Goal: Information Seeking & Learning: Learn about a topic

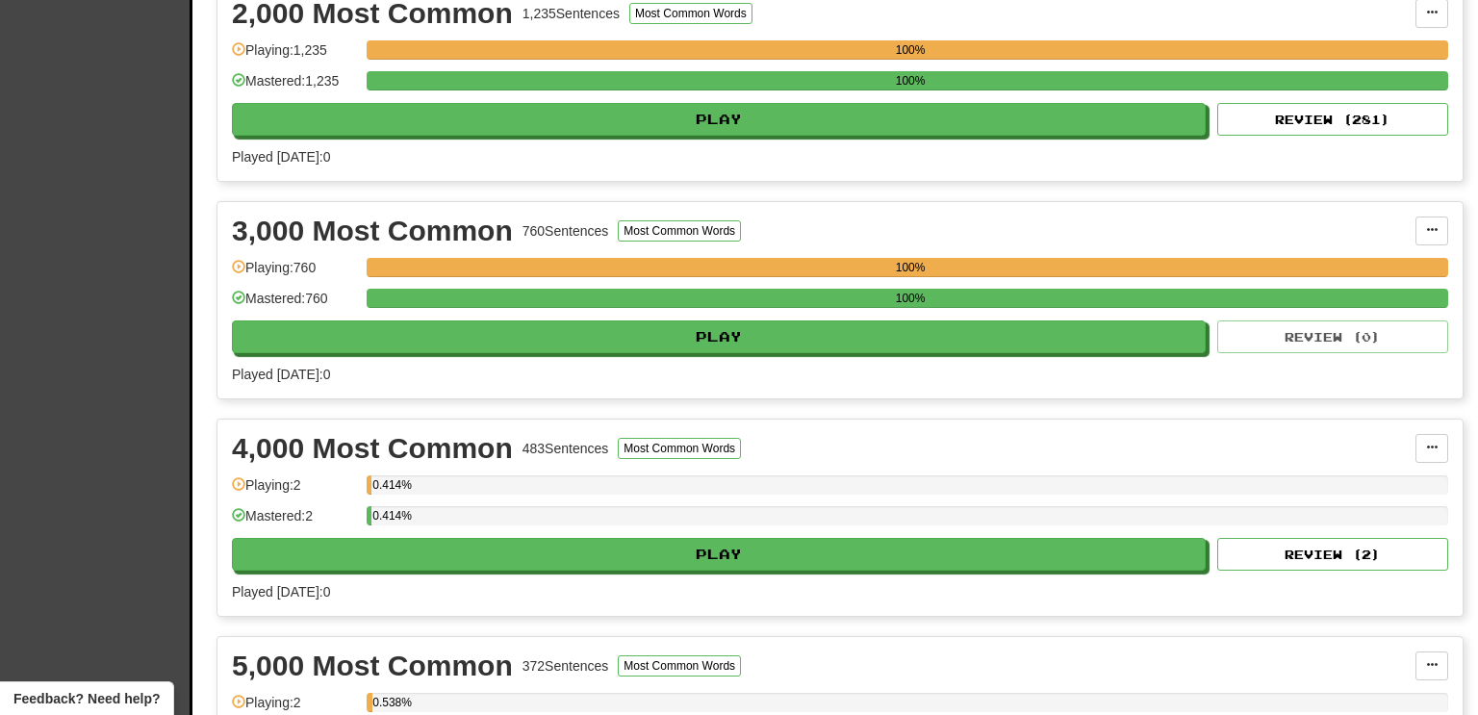
scroll to position [693, 0]
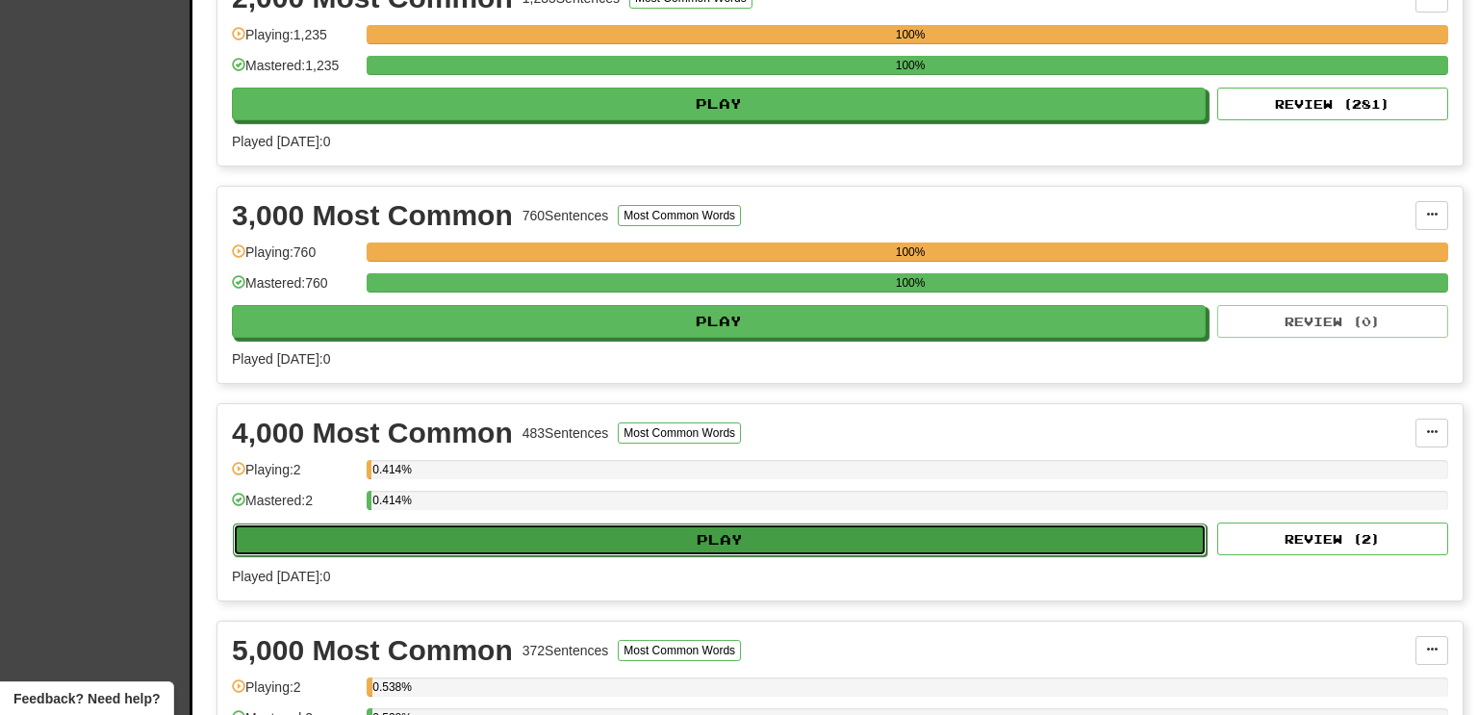
click at [1129, 532] on button "Play" at bounding box center [720, 540] width 974 height 33
select select "**"
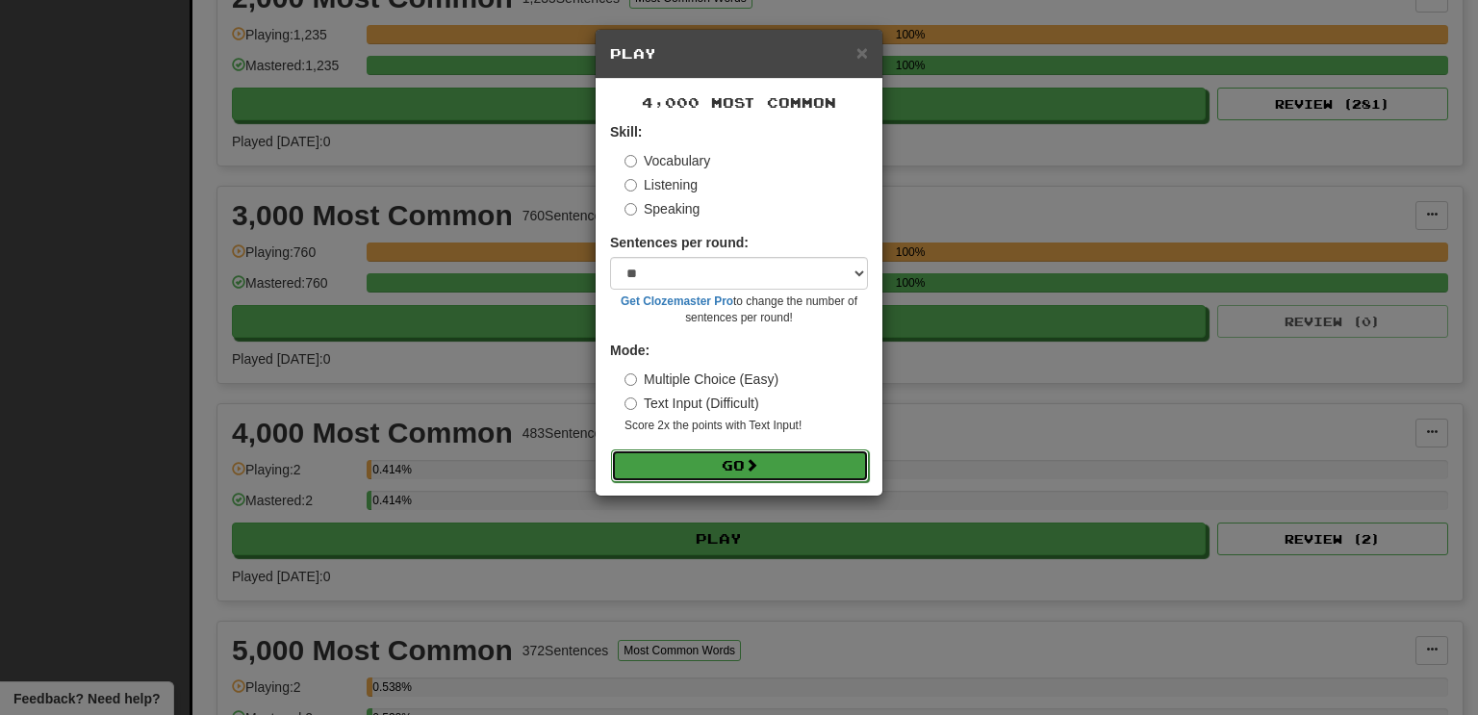
click at [806, 460] on button "Go" at bounding box center [740, 465] width 258 height 33
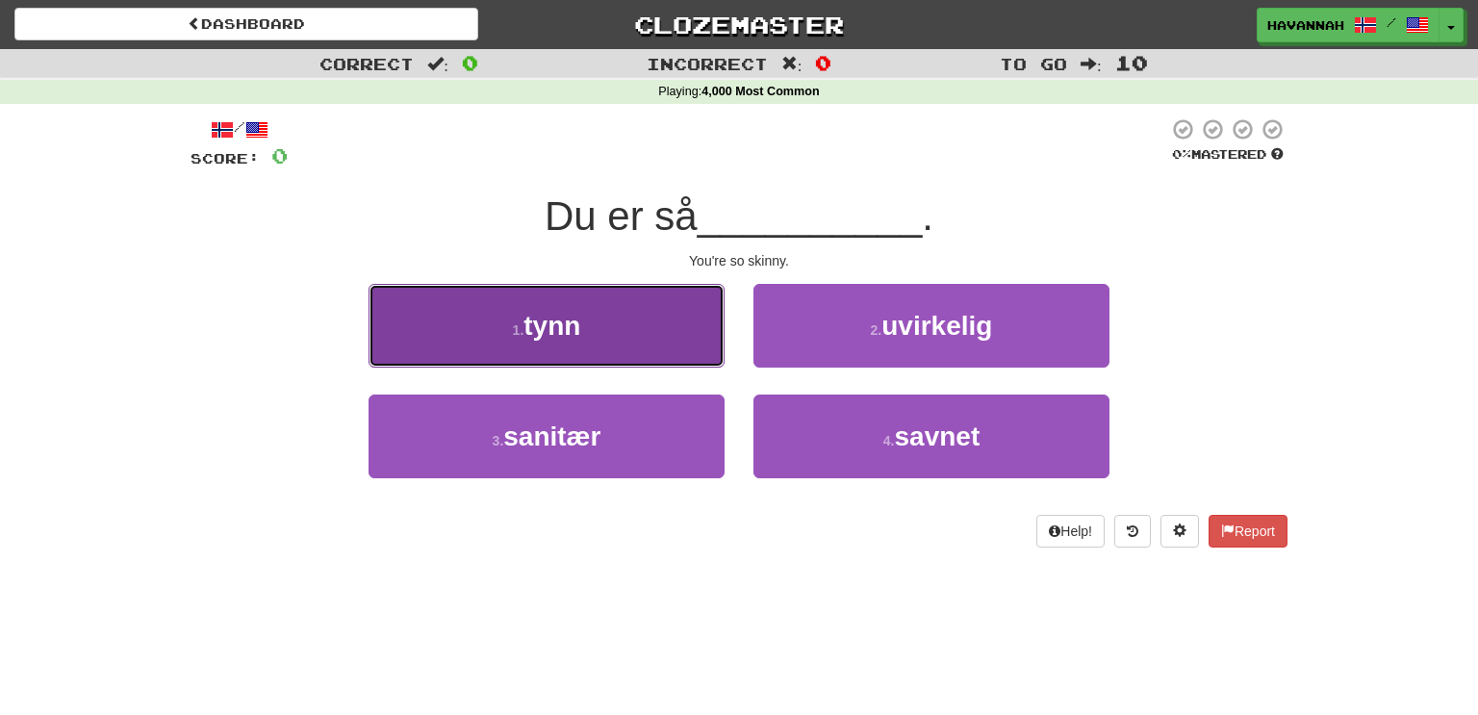
click at [662, 338] on button "1 . tynn" at bounding box center [547, 326] width 356 height 84
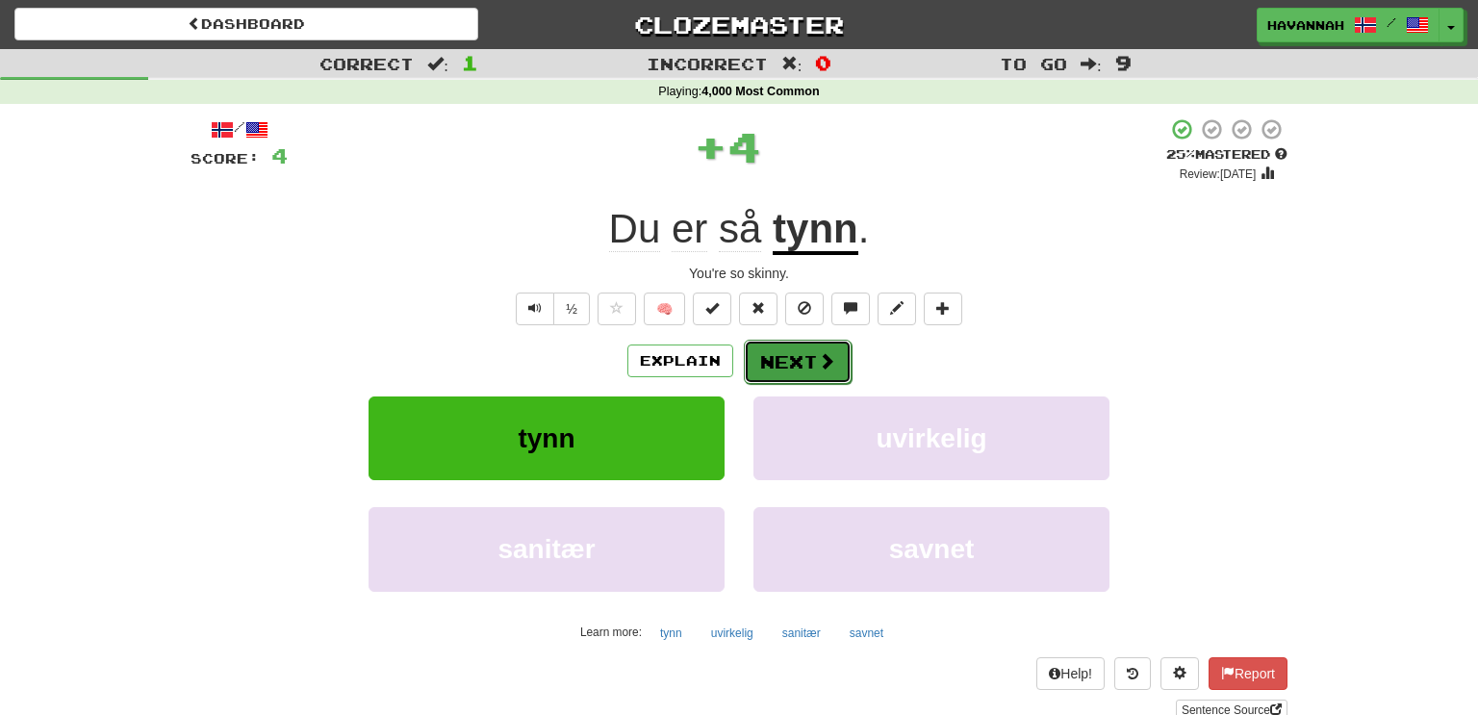
click at [784, 374] on button "Next" at bounding box center [798, 362] width 108 height 44
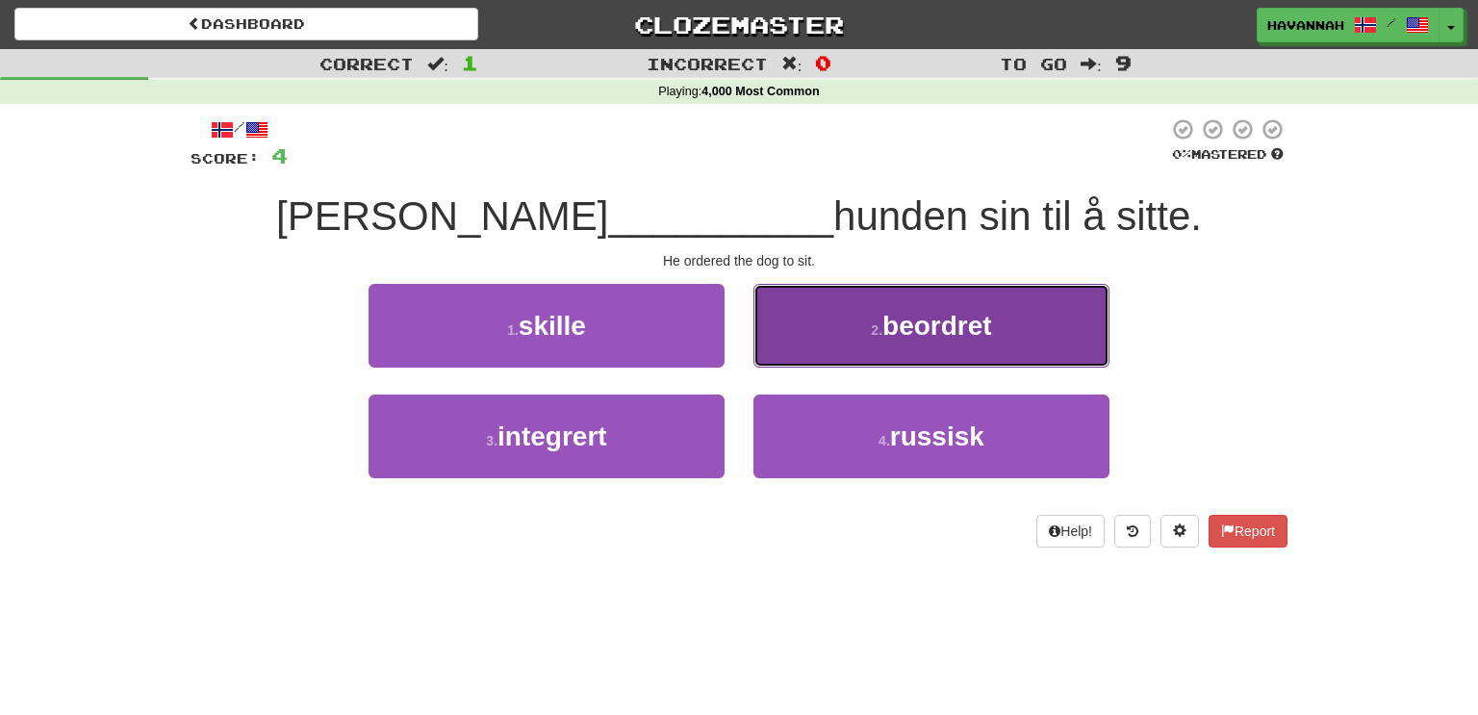
click at [809, 339] on button "2 . beordret" at bounding box center [932, 326] width 356 height 84
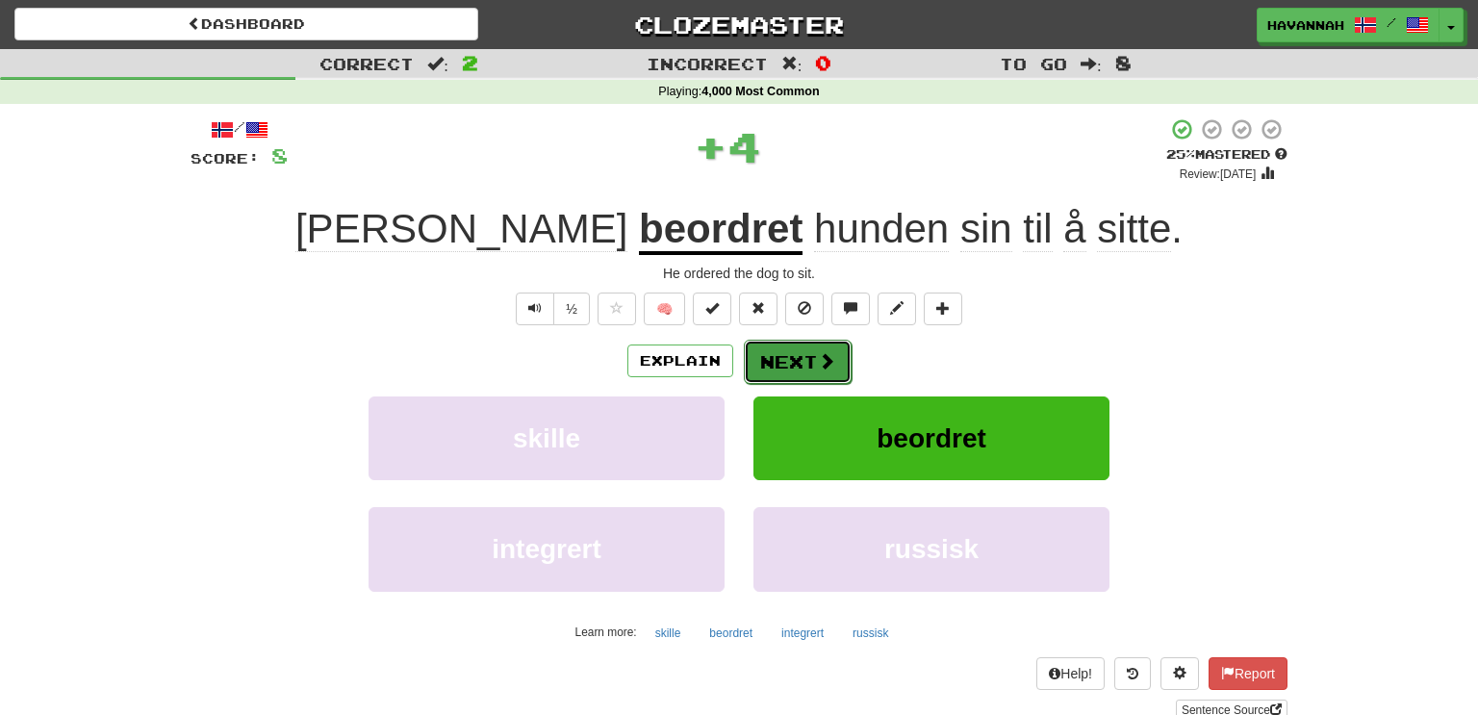
click at [797, 361] on button "Next" at bounding box center [798, 362] width 108 height 44
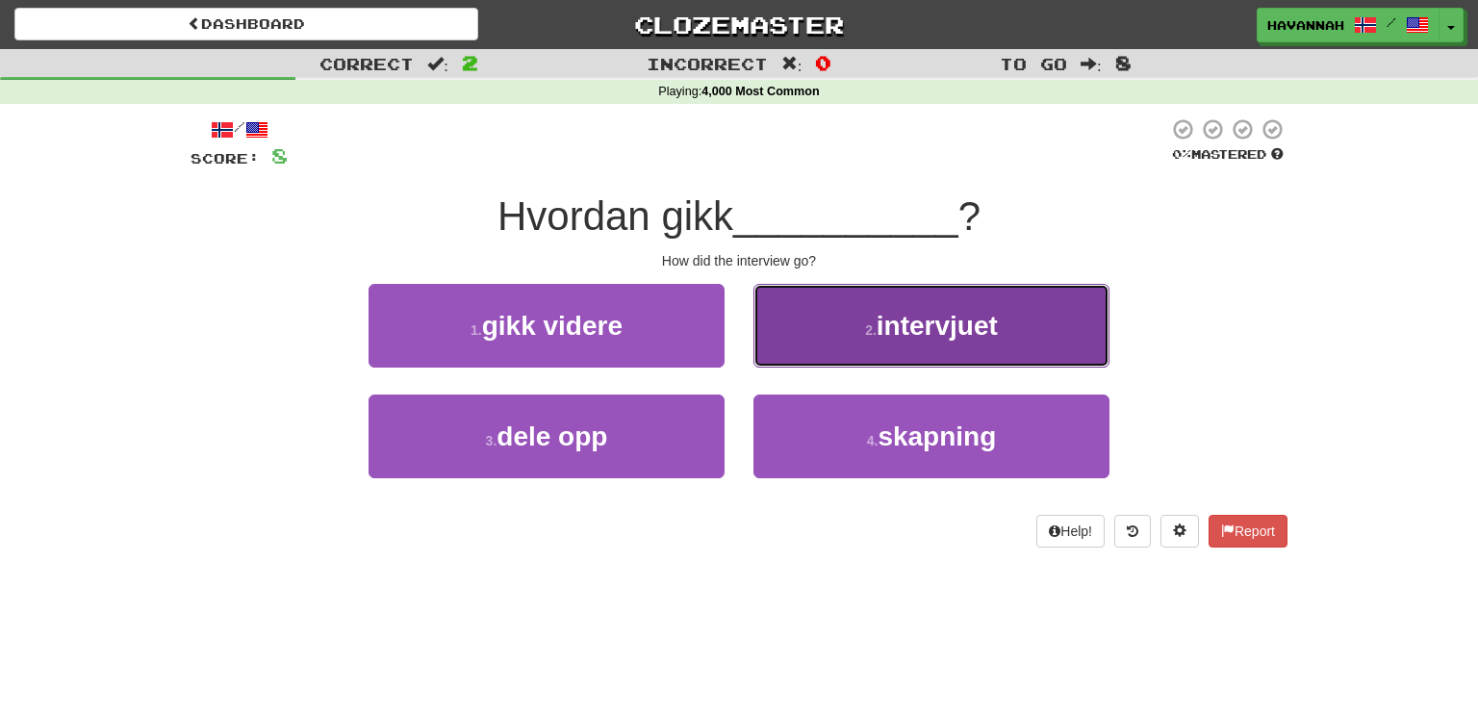
click at [889, 323] on span "intervjuet" at bounding box center [937, 326] width 121 height 30
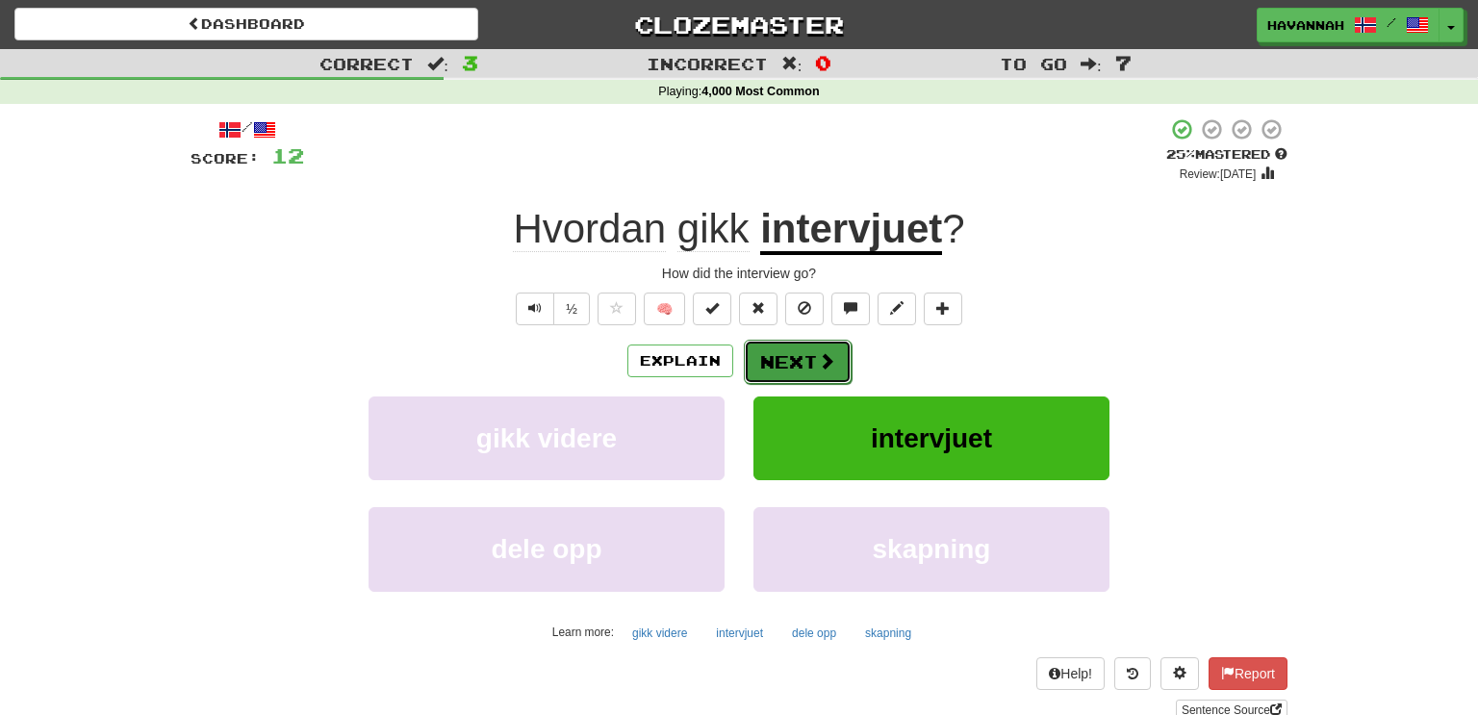
click at [823, 353] on span at bounding box center [826, 360] width 17 height 17
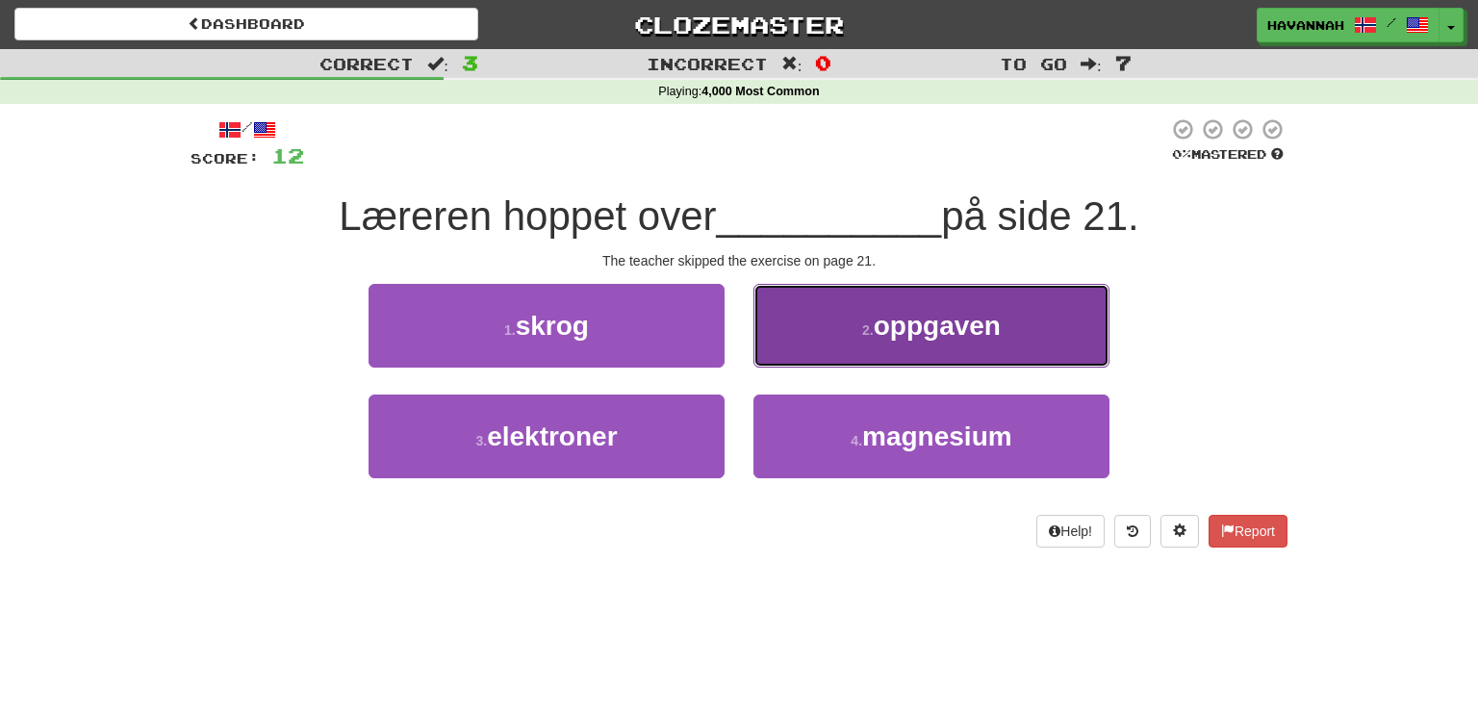
click at [880, 337] on span "oppgaven" at bounding box center [937, 326] width 127 height 30
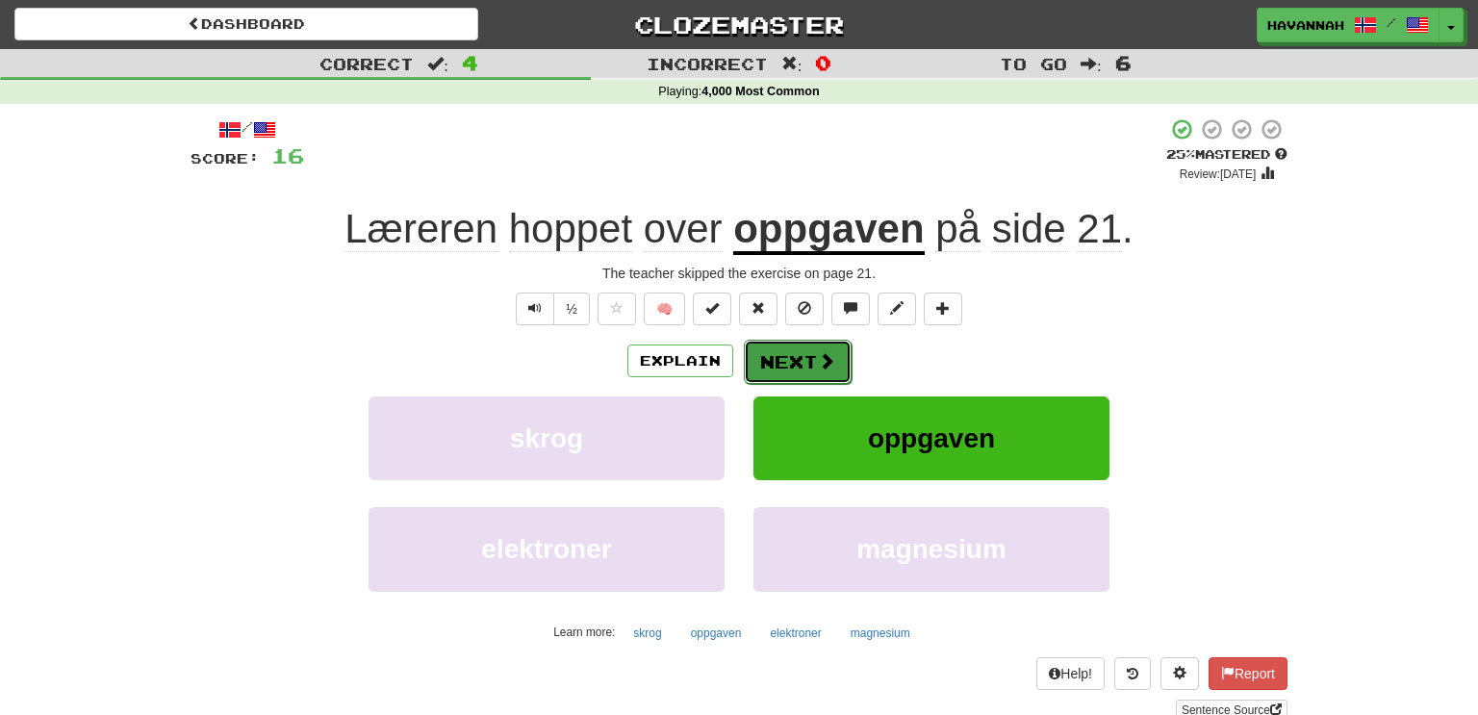
click at [812, 362] on button "Next" at bounding box center [798, 362] width 108 height 44
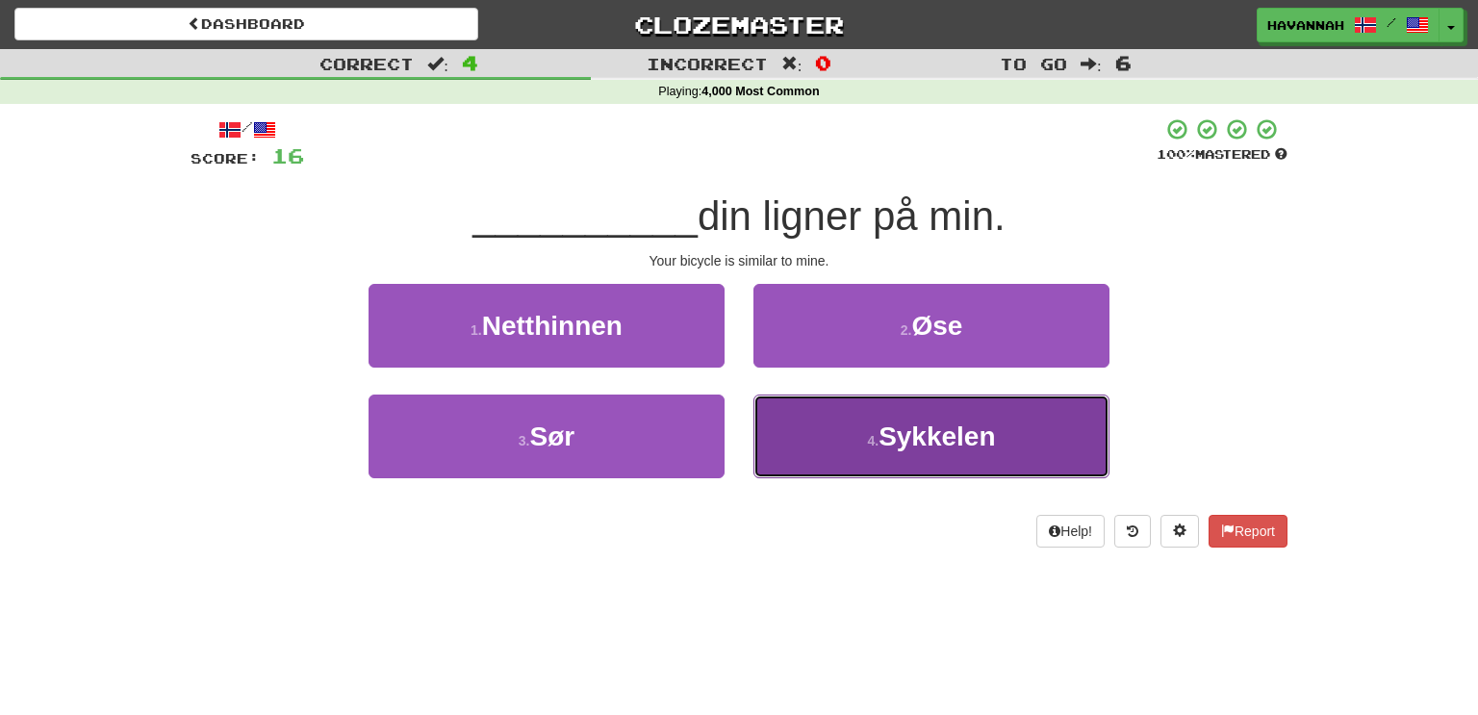
click at [827, 431] on button "4 . Sykkelen" at bounding box center [932, 437] width 356 height 84
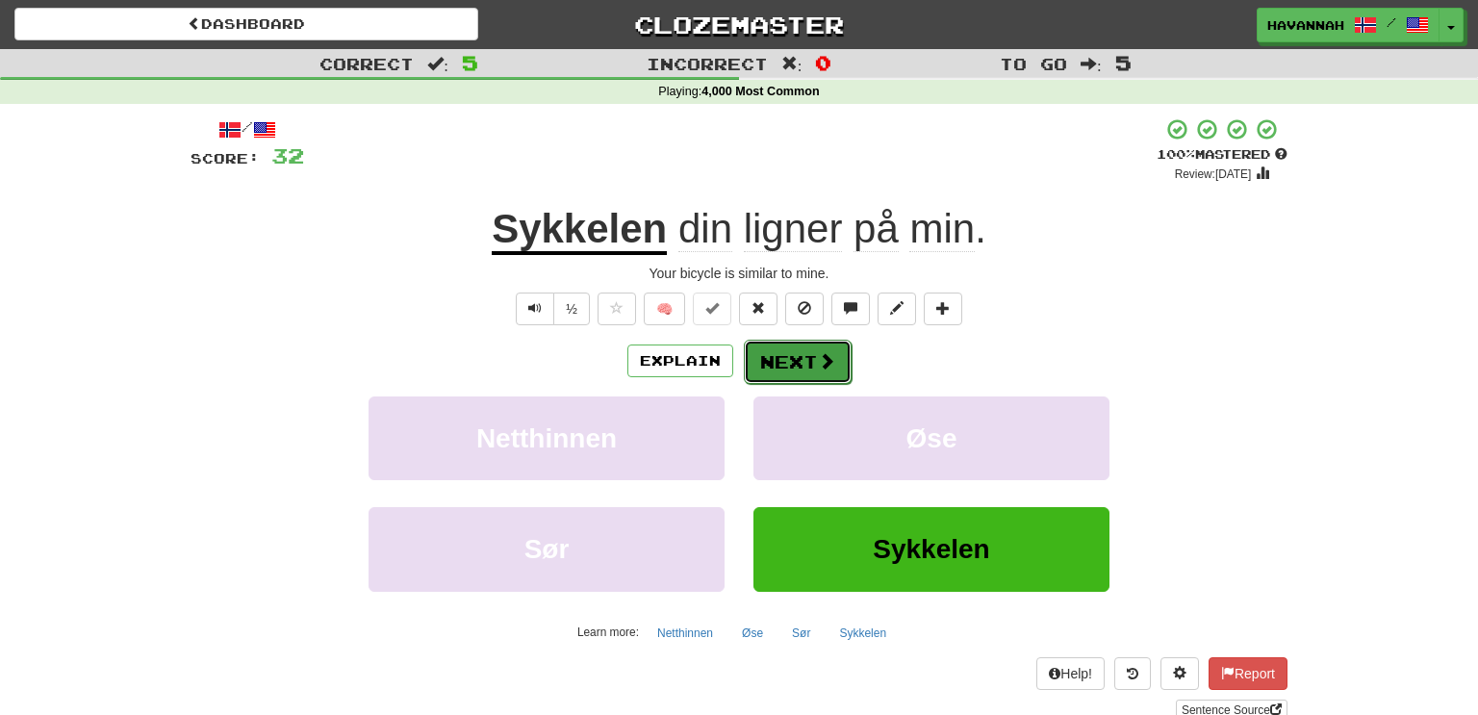
click at [822, 360] on span at bounding box center [826, 360] width 17 height 17
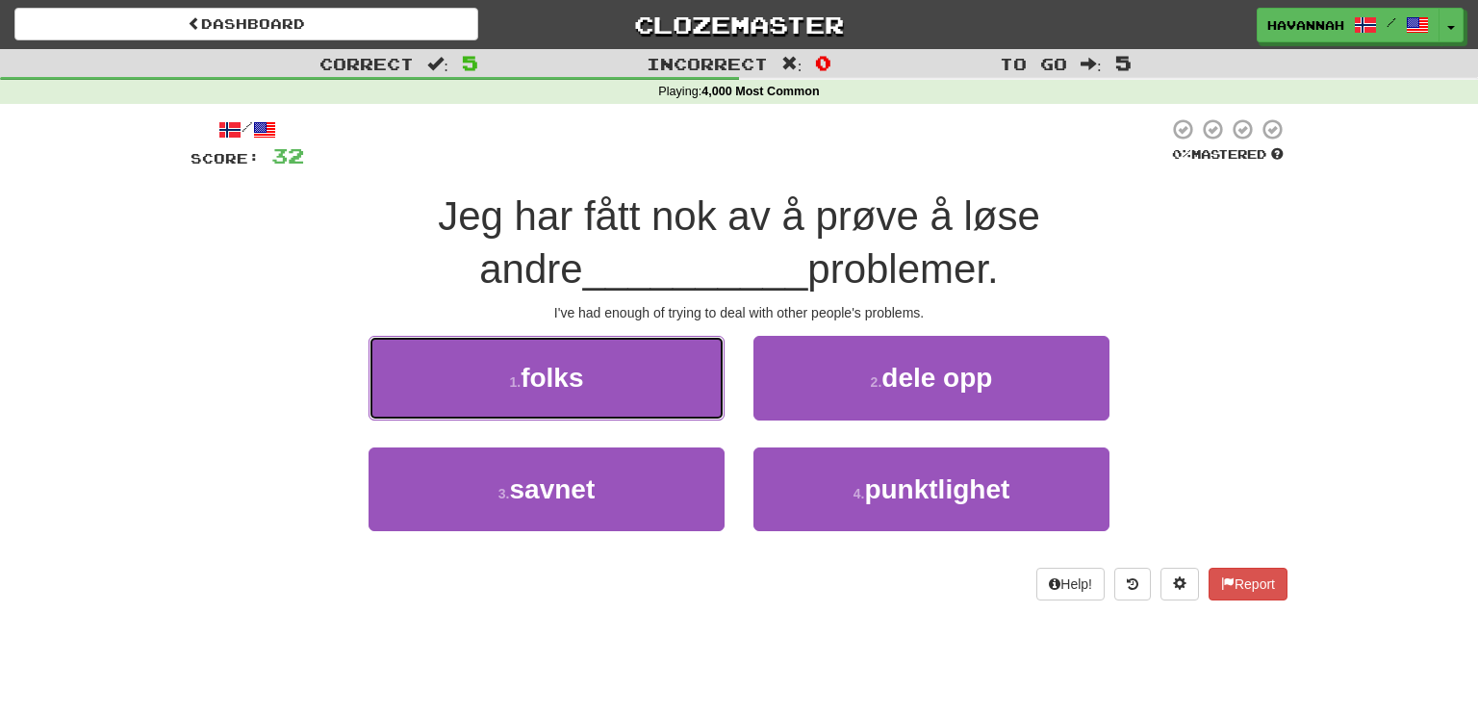
drag, startPoint x: 603, startPoint y: 402, endPoint x: 659, endPoint y: 392, distance: 56.8
click at [603, 403] on button "1 . folks" at bounding box center [547, 378] width 356 height 84
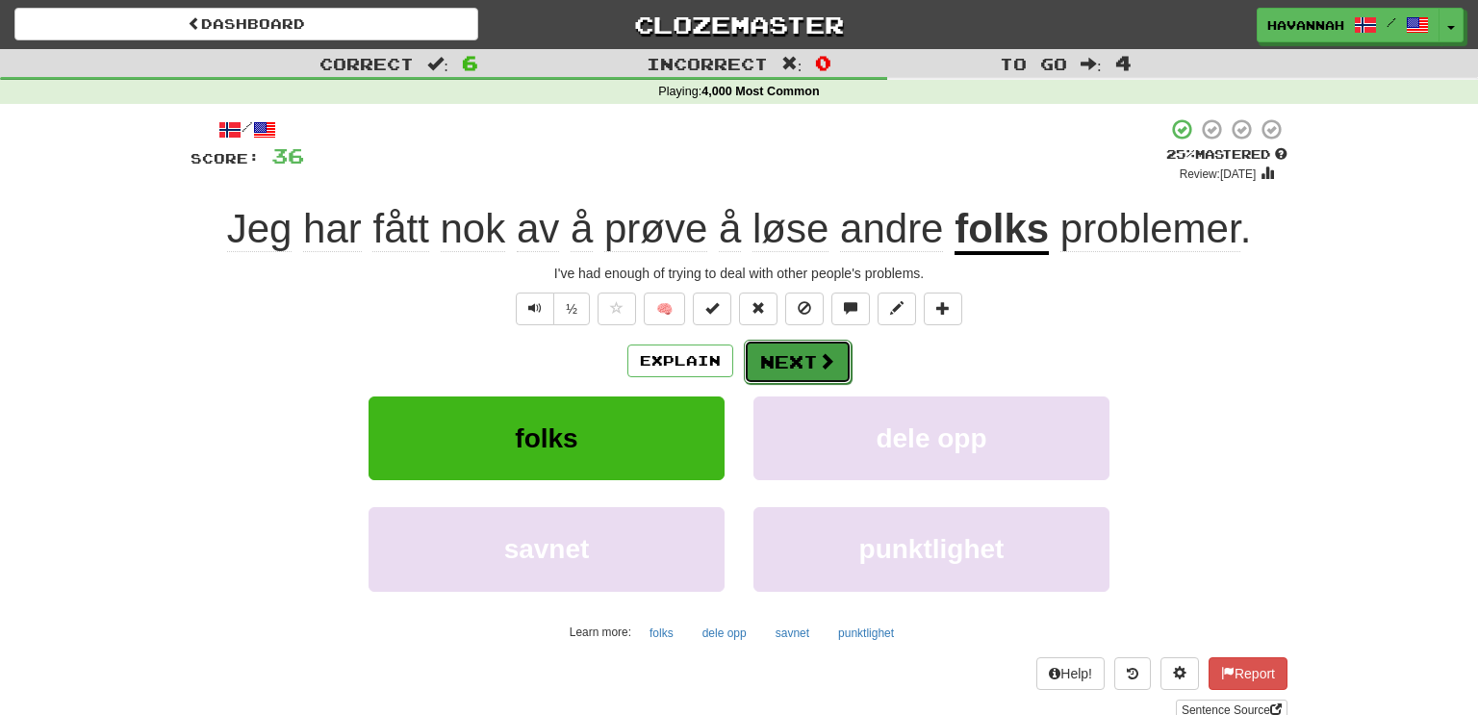
click at [789, 368] on button "Next" at bounding box center [798, 362] width 108 height 44
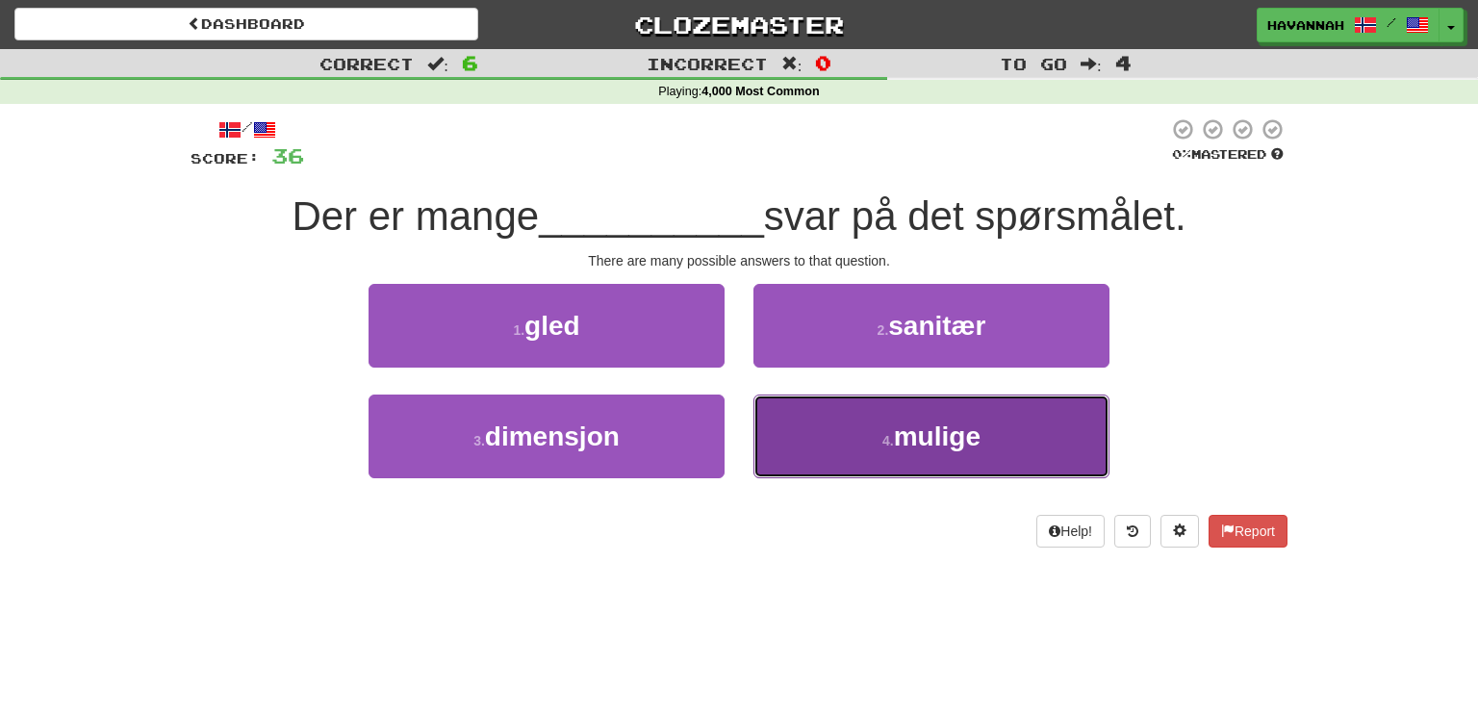
click at [861, 418] on button "4 . mulige" at bounding box center [932, 437] width 356 height 84
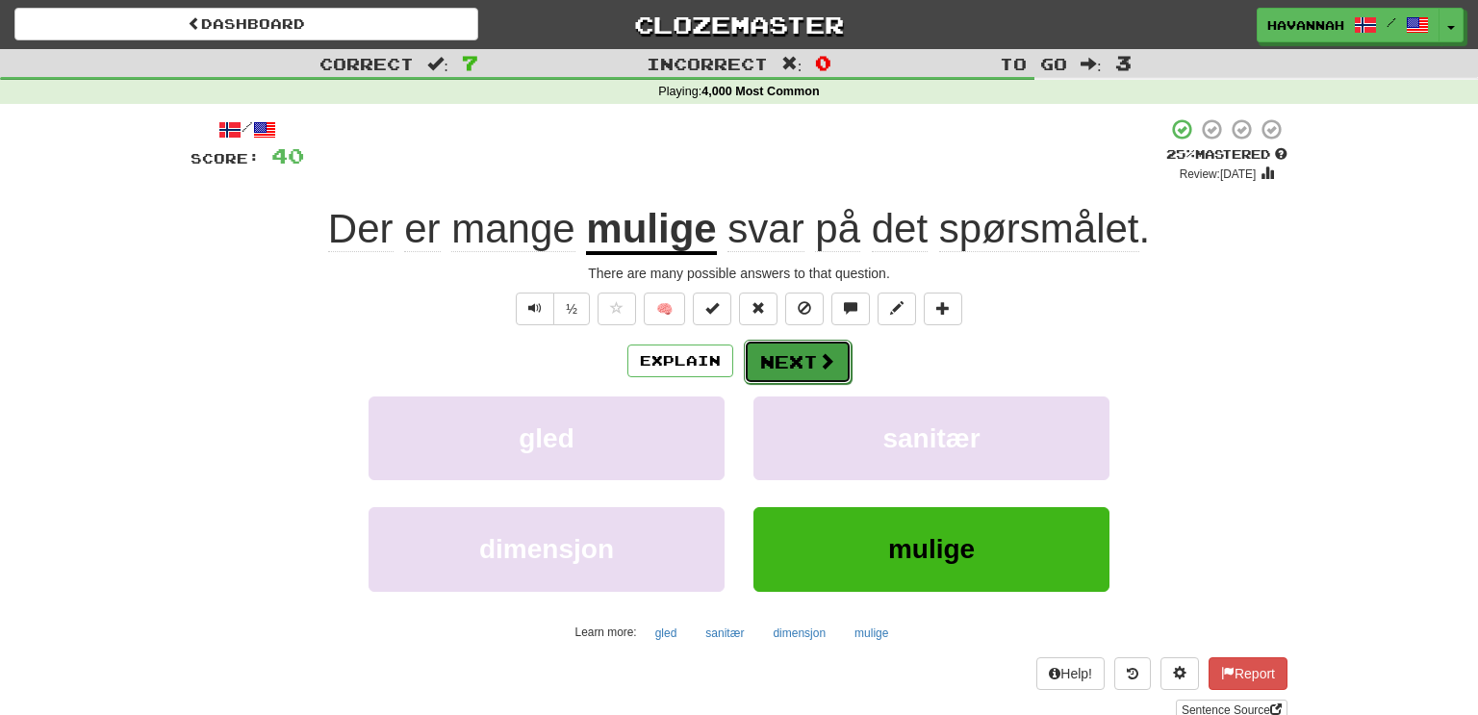
click at [808, 372] on button "Next" at bounding box center [798, 362] width 108 height 44
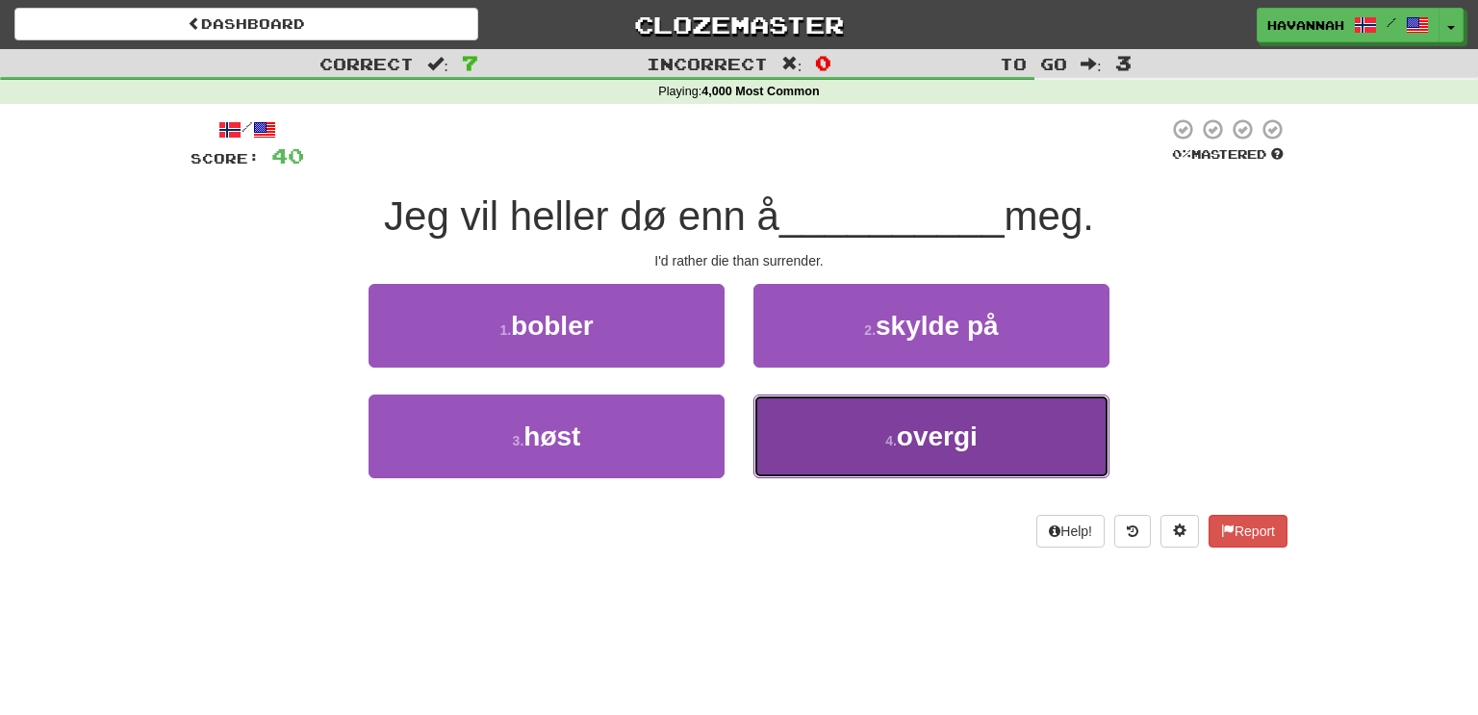
click at [925, 414] on button "4 . overgi" at bounding box center [932, 437] width 356 height 84
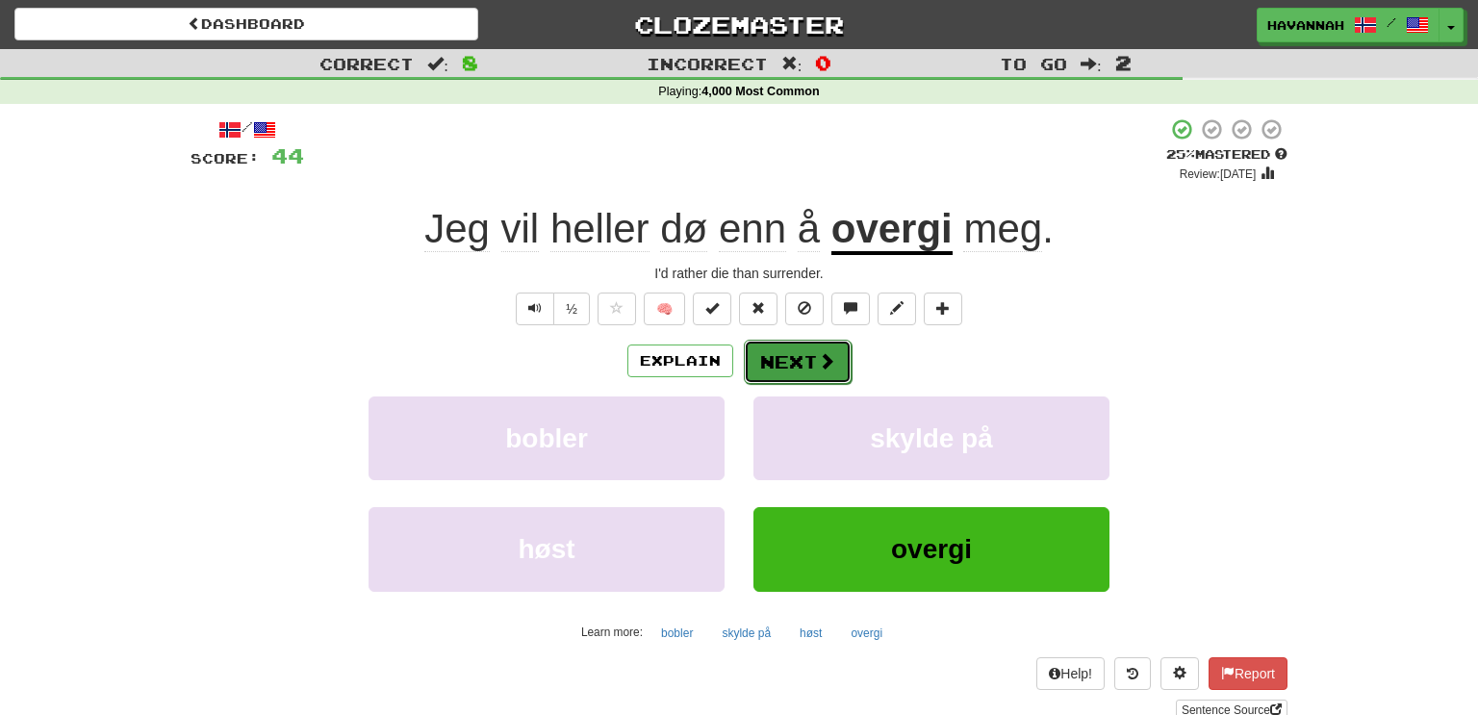
click at [829, 363] on span at bounding box center [826, 360] width 17 height 17
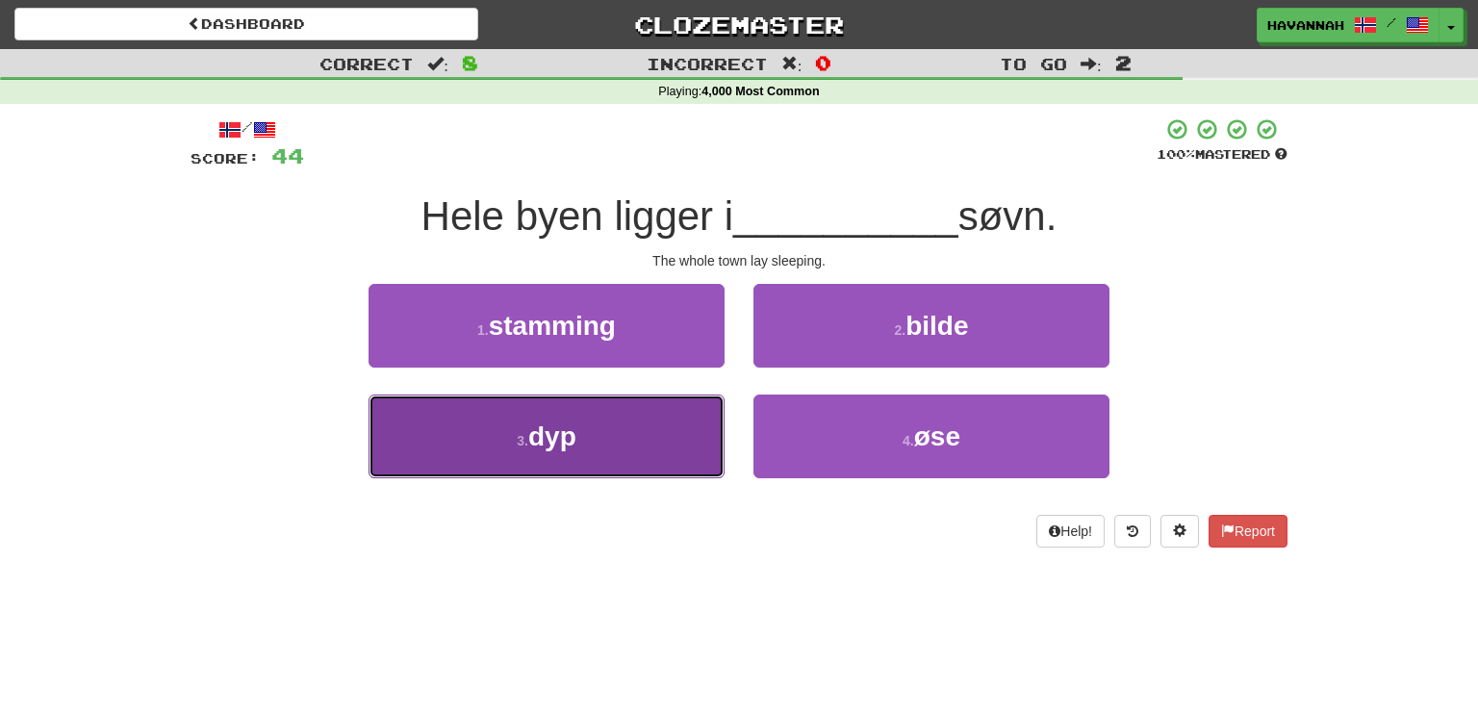
click at [690, 425] on button "3 . dyp" at bounding box center [547, 437] width 356 height 84
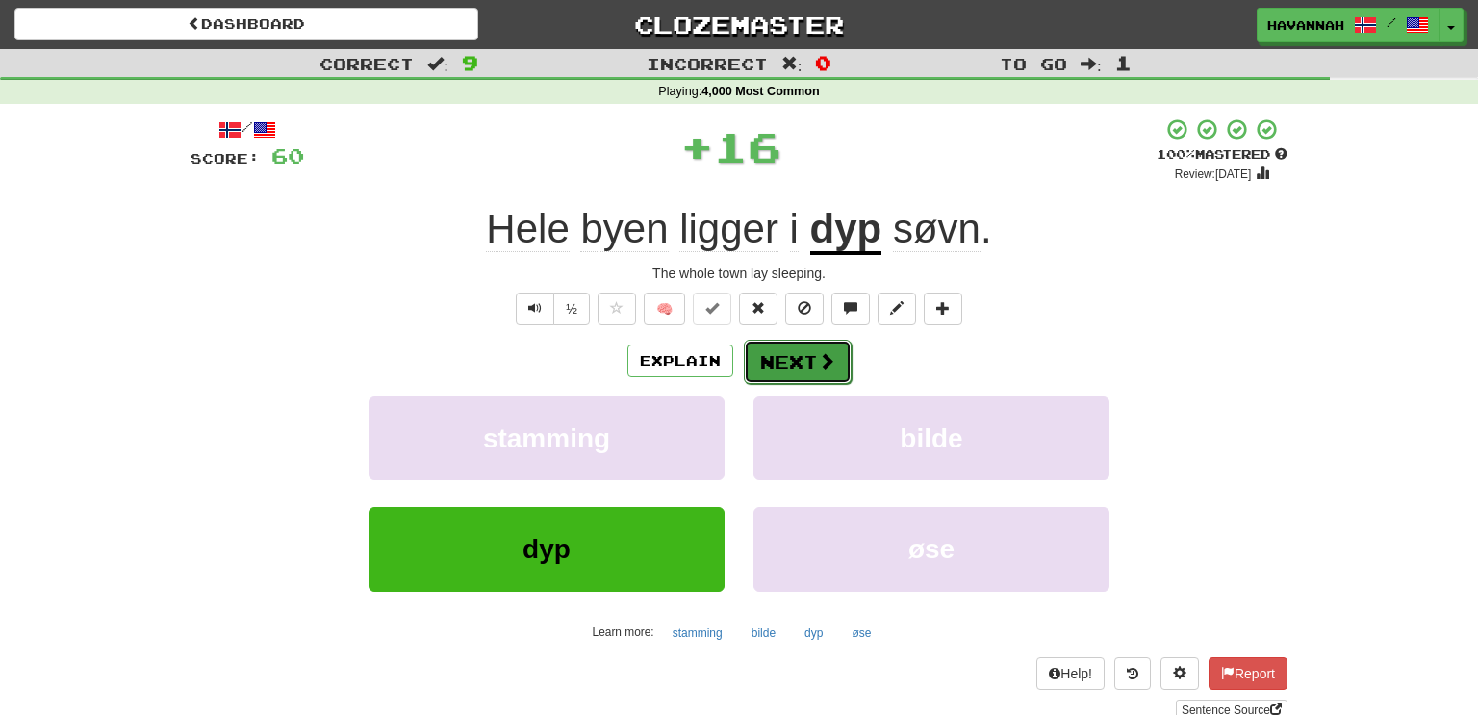
click at [818, 367] on span at bounding box center [826, 360] width 17 height 17
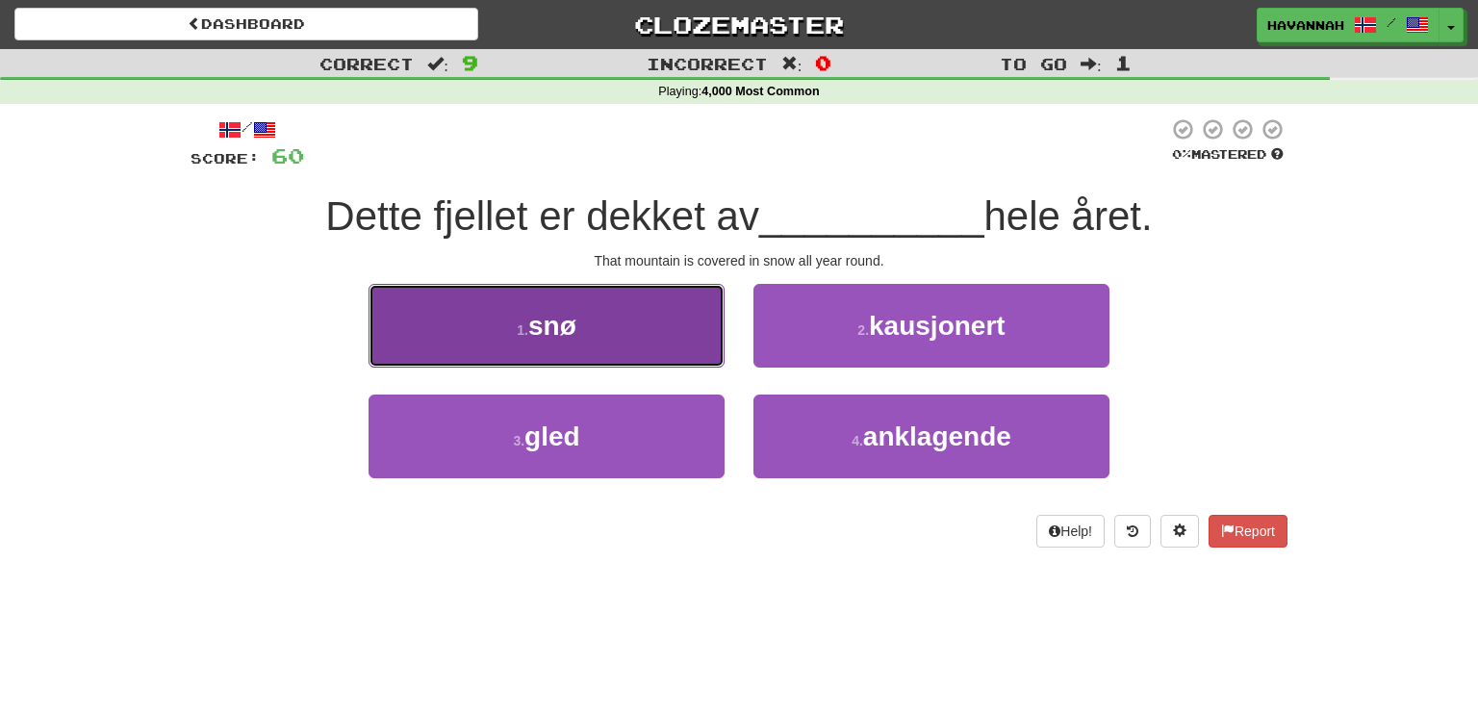
click at [657, 335] on button "1 . snø" at bounding box center [547, 326] width 356 height 84
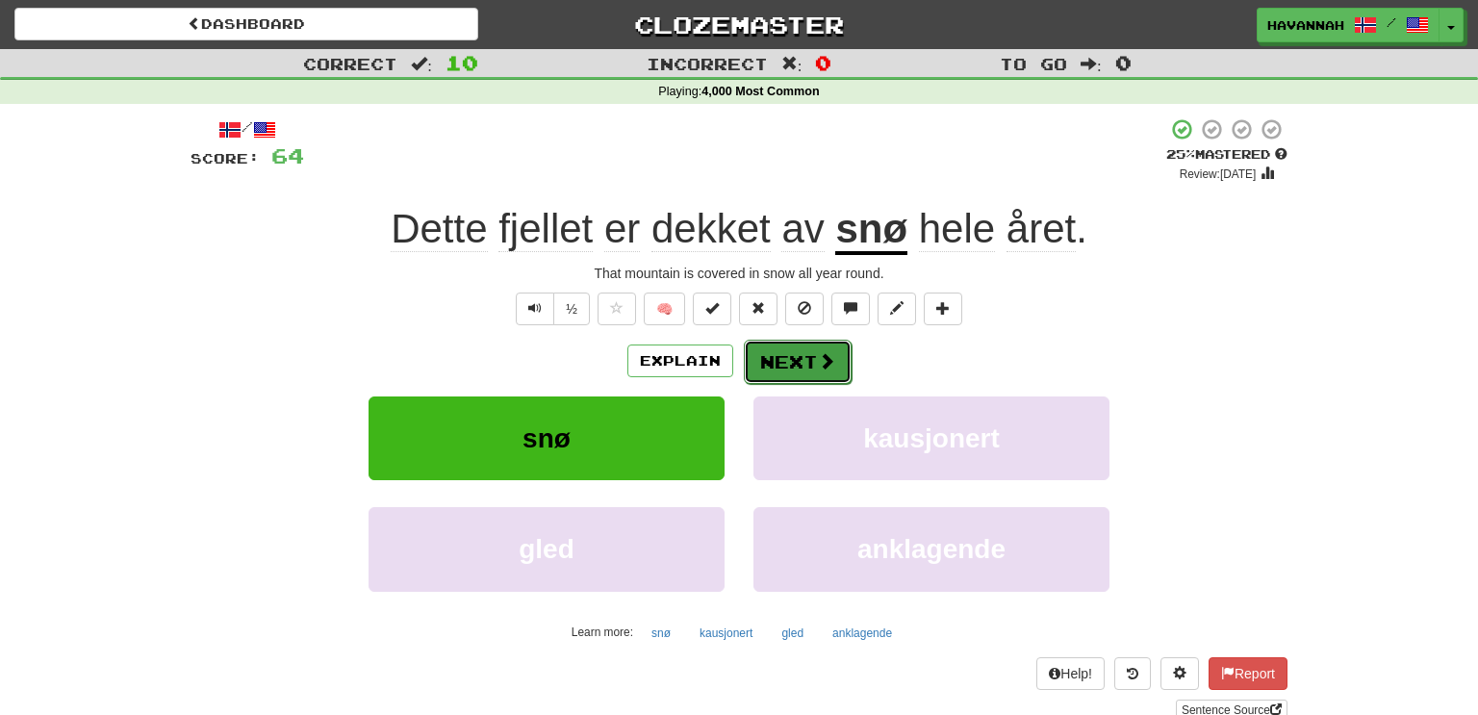
click at [823, 363] on span at bounding box center [826, 360] width 17 height 17
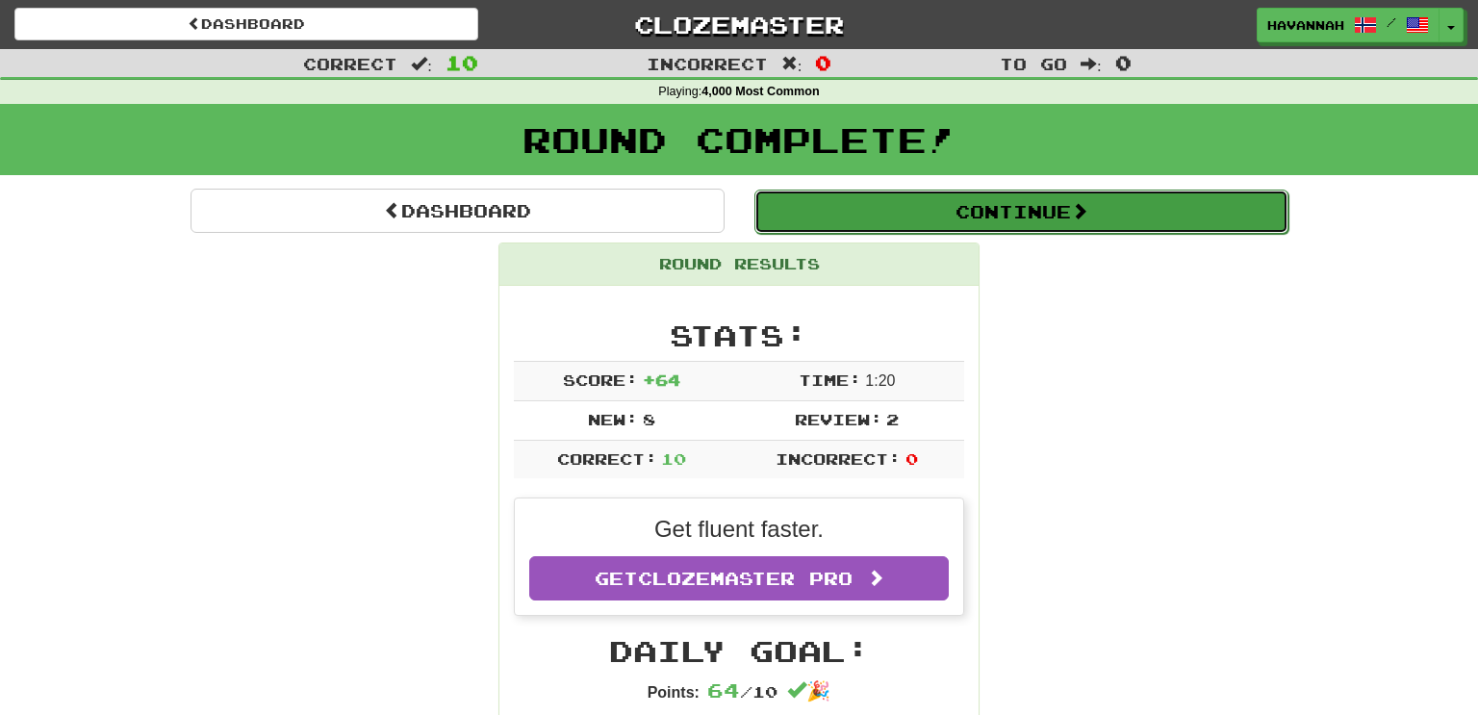
click at [949, 212] on button "Continue" at bounding box center [1022, 212] width 534 height 44
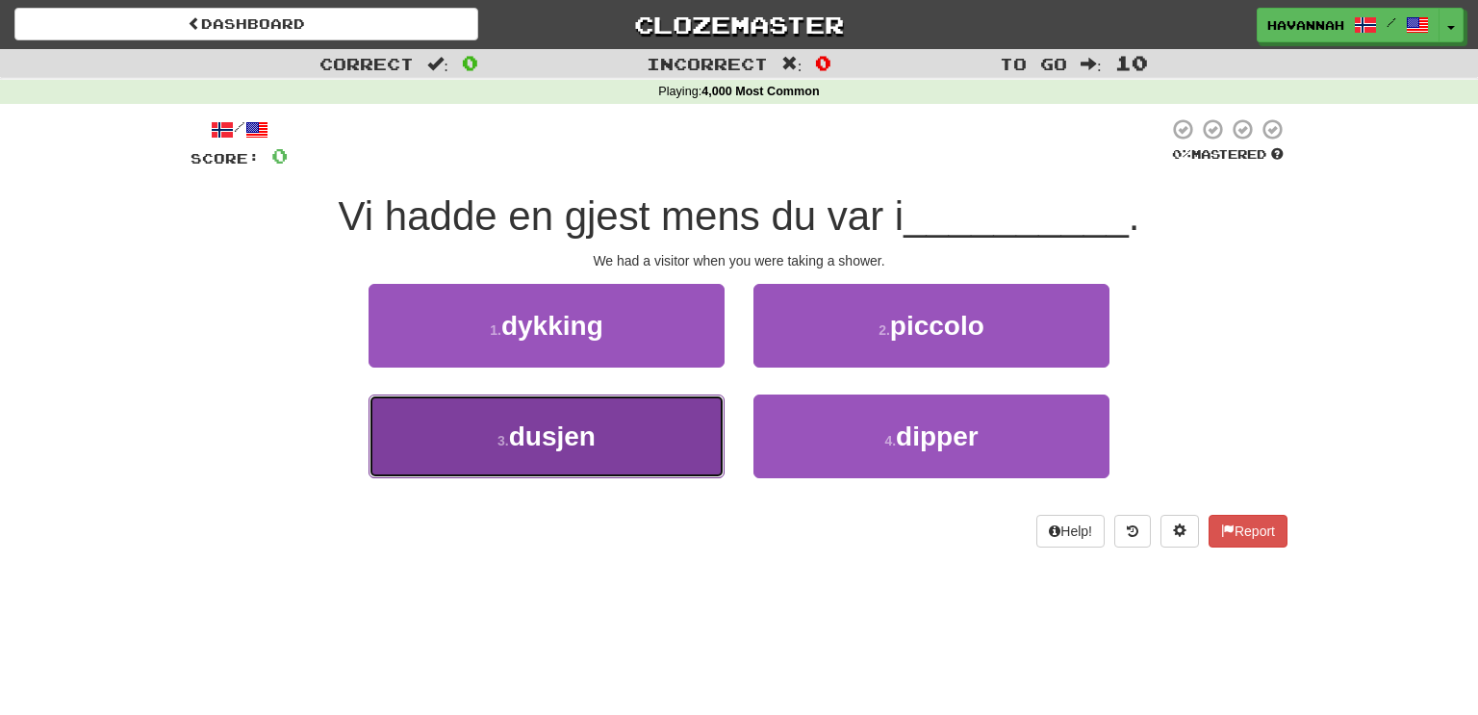
click at [631, 434] on button "3 . dusjen" at bounding box center [547, 437] width 356 height 84
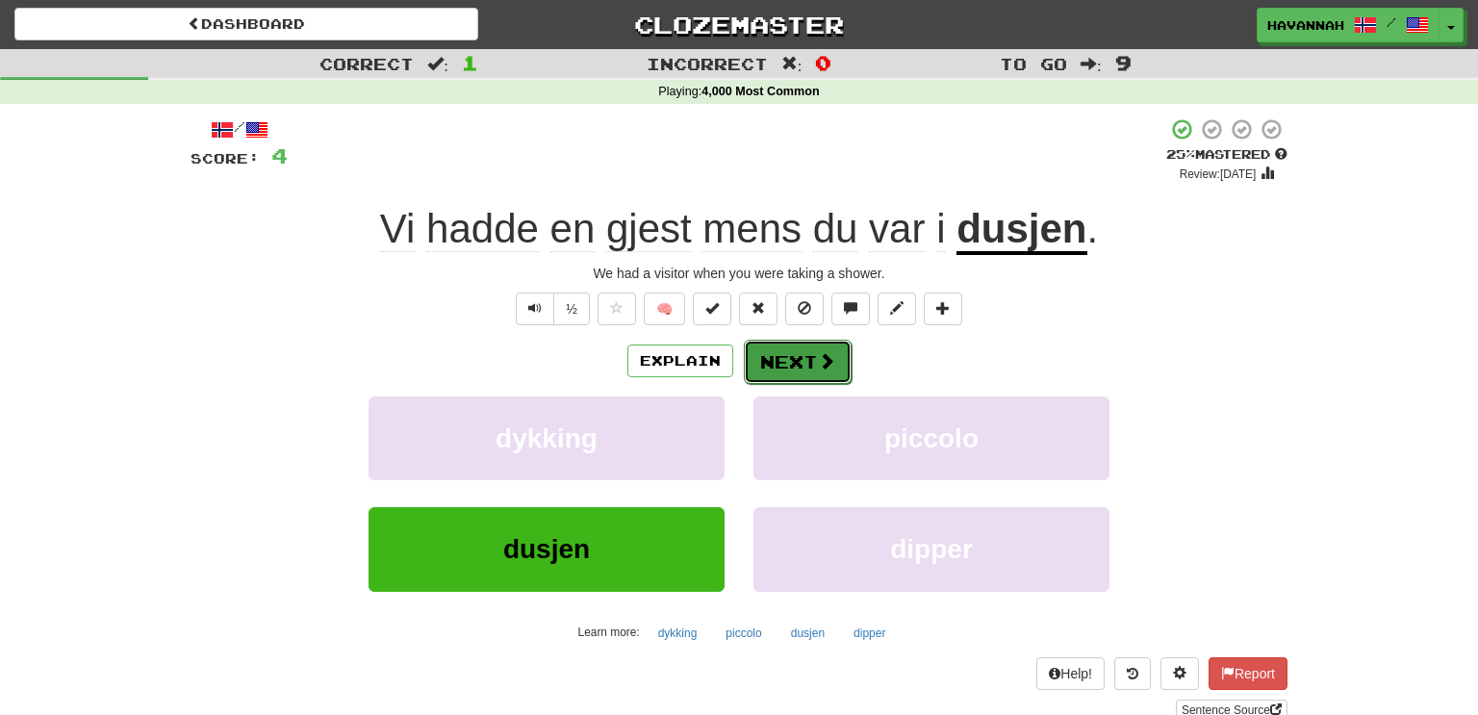
click at [794, 351] on button "Next" at bounding box center [798, 362] width 108 height 44
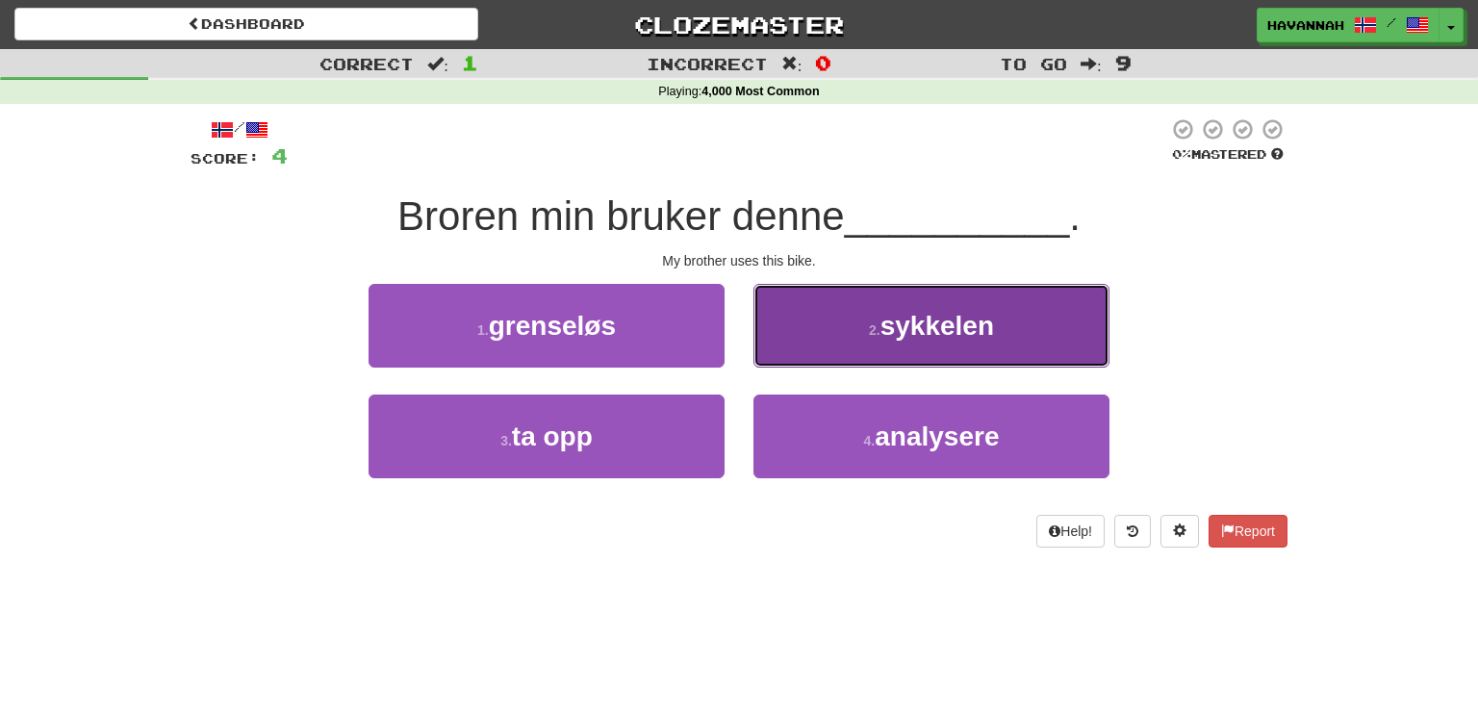
click at [823, 351] on button "2 . sykkelen" at bounding box center [932, 326] width 356 height 84
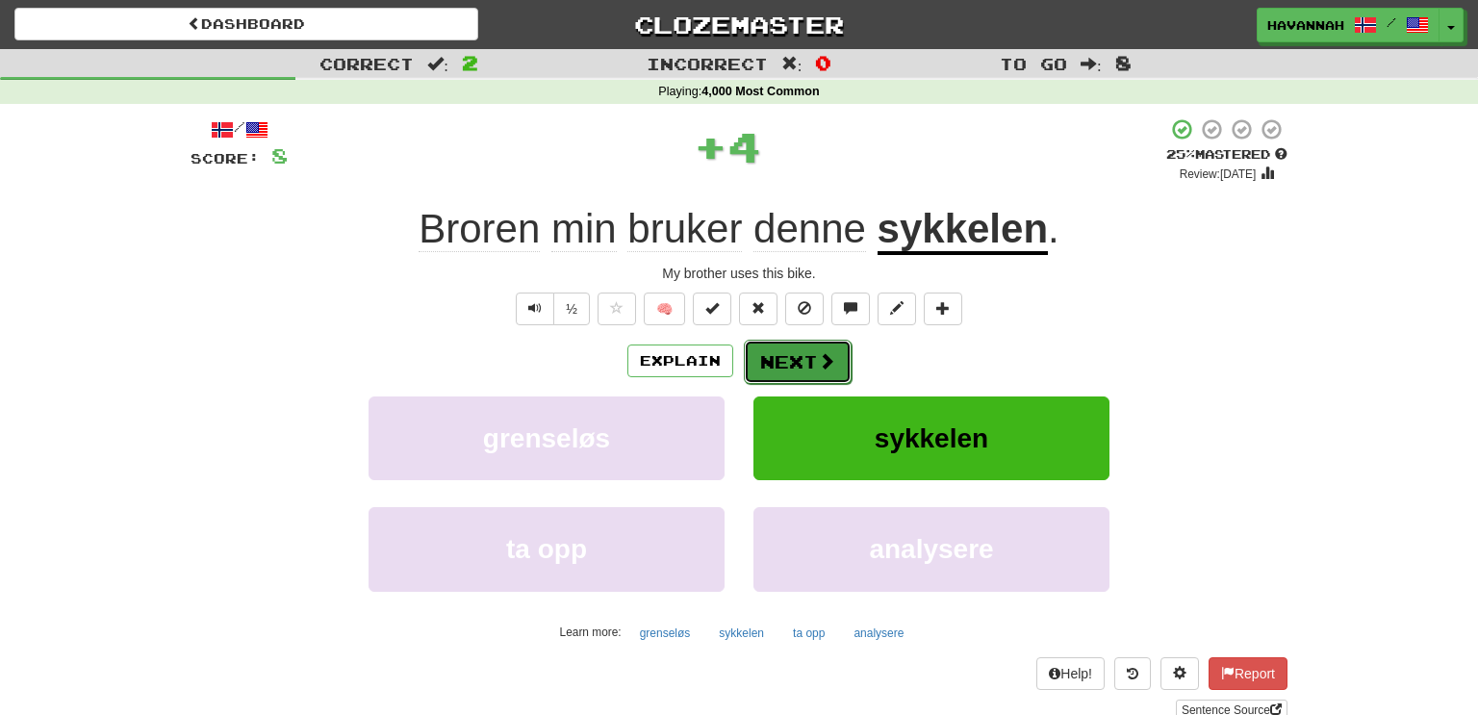
click at [819, 368] on span at bounding box center [826, 360] width 17 height 17
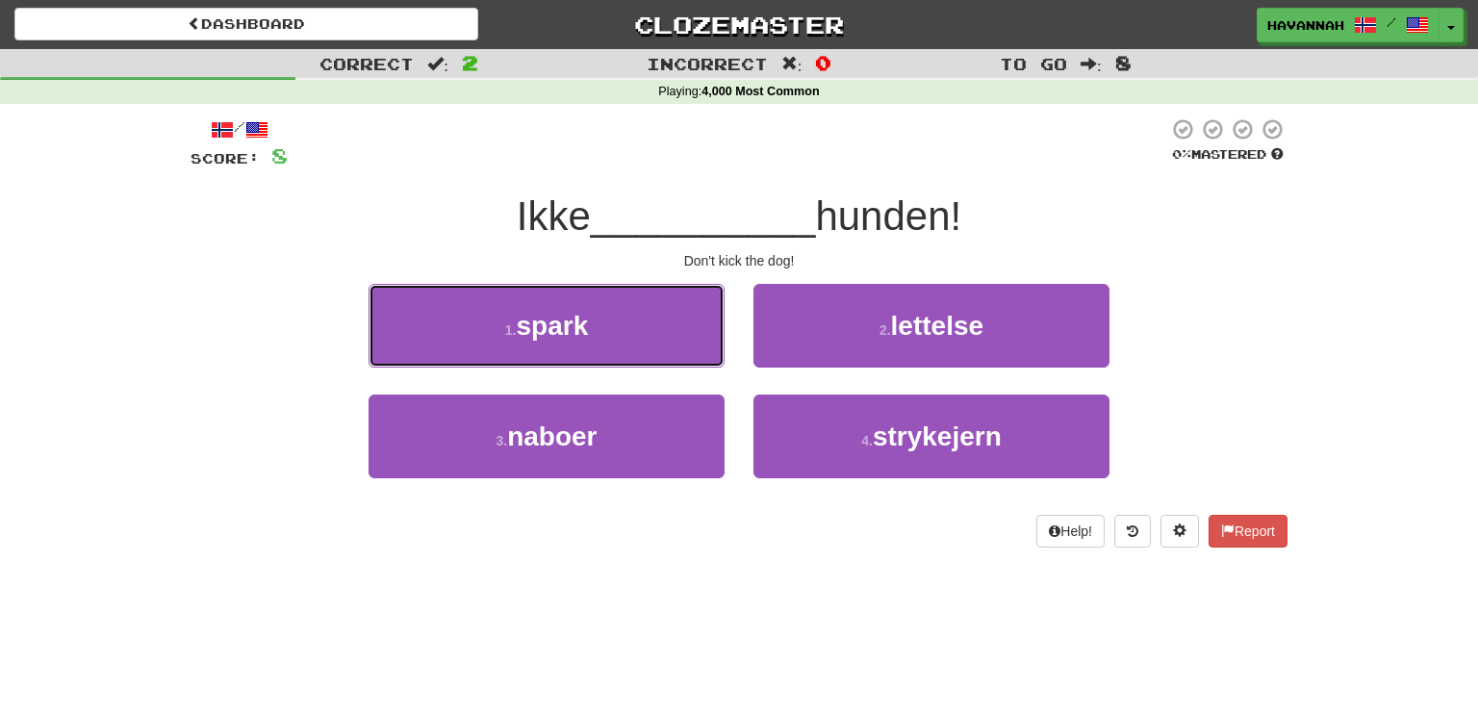
click at [696, 334] on button "1 . spark" at bounding box center [547, 326] width 356 height 84
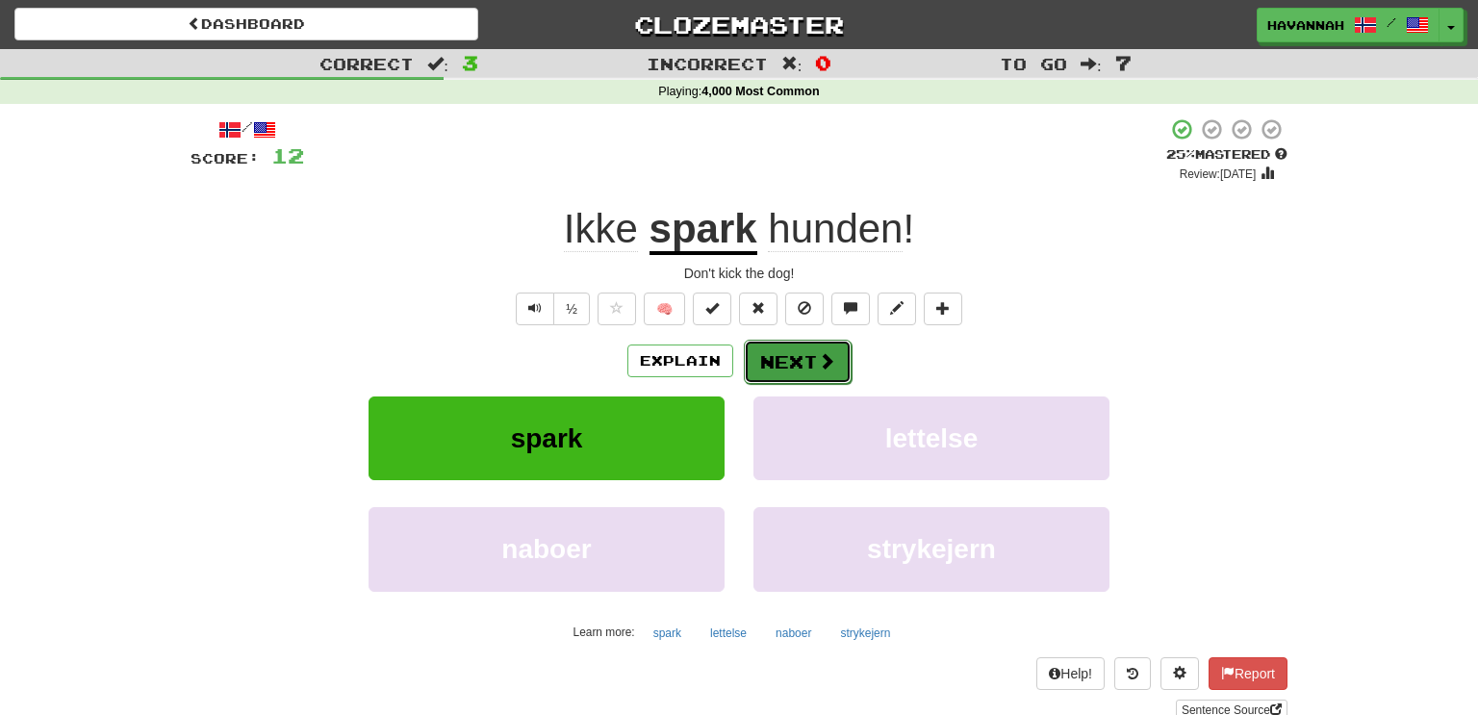
click at [807, 352] on button "Next" at bounding box center [798, 362] width 108 height 44
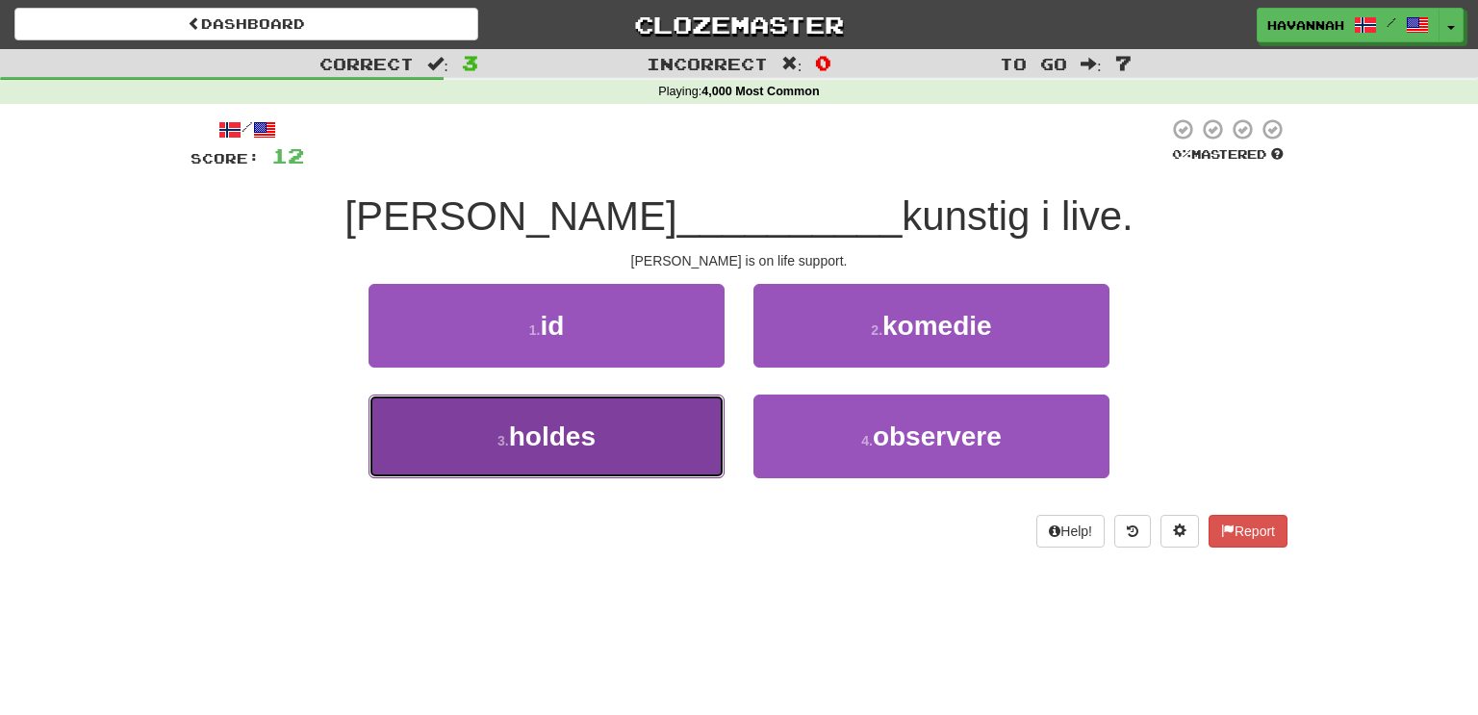
click at [680, 428] on button "3 . holdes" at bounding box center [547, 437] width 356 height 84
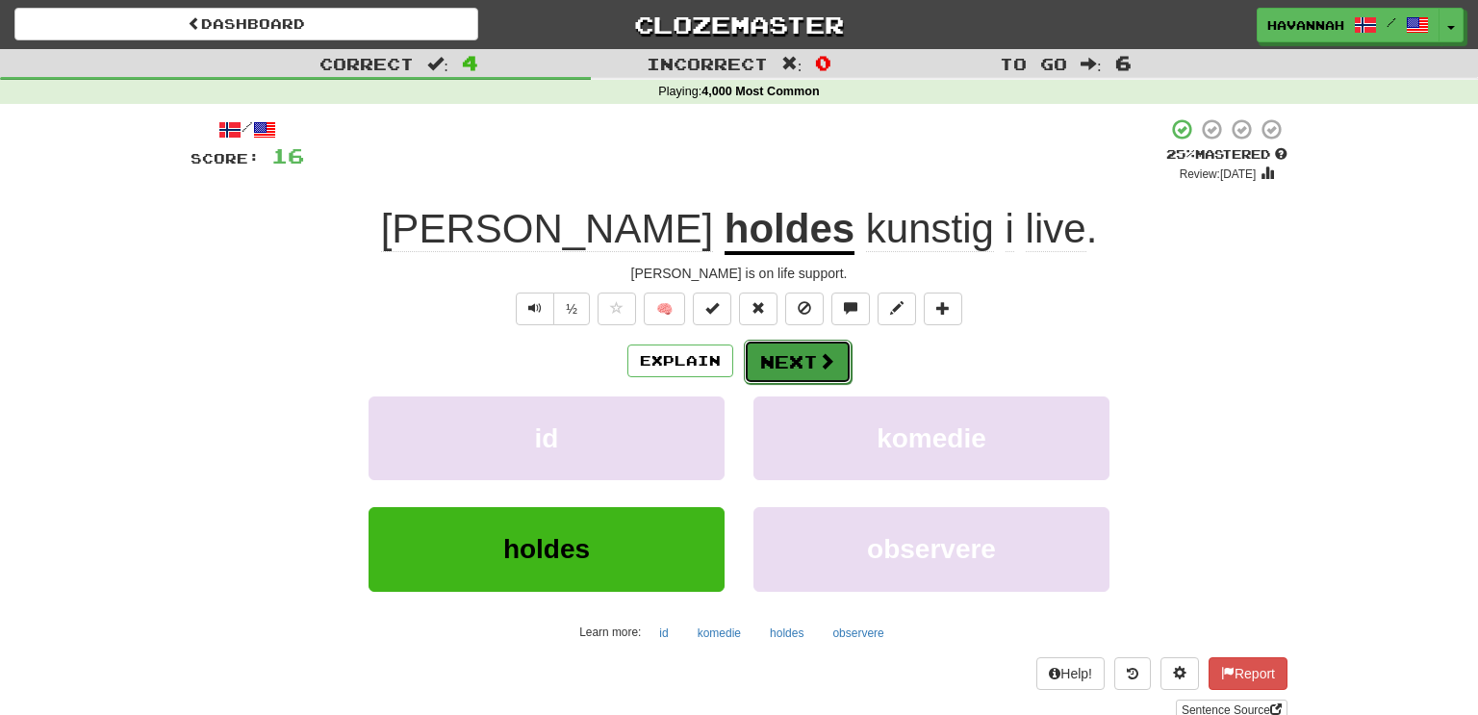
click at [783, 361] on button "Next" at bounding box center [798, 362] width 108 height 44
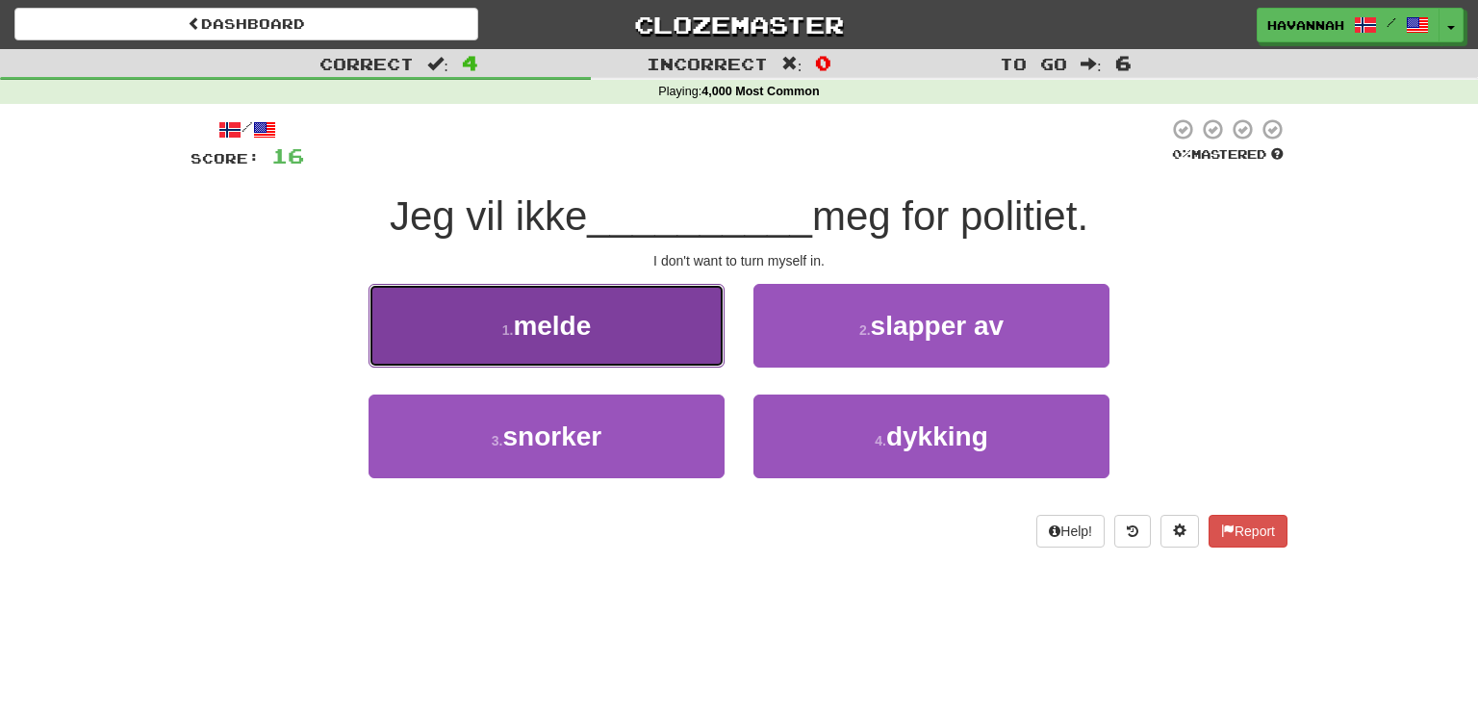
click at [666, 352] on button "1 . melde" at bounding box center [547, 326] width 356 height 84
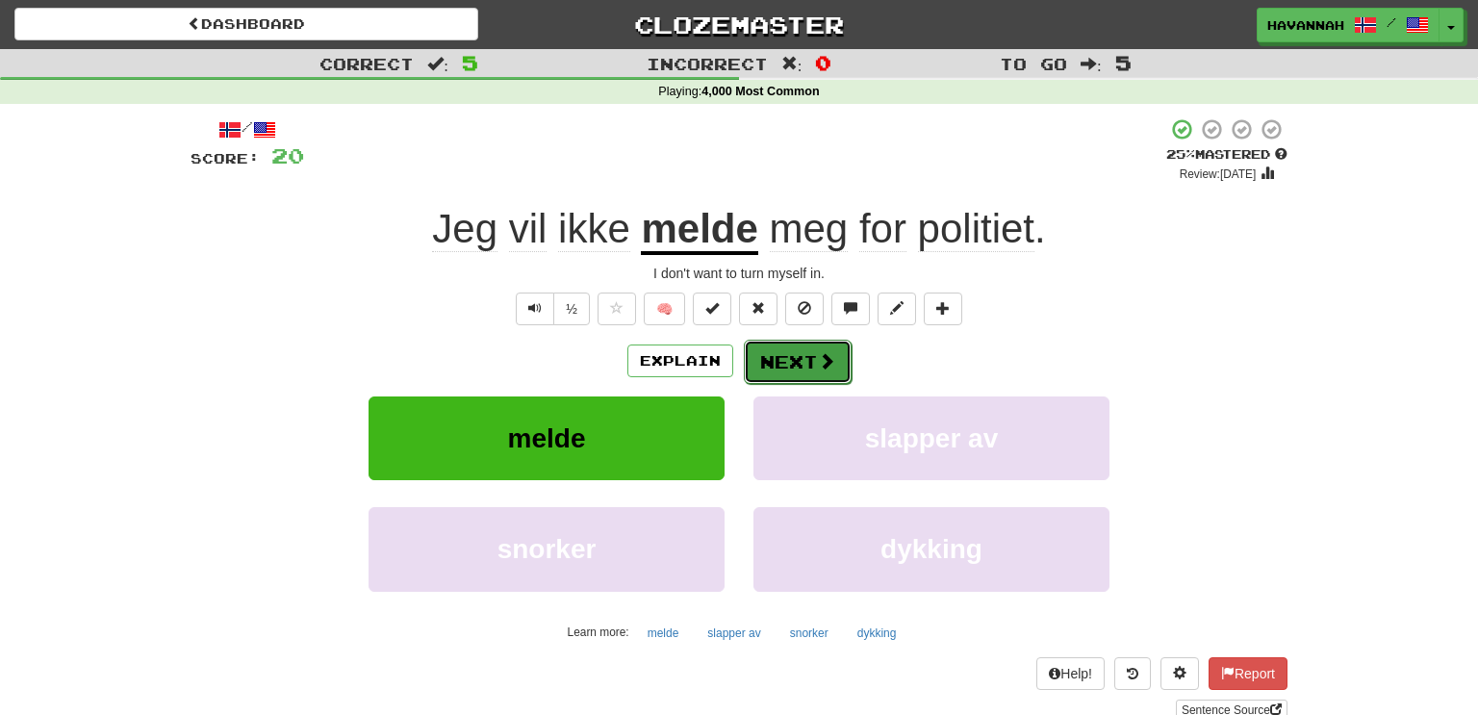
click at [769, 359] on button "Next" at bounding box center [798, 362] width 108 height 44
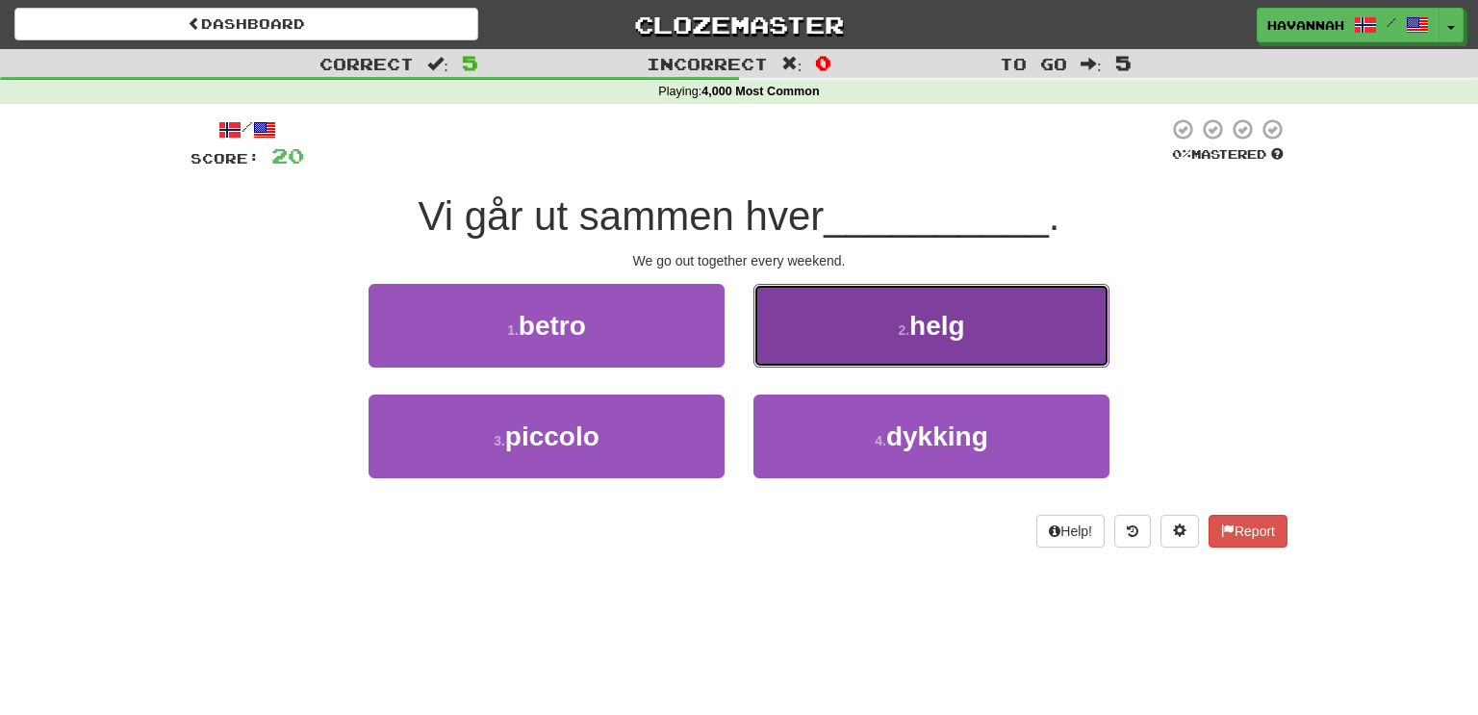
click at [821, 341] on button "2 . helg" at bounding box center [932, 326] width 356 height 84
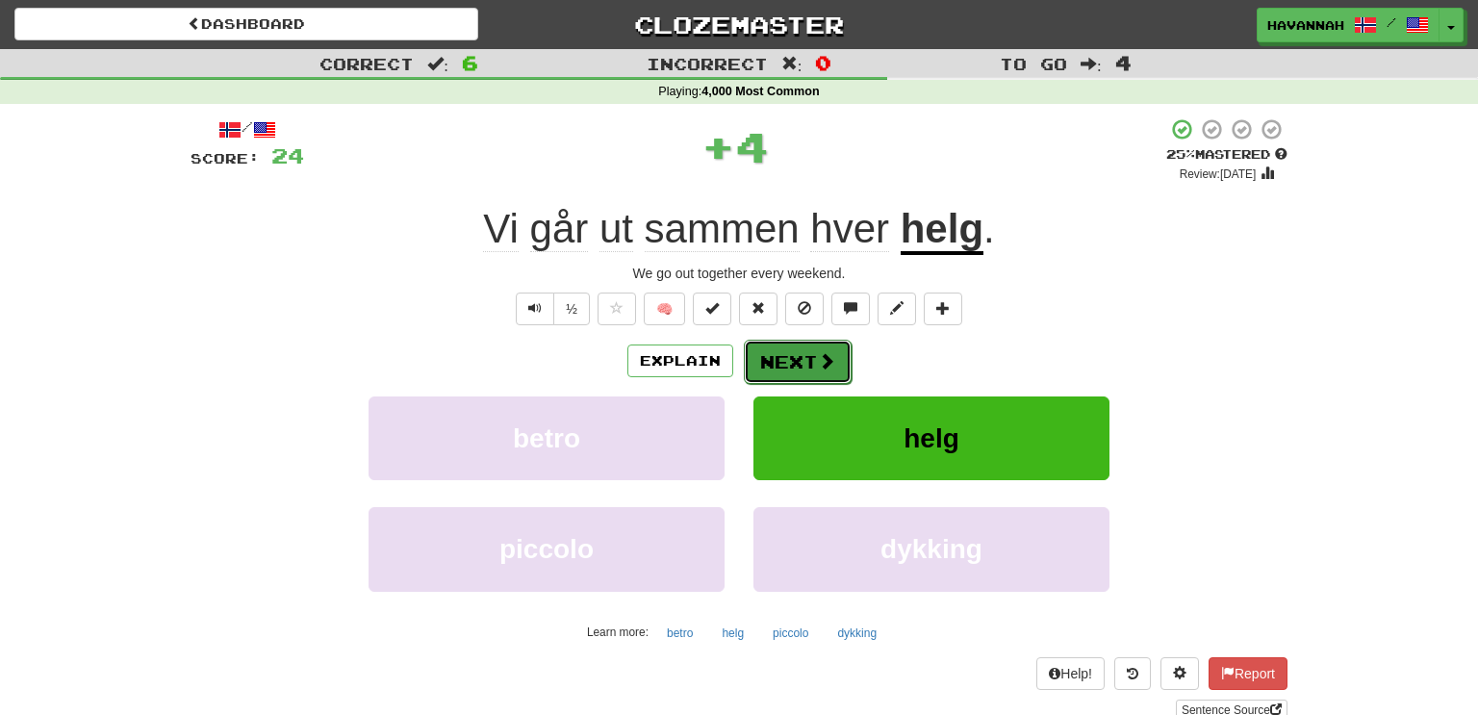
click at [790, 350] on button "Next" at bounding box center [798, 362] width 108 height 44
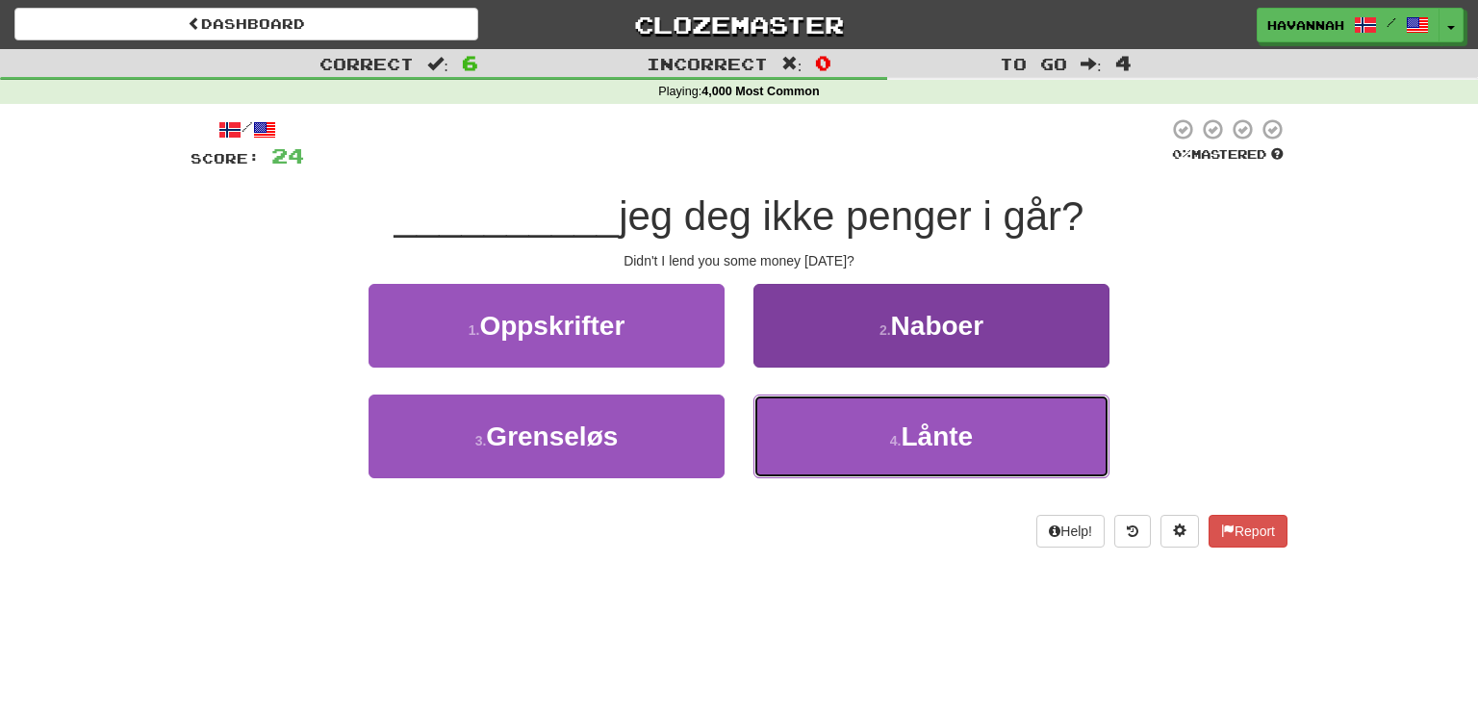
click at [851, 419] on button "4 . Lånte" at bounding box center [932, 437] width 356 height 84
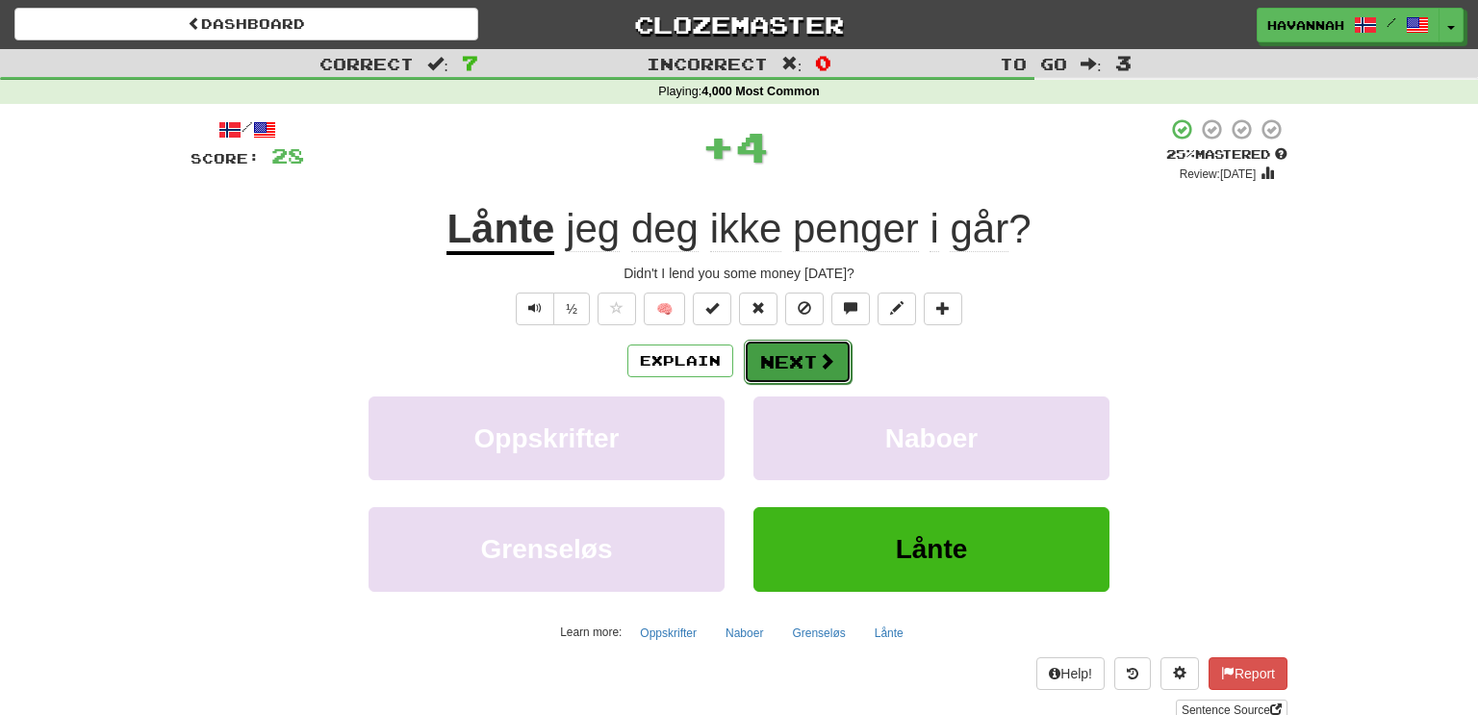
click at [826, 372] on button "Next" at bounding box center [798, 362] width 108 height 44
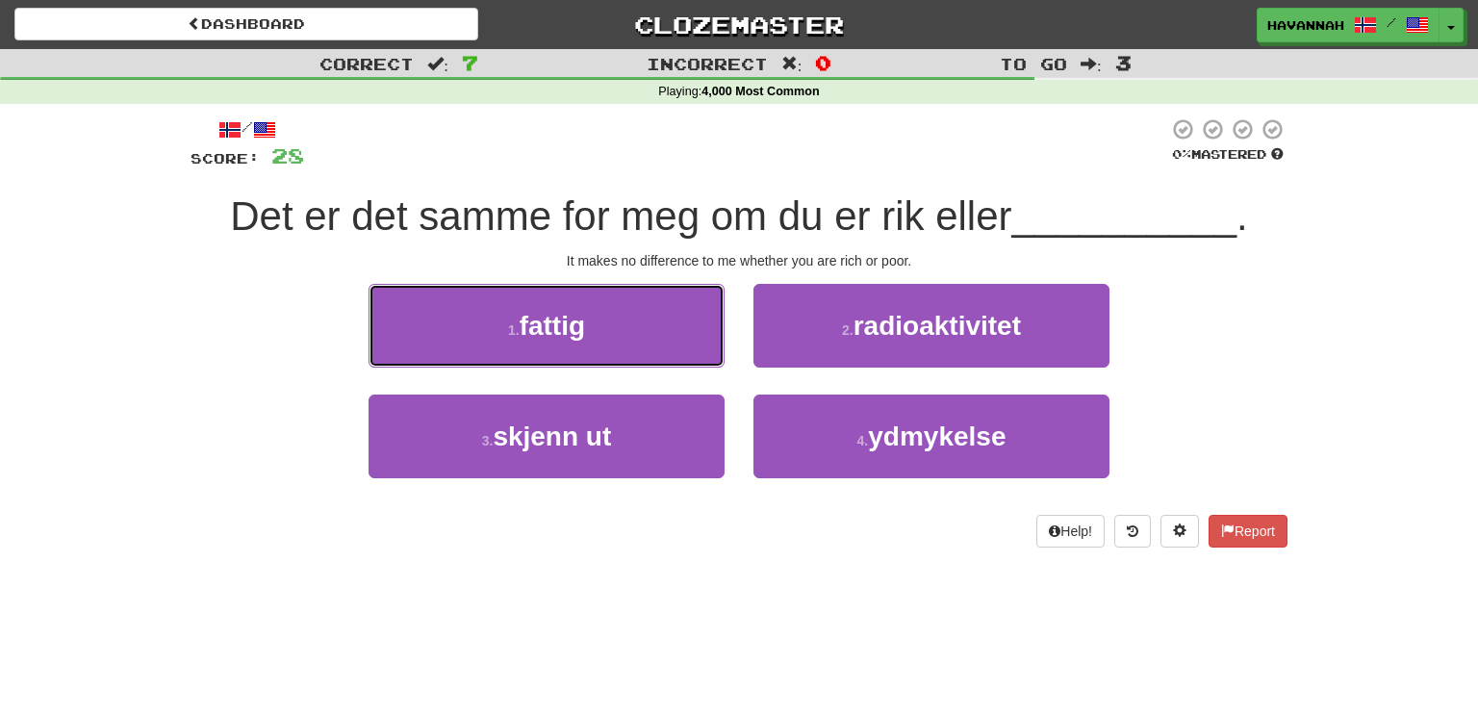
drag, startPoint x: 672, startPoint y: 324, endPoint x: 679, endPoint y: 331, distance: 10.2
click at [674, 326] on button "1 . fattig" at bounding box center [547, 326] width 356 height 84
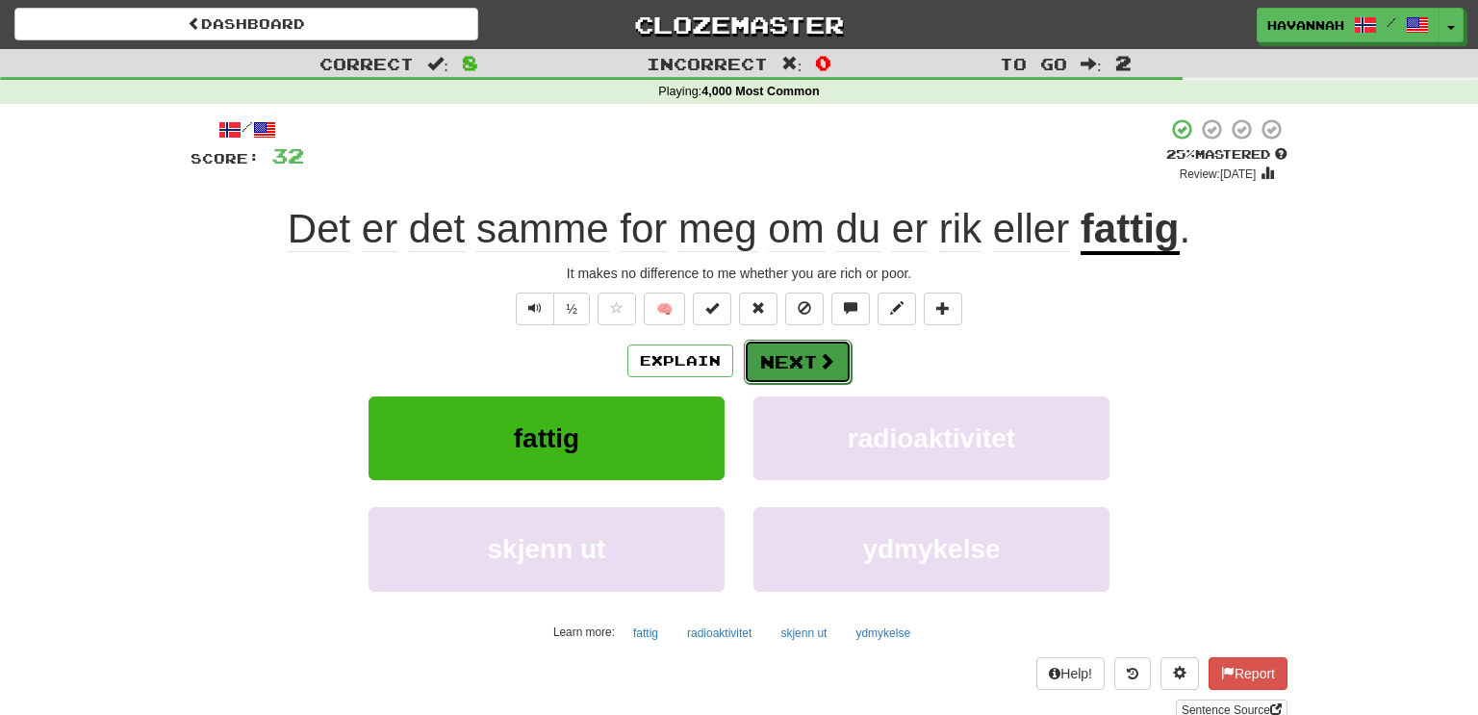
click at [799, 359] on button "Next" at bounding box center [798, 362] width 108 height 44
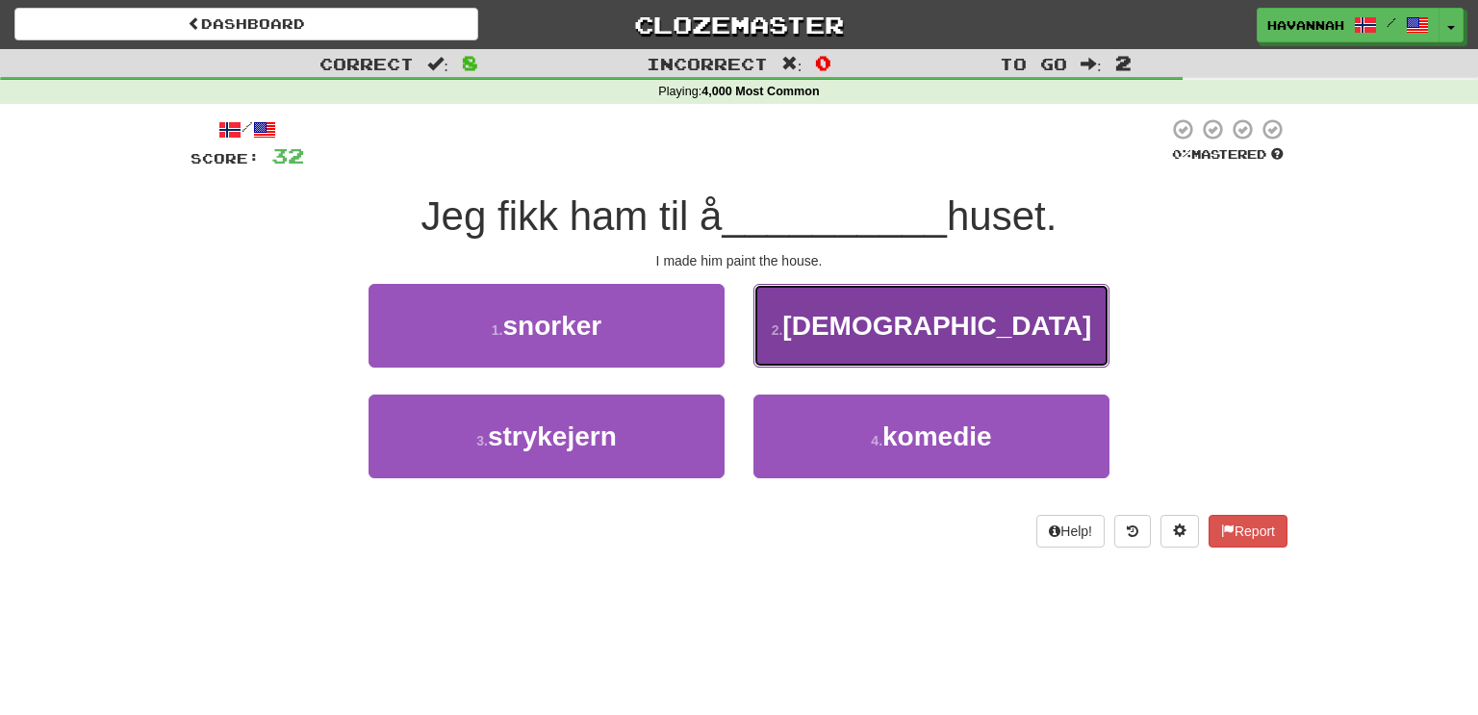
click at [843, 339] on button "2 . [DEMOGRAPHIC_DATA]" at bounding box center [932, 326] width 356 height 84
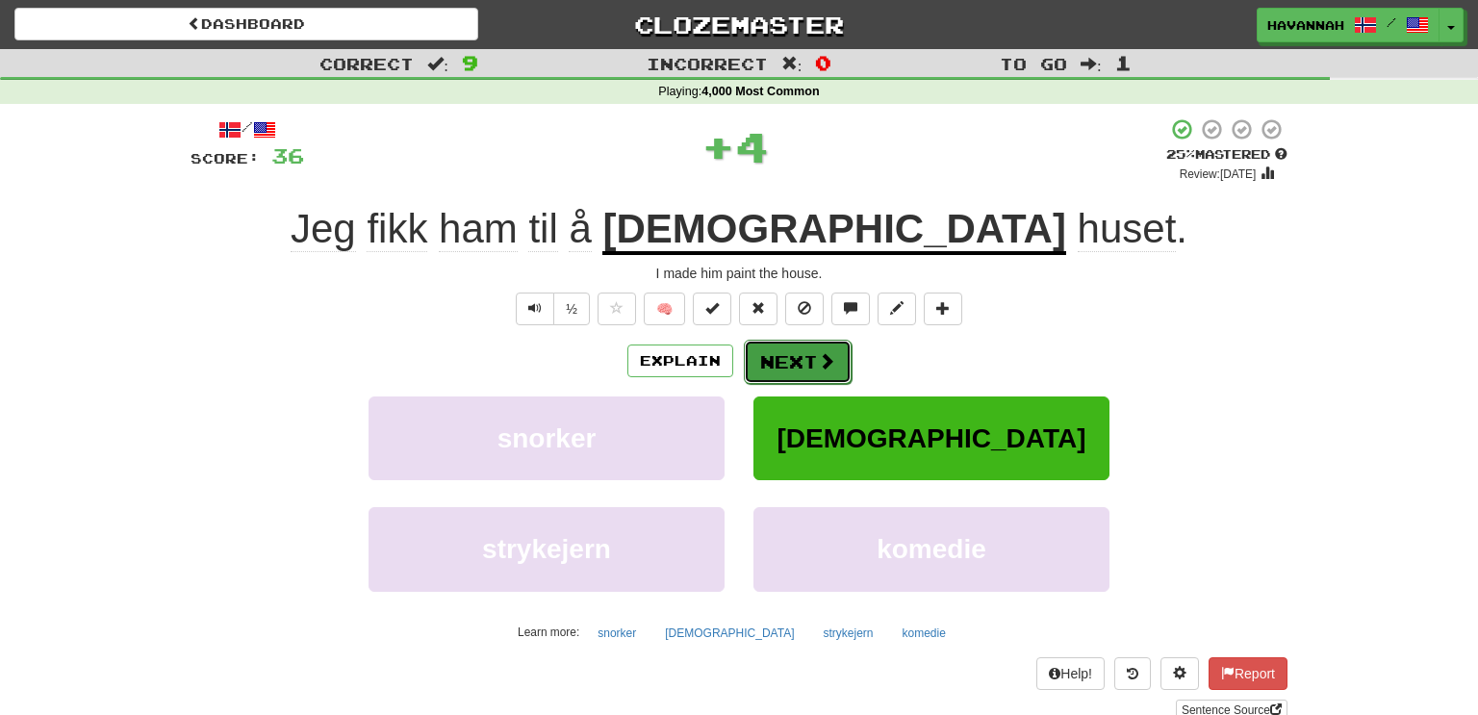
click at [806, 364] on button "Next" at bounding box center [798, 362] width 108 height 44
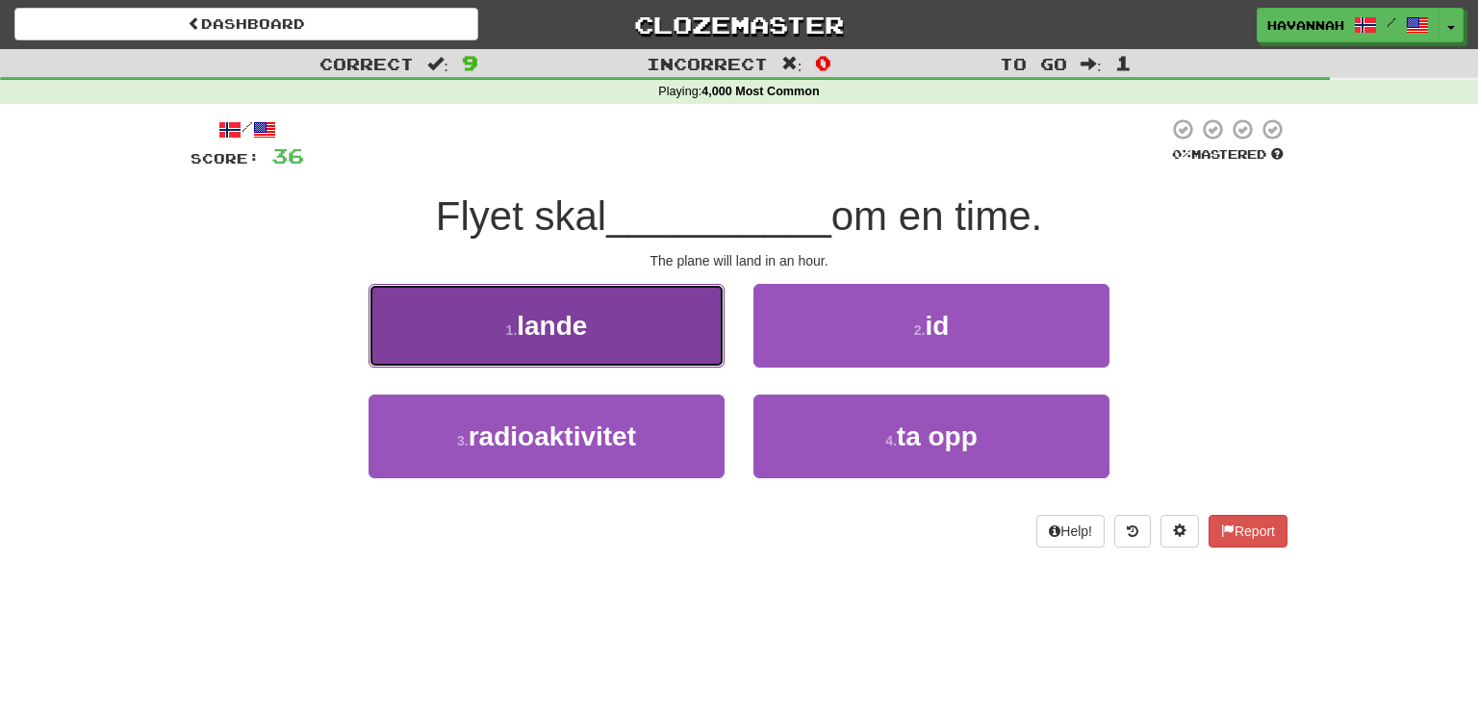
click at [686, 334] on button "1 . lande" at bounding box center [547, 326] width 356 height 84
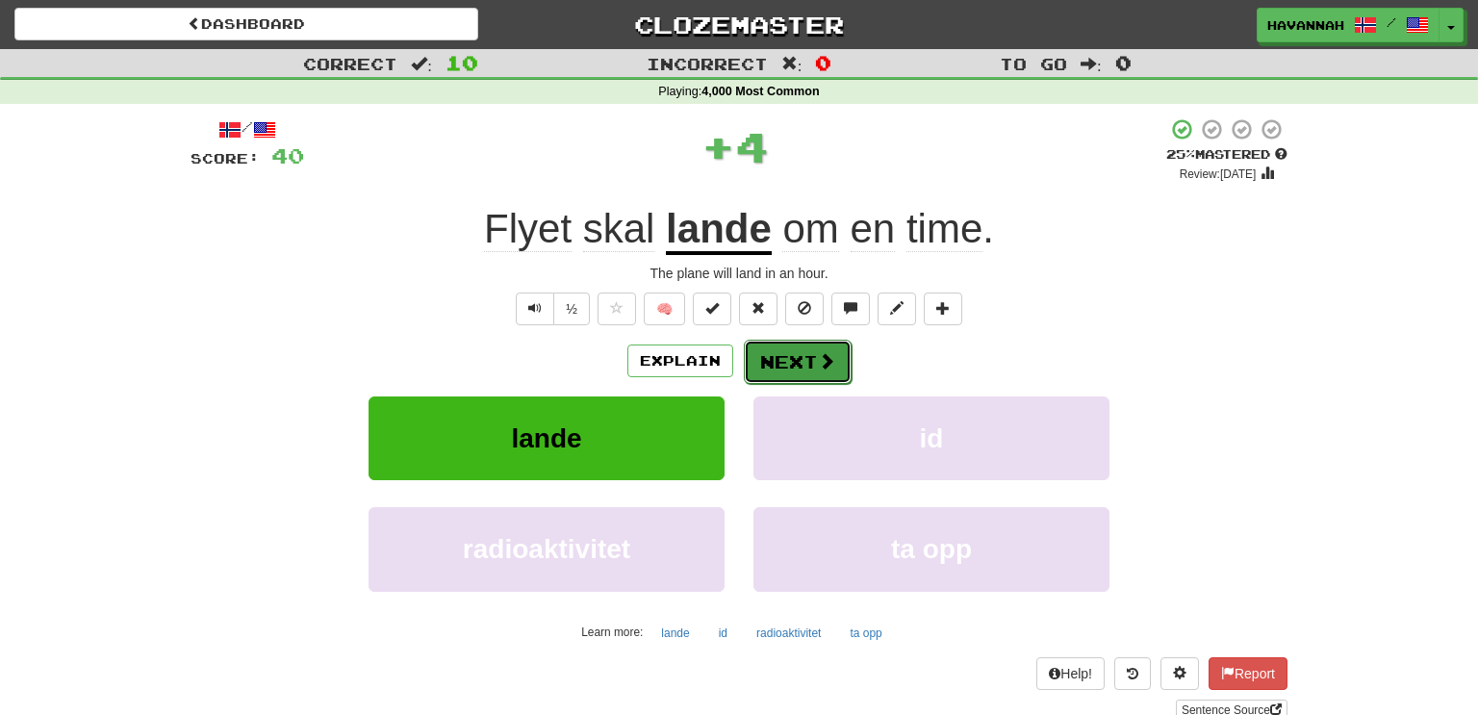
click at [789, 359] on button "Next" at bounding box center [798, 362] width 108 height 44
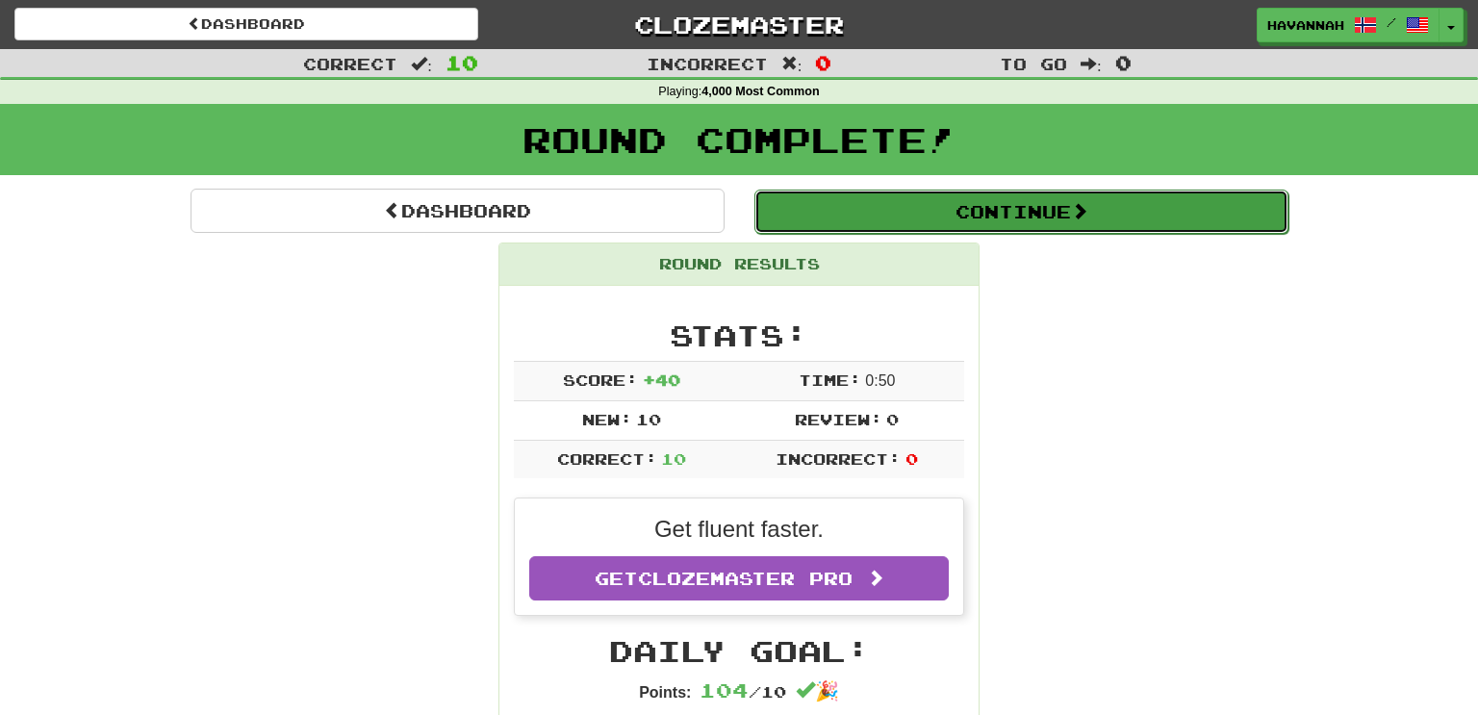
click at [918, 213] on button "Continue" at bounding box center [1022, 212] width 534 height 44
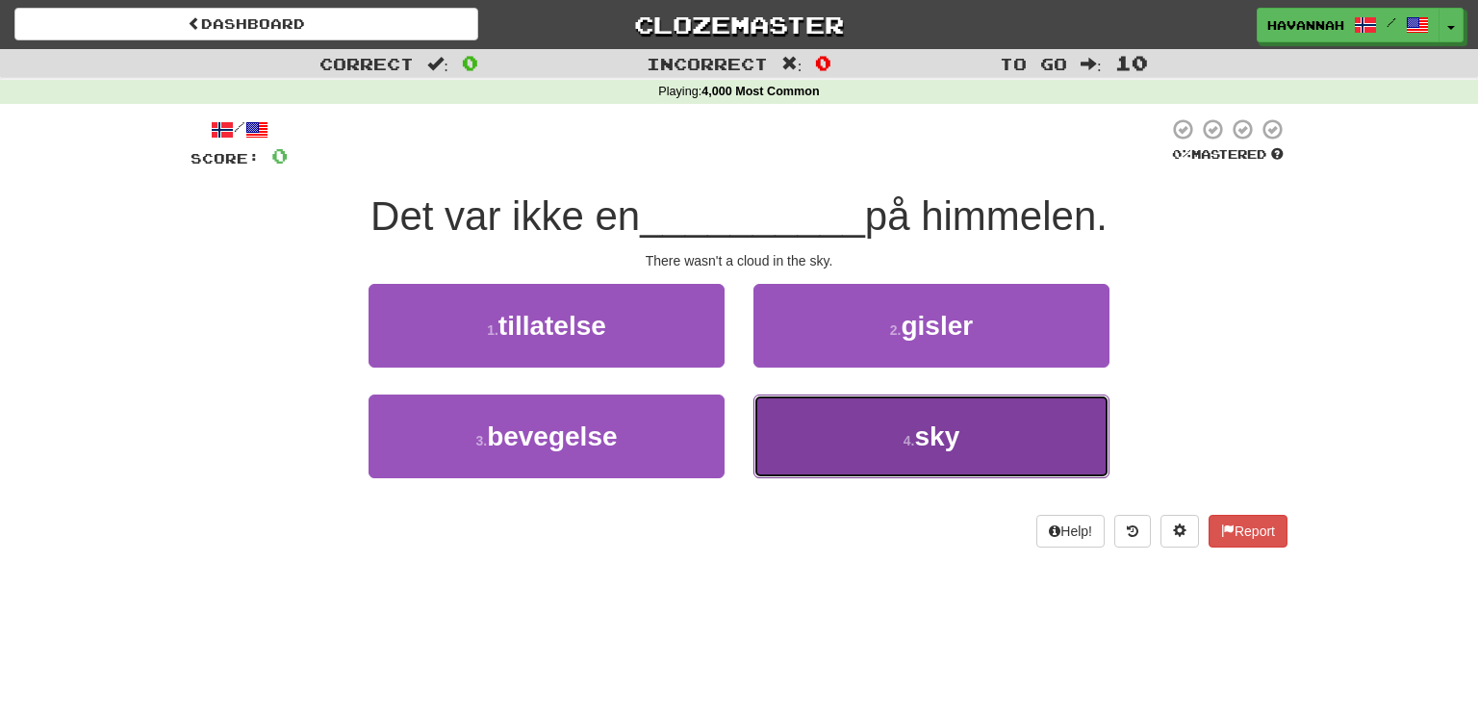
click at [844, 416] on button "4 . sky" at bounding box center [932, 437] width 356 height 84
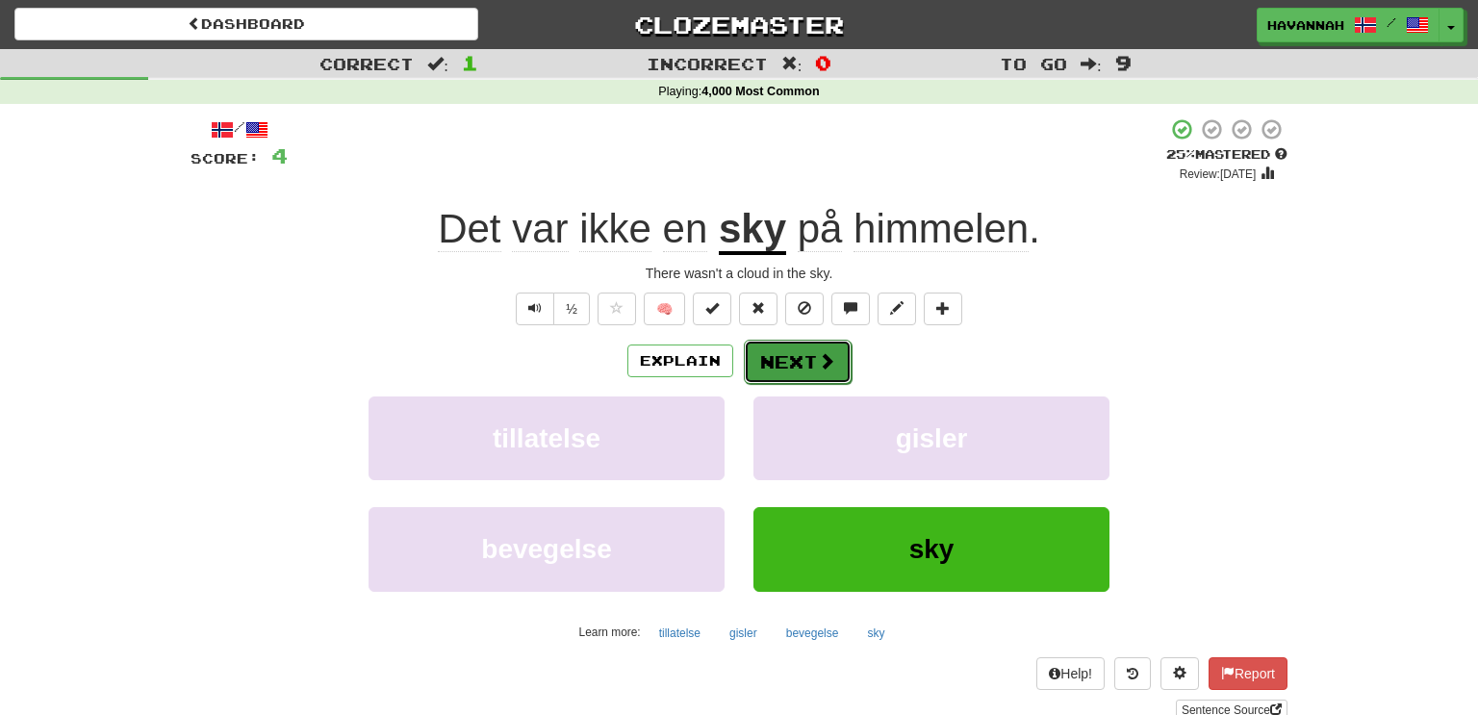
click at [811, 363] on button "Next" at bounding box center [798, 362] width 108 height 44
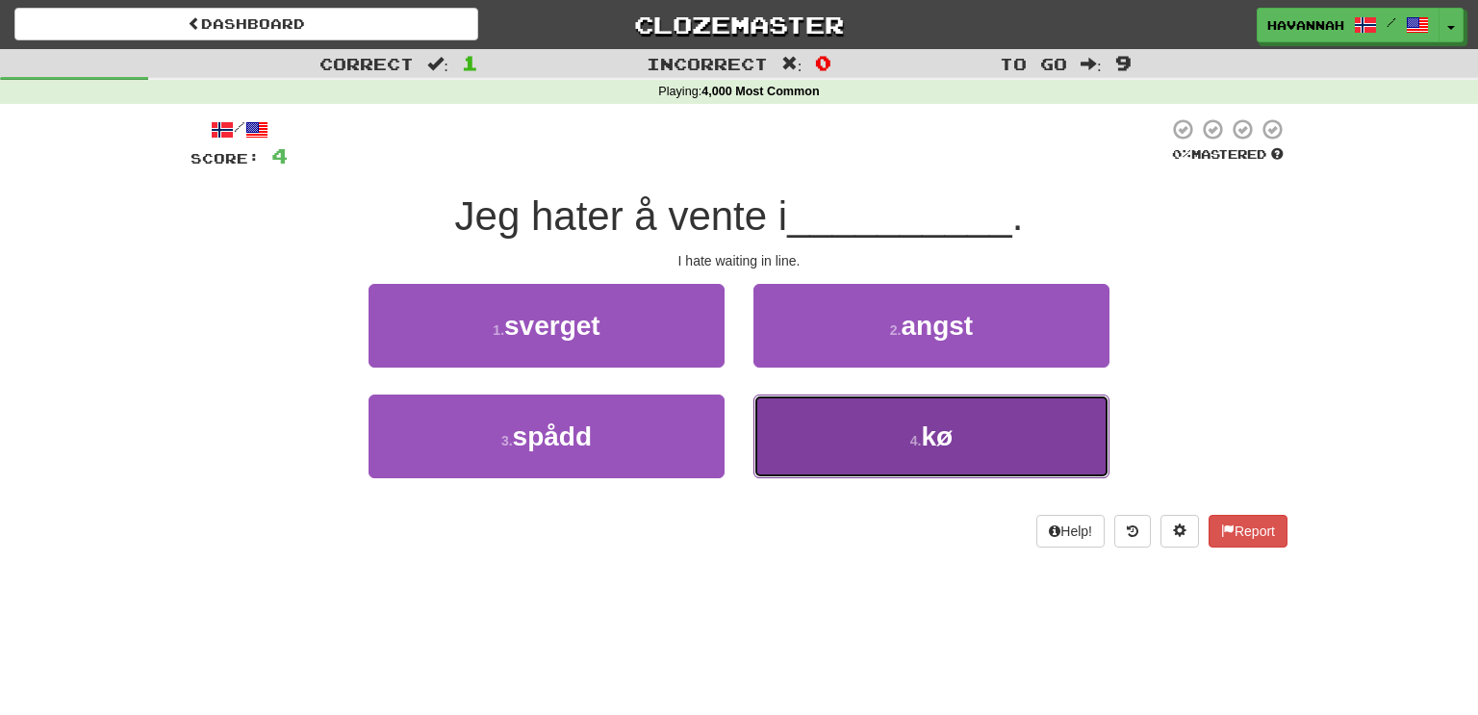
click at [812, 436] on button "4 . kø" at bounding box center [932, 437] width 356 height 84
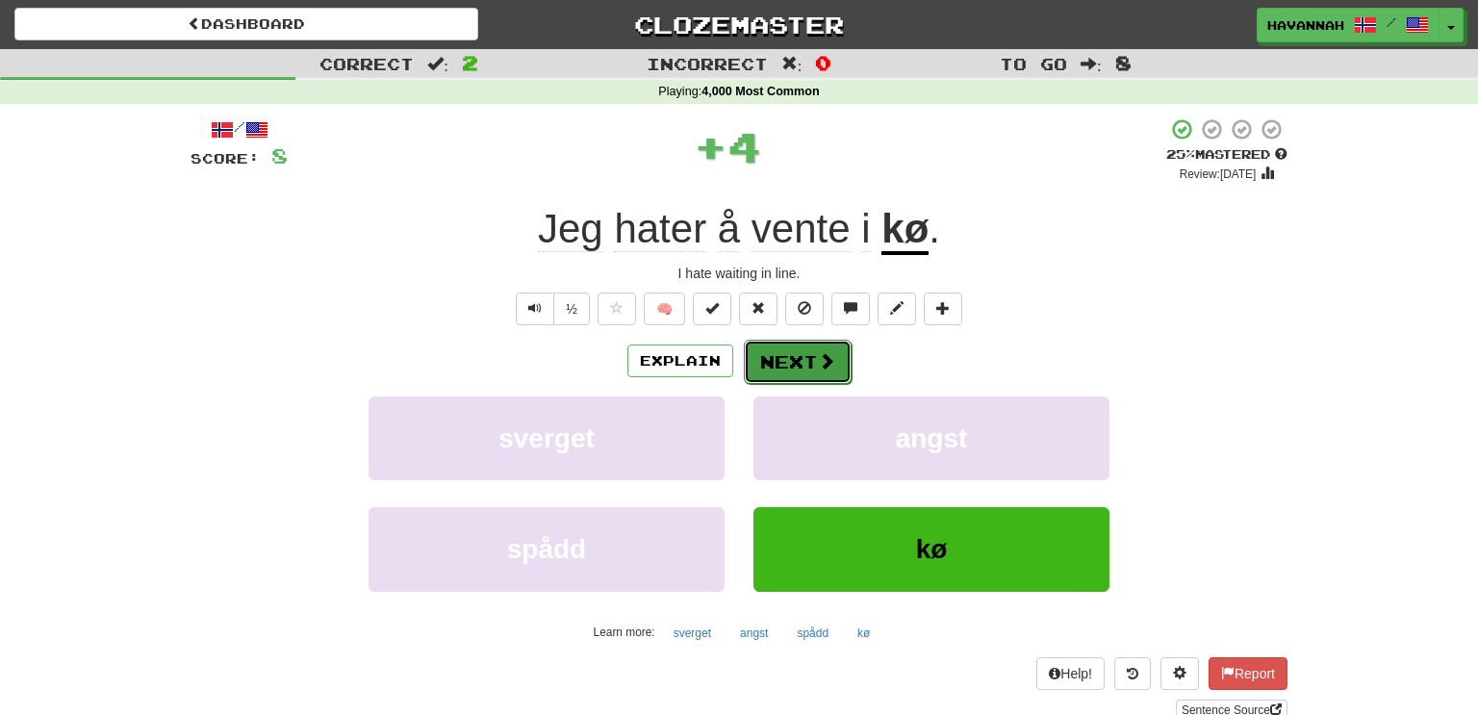
click at [807, 355] on button "Next" at bounding box center [798, 362] width 108 height 44
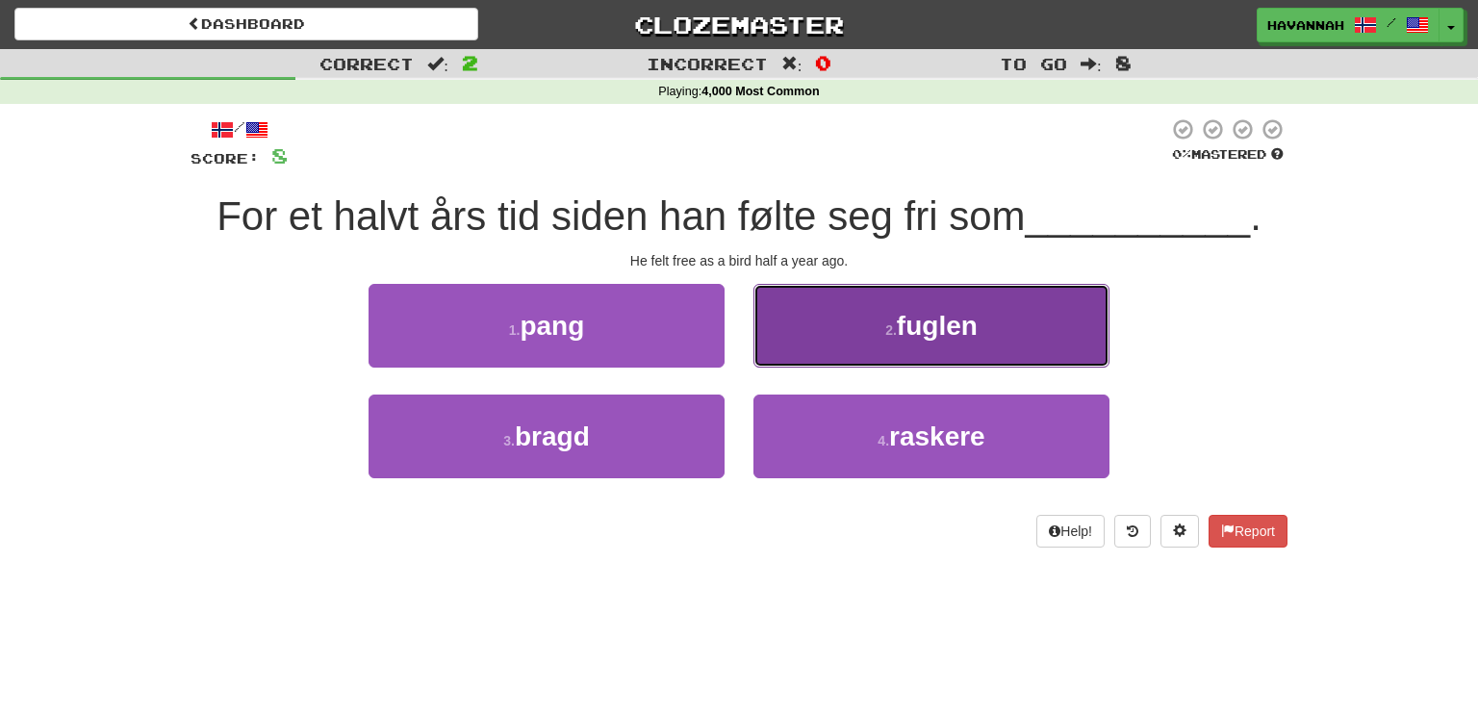
click at [832, 340] on button "2 . fuglen" at bounding box center [932, 326] width 356 height 84
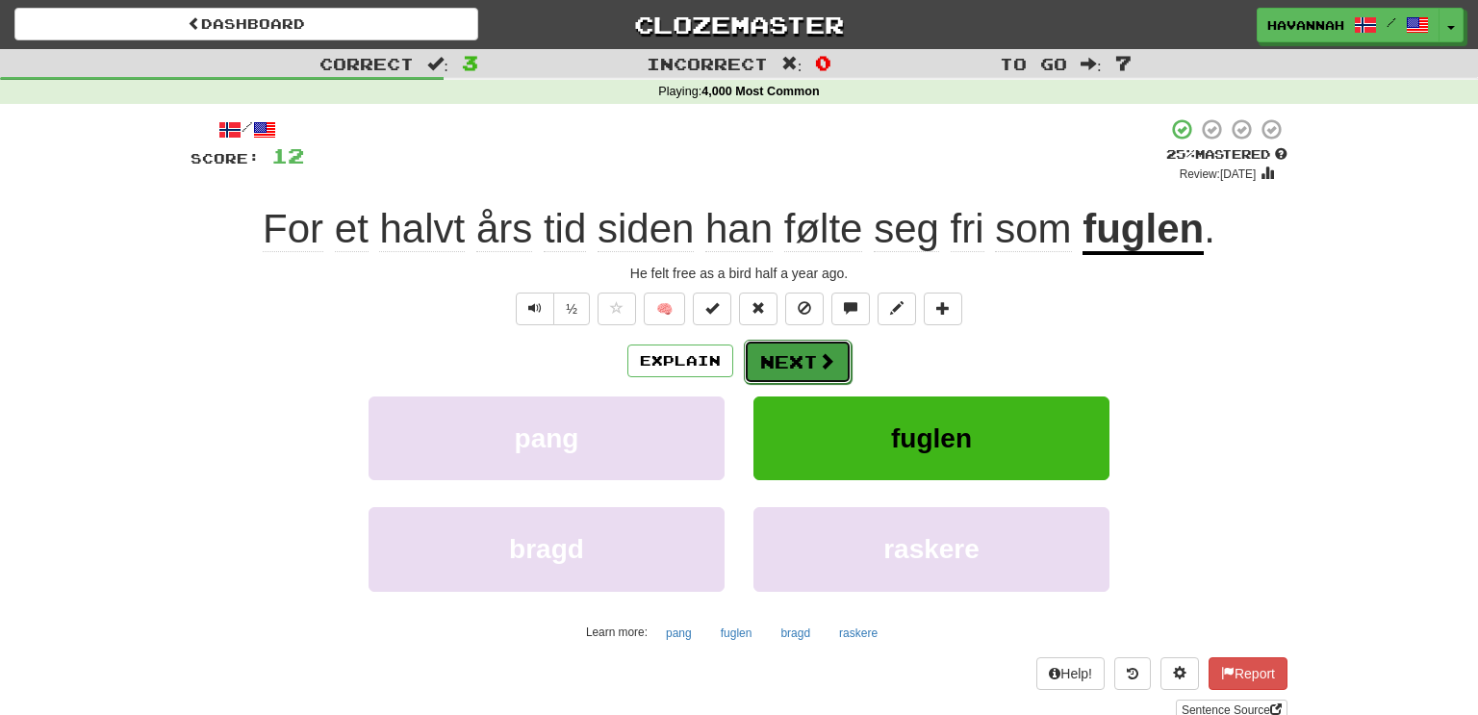
click at [832, 352] on button "Next" at bounding box center [798, 362] width 108 height 44
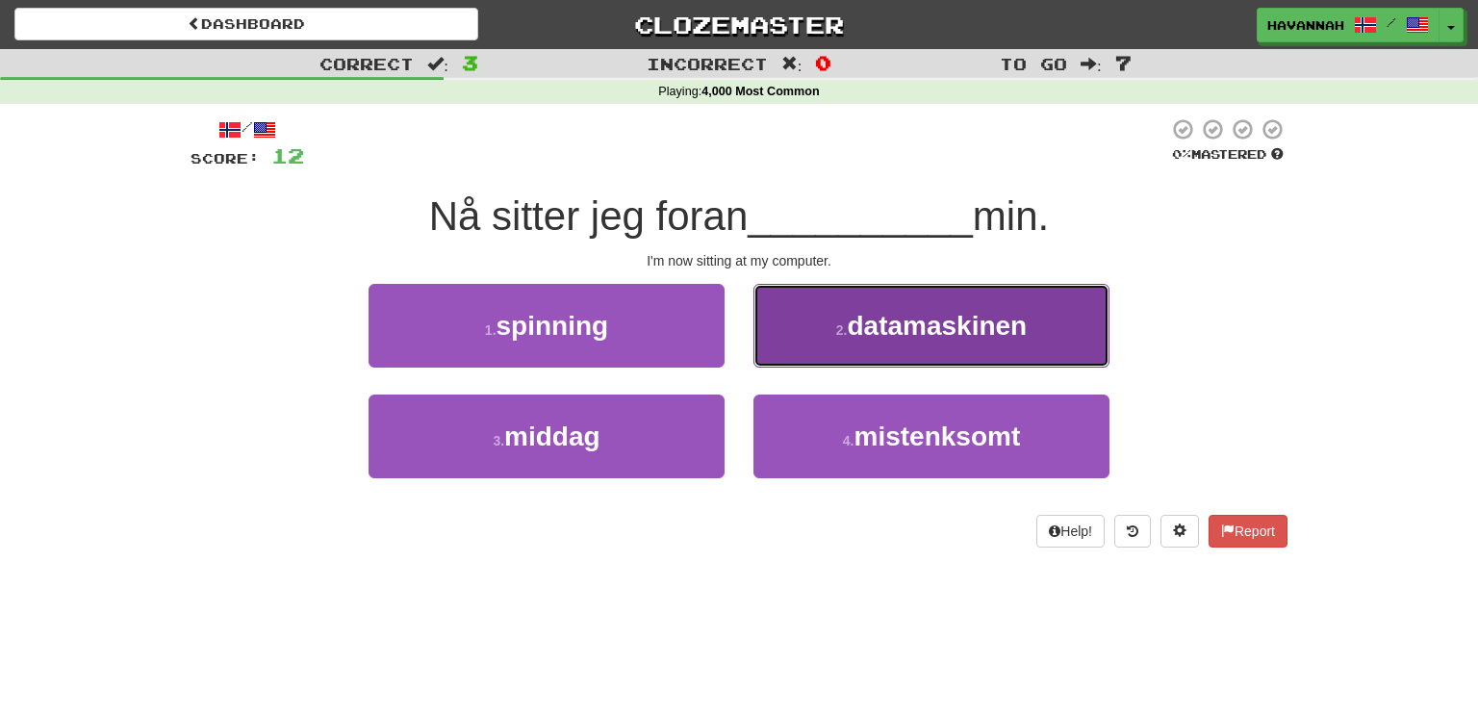
click at [834, 340] on button "2 . datamaskinen" at bounding box center [932, 326] width 356 height 84
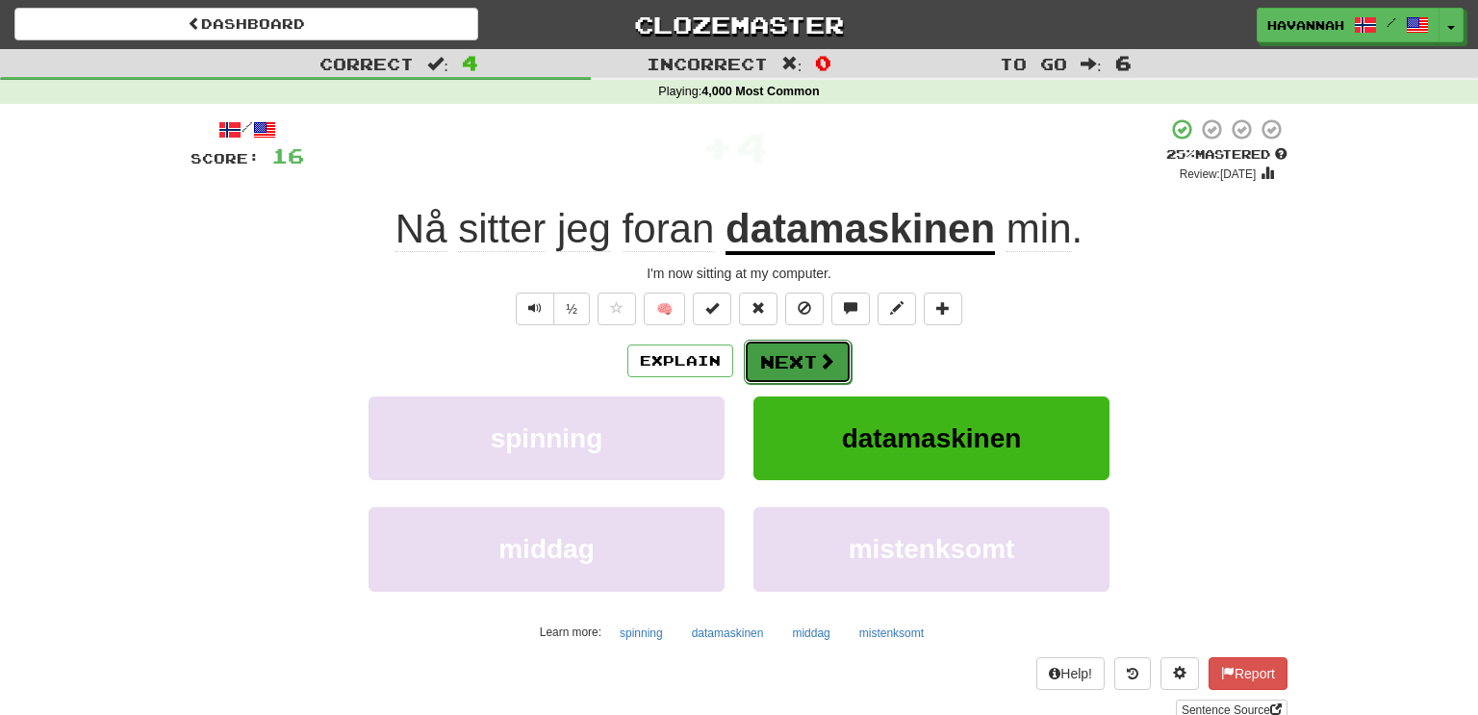
click at [833, 354] on button "Next" at bounding box center [798, 362] width 108 height 44
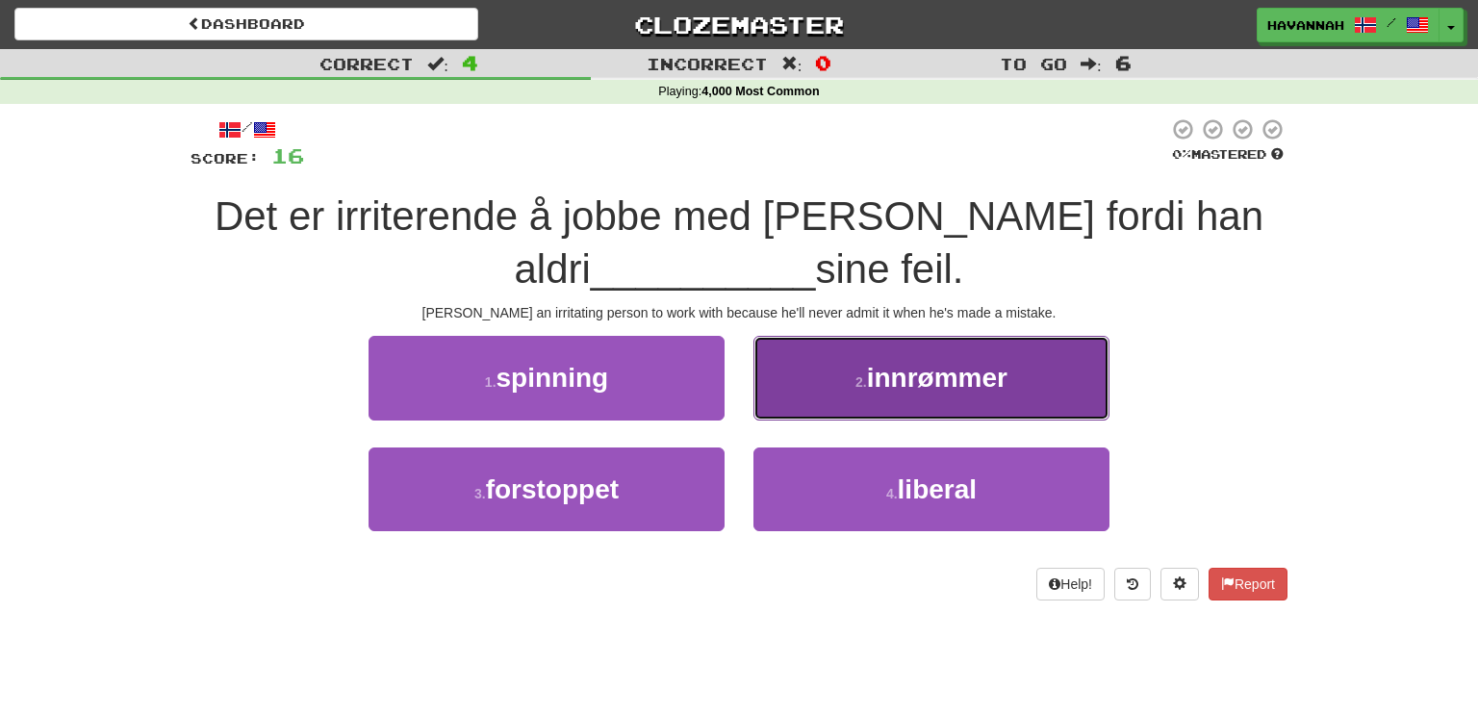
click at [840, 390] on button "2 . innrømmer" at bounding box center [932, 378] width 356 height 84
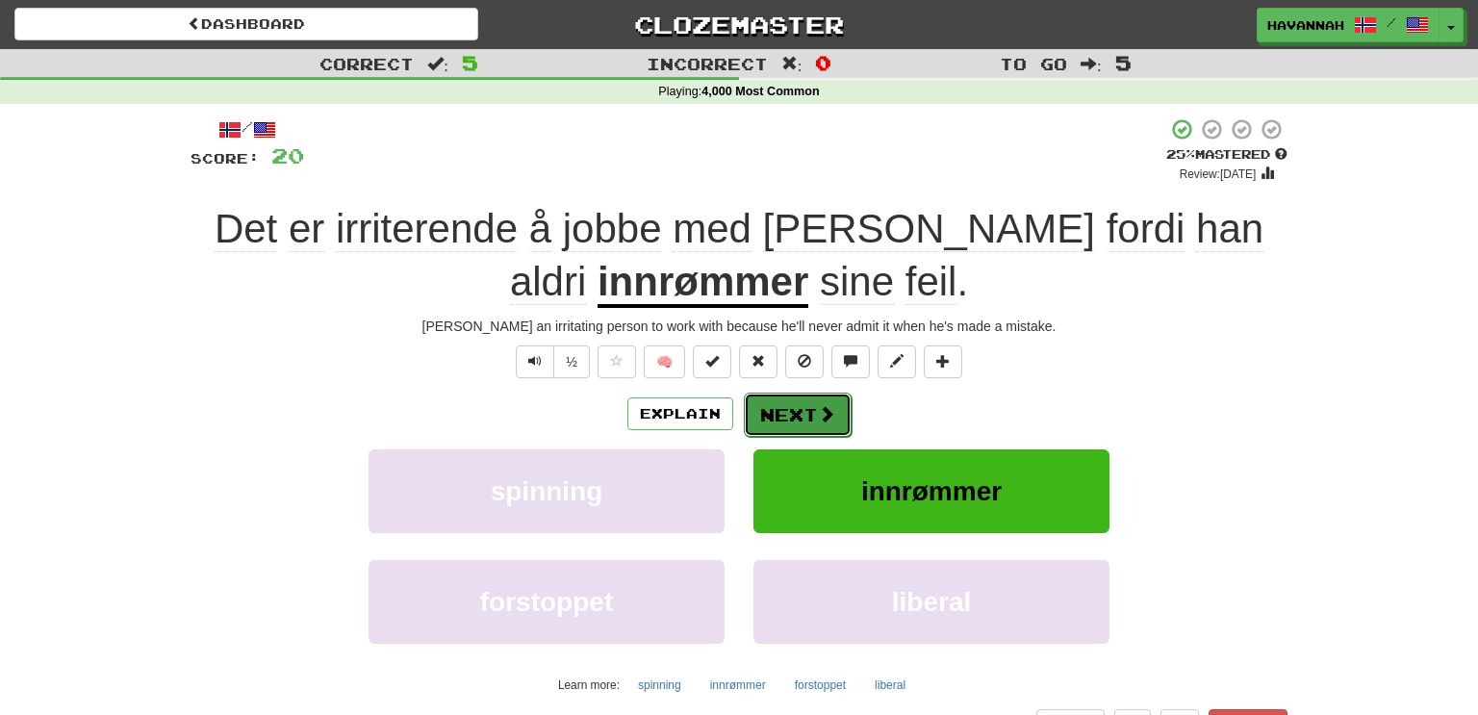
click at [822, 398] on button "Next" at bounding box center [798, 415] width 108 height 44
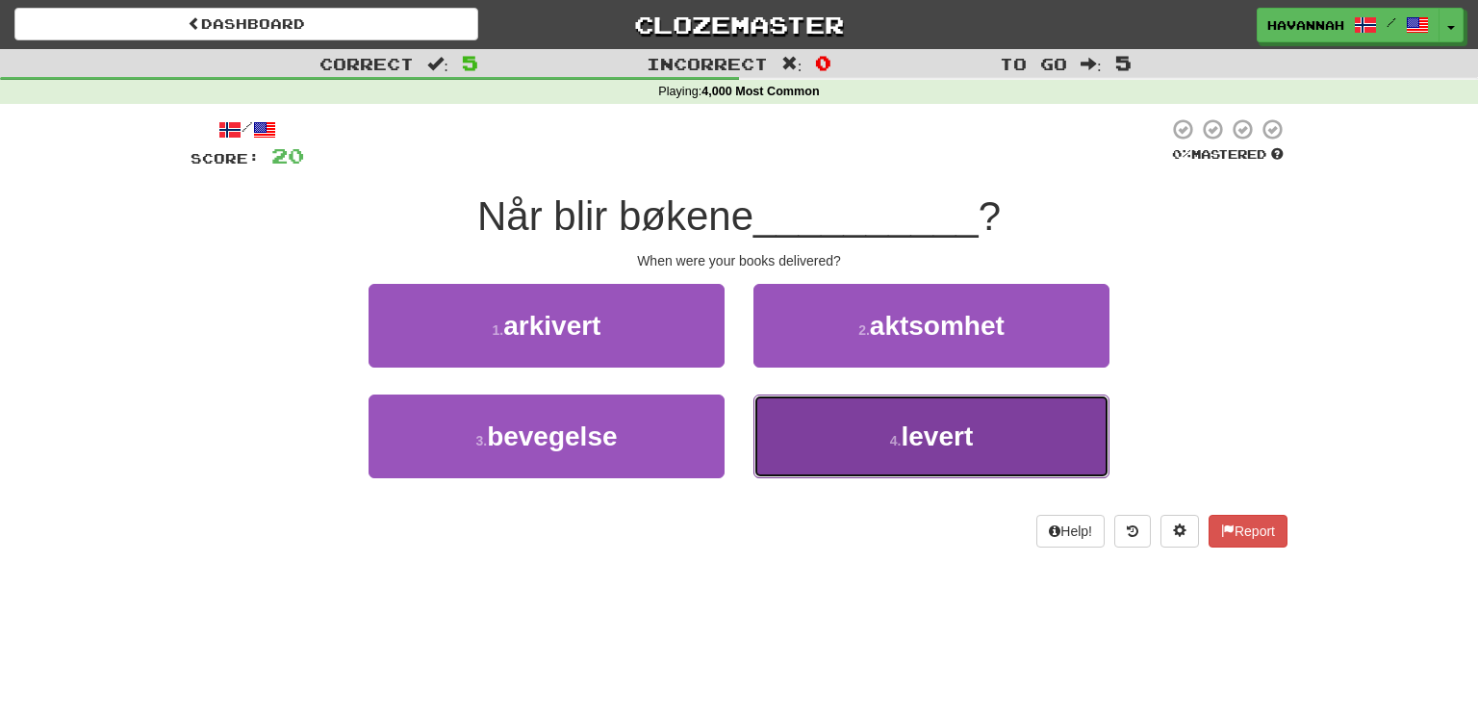
click at [858, 418] on button "4 . levert" at bounding box center [932, 437] width 356 height 84
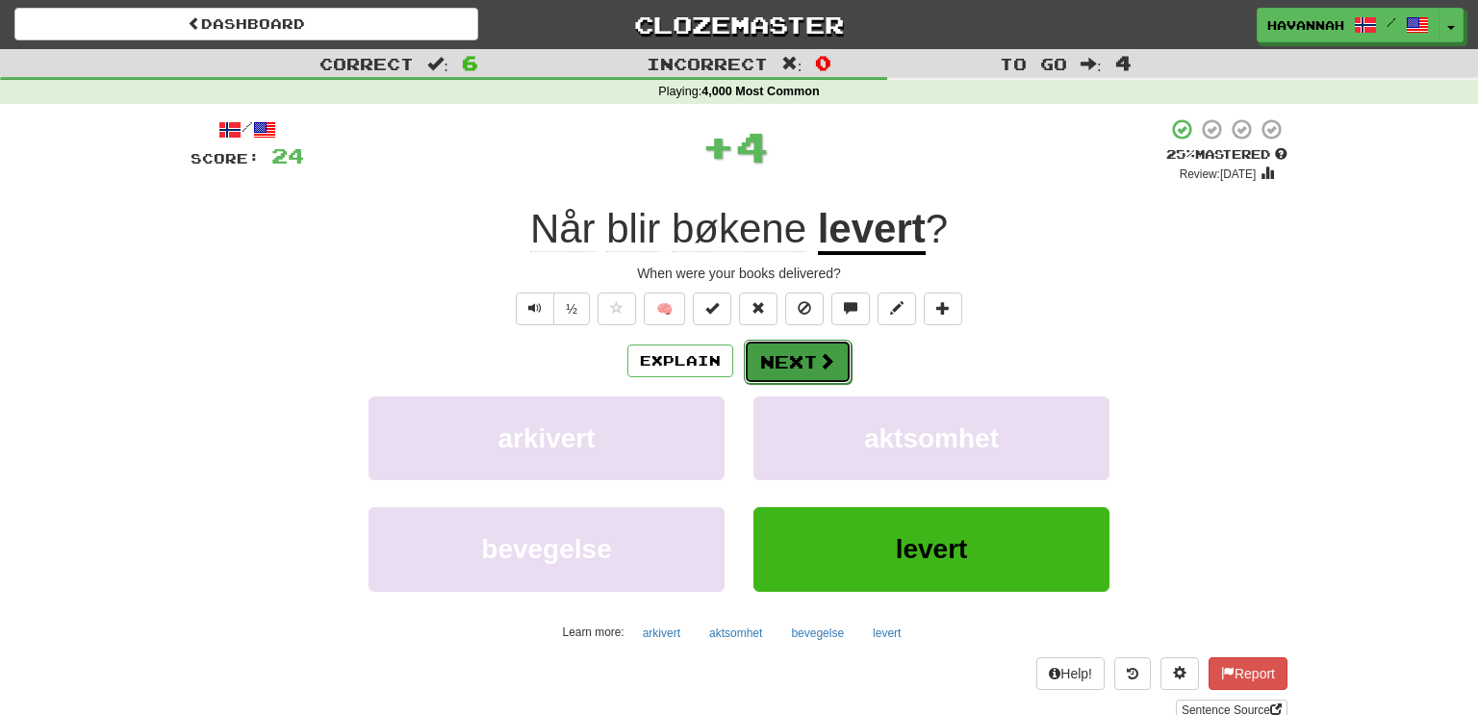
click at [804, 350] on button "Next" at bounding box center [798, 362] width 108 height 44
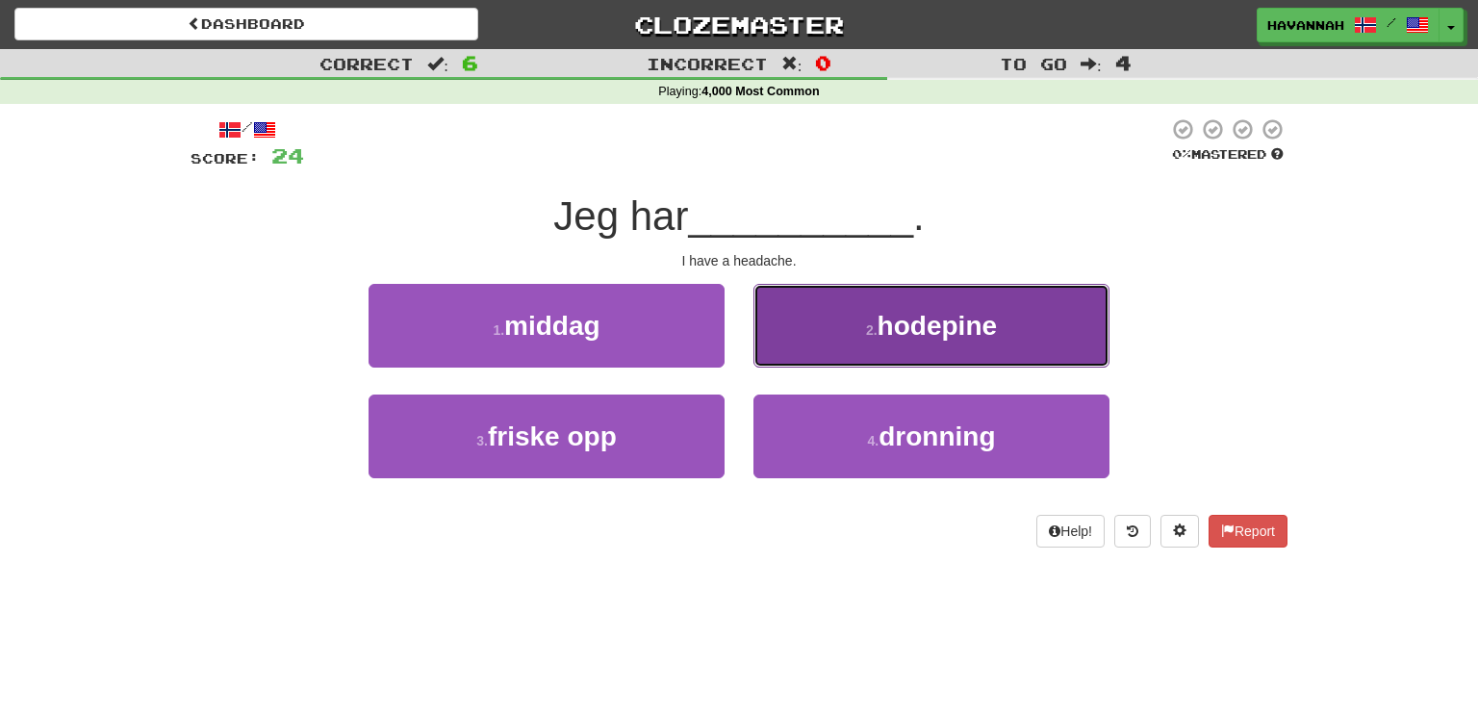
click at [803, 343] on button "2 . hodepine" at bounding box center [932, 326] width 356 height 84
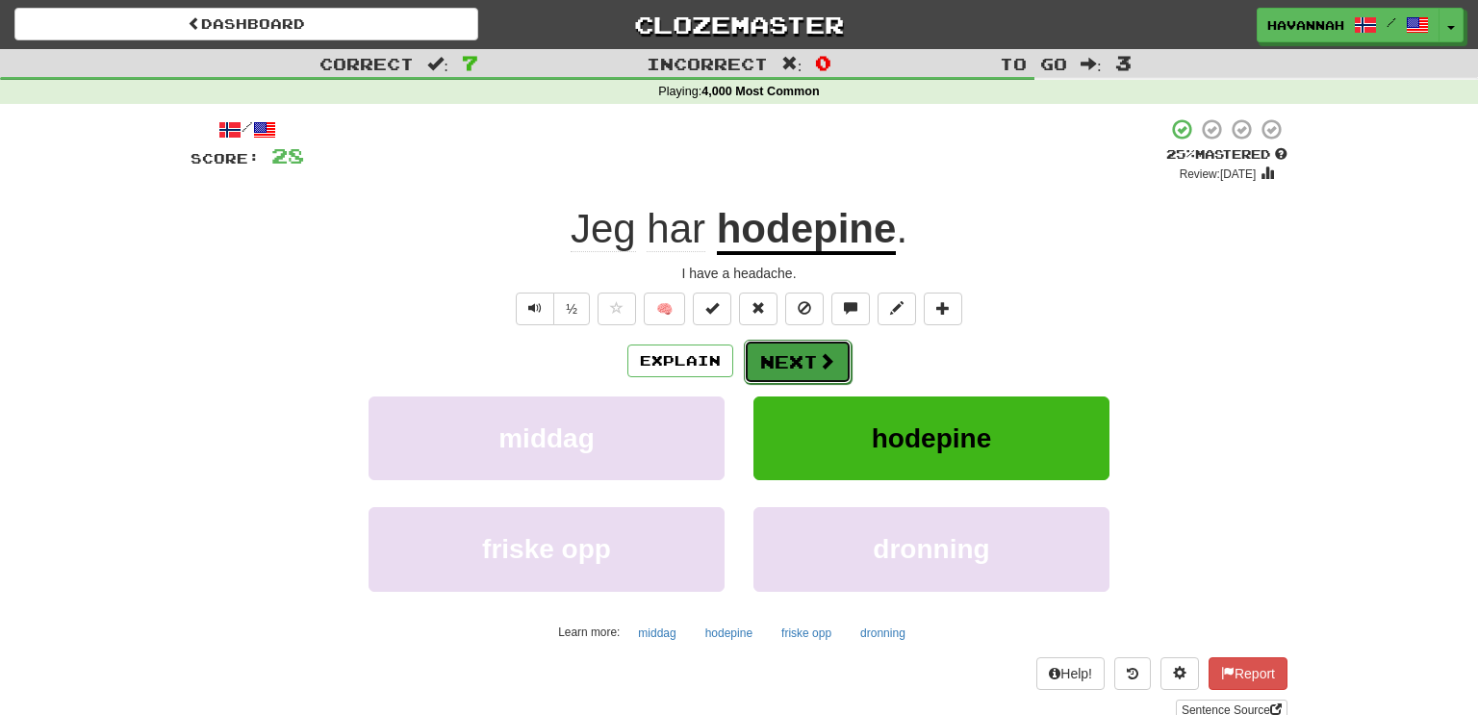
click at [795, 358] on button "Next" at bounding box center [798, 362] width 108 height 44
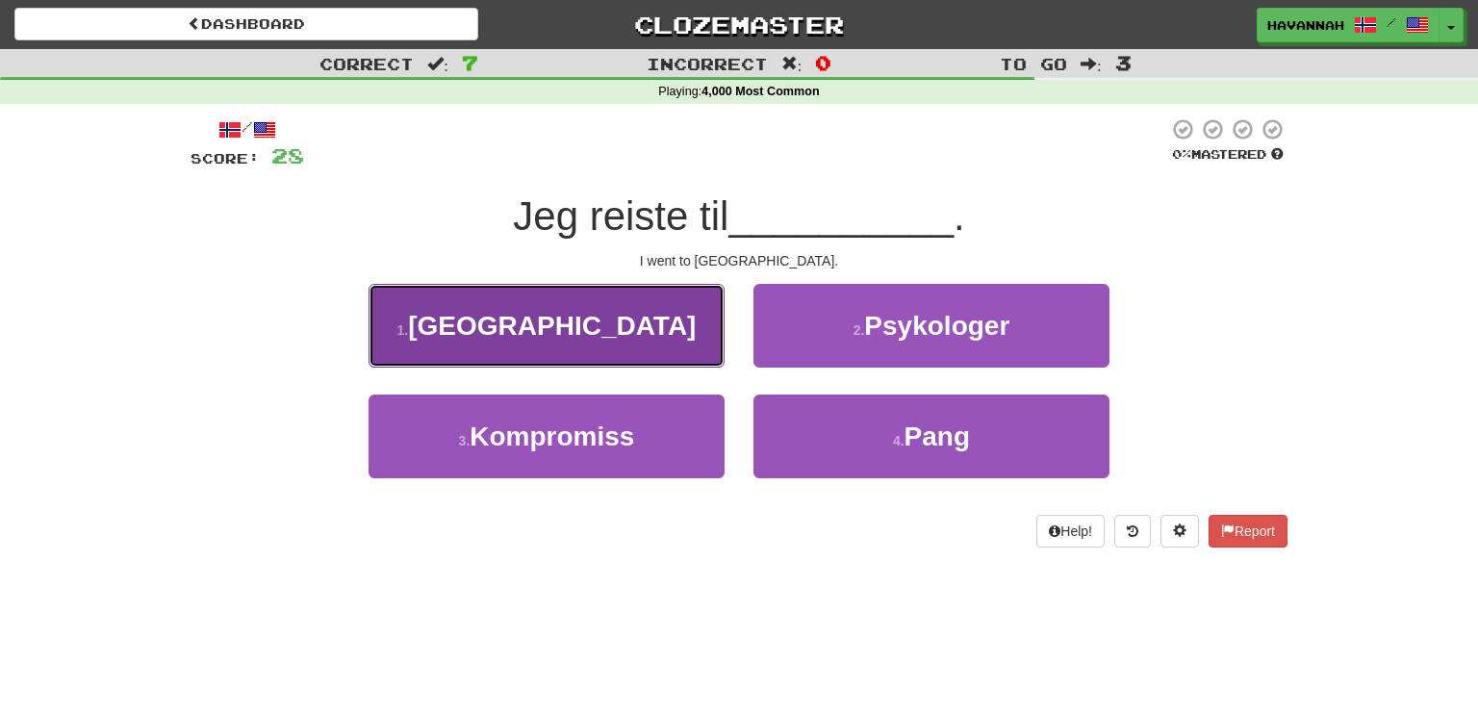
click at [689, 346] on button "1 . [GEOGRAPHIC_DATA]" at bounding box center [547, 326] width 356 height 84
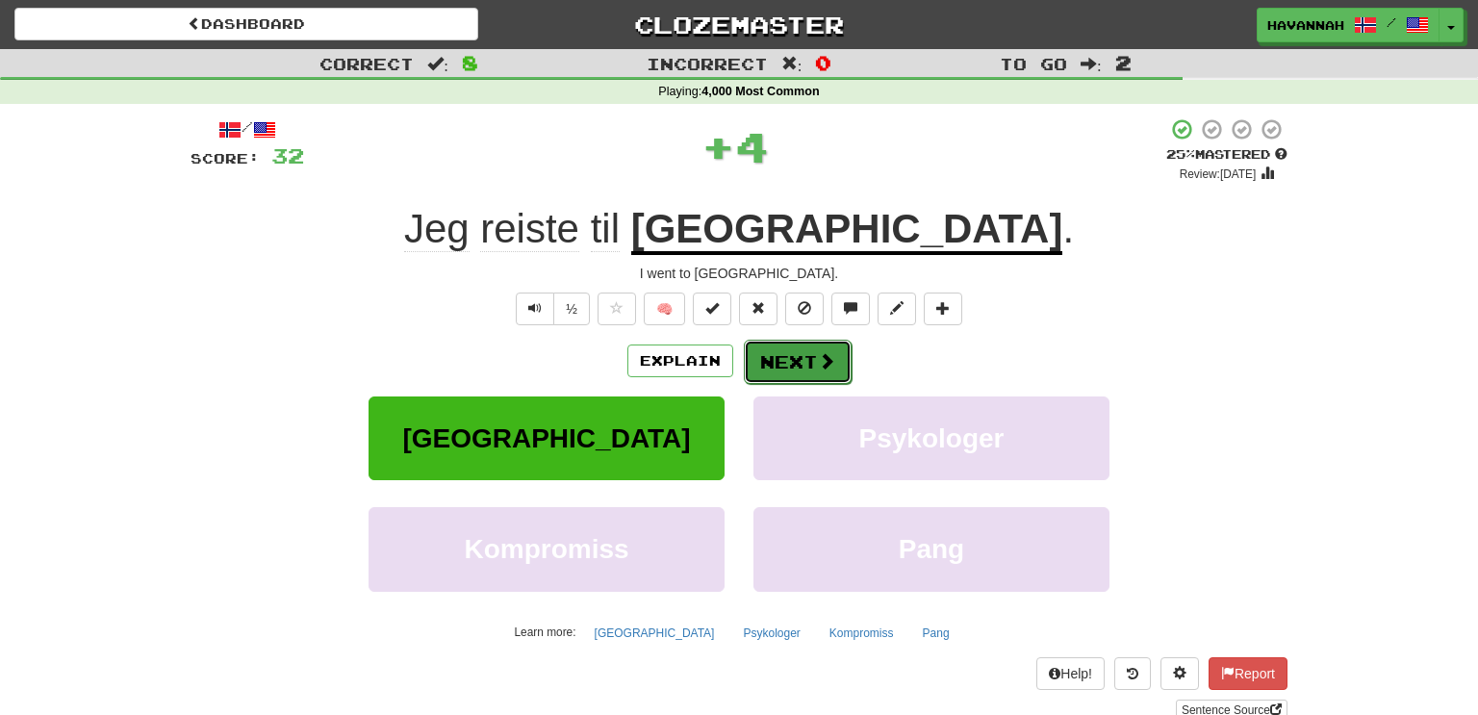
click at [795, 363] on button "Next" at bounding box center [798, 362] width 108 height 44
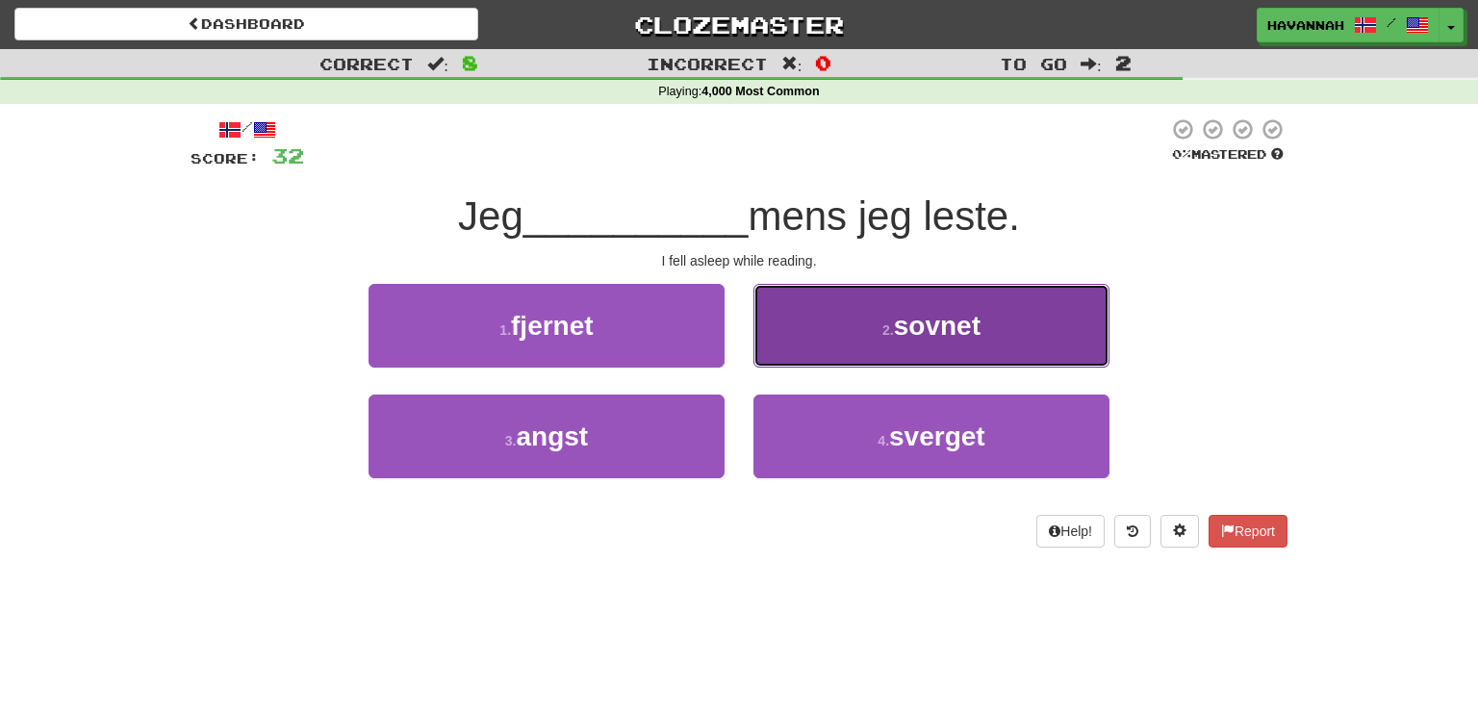
click at [795, 341] on button "2 . sovnet" at bounding box center [932, 326] width 356 height 84
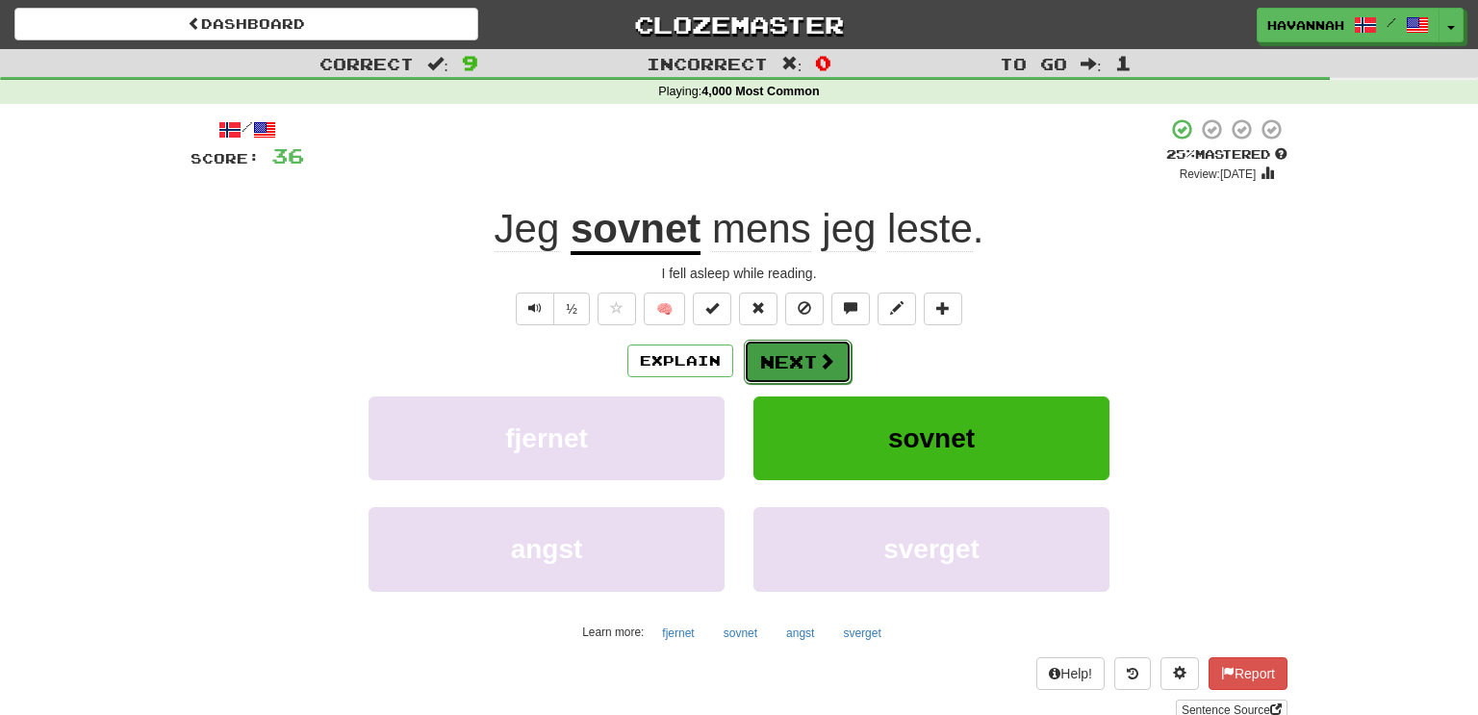
click at [776, 351] on button "Next" at bounding box center [798, 362] width 108 height 44
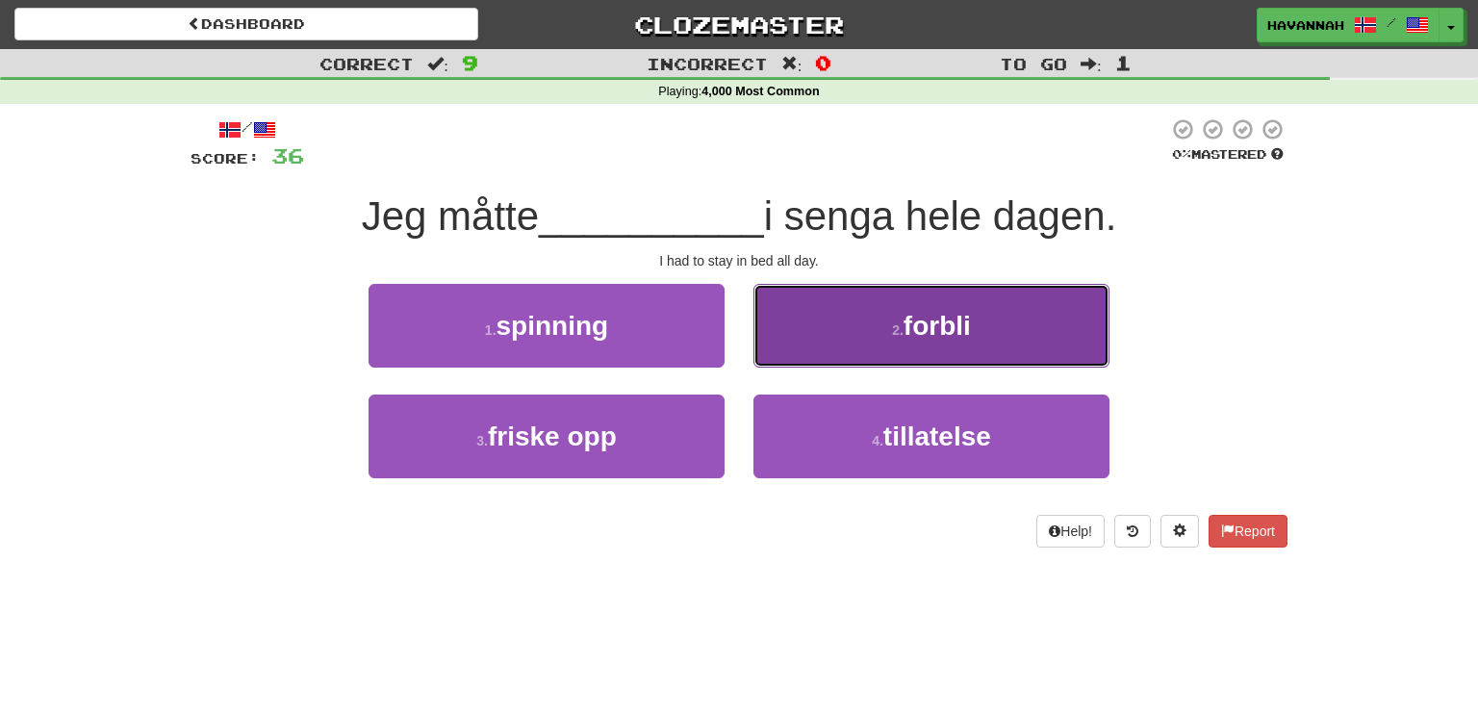
click at [811, 354] on button "2 . forbli" at bounding box center [932, 326] width 356 height 84
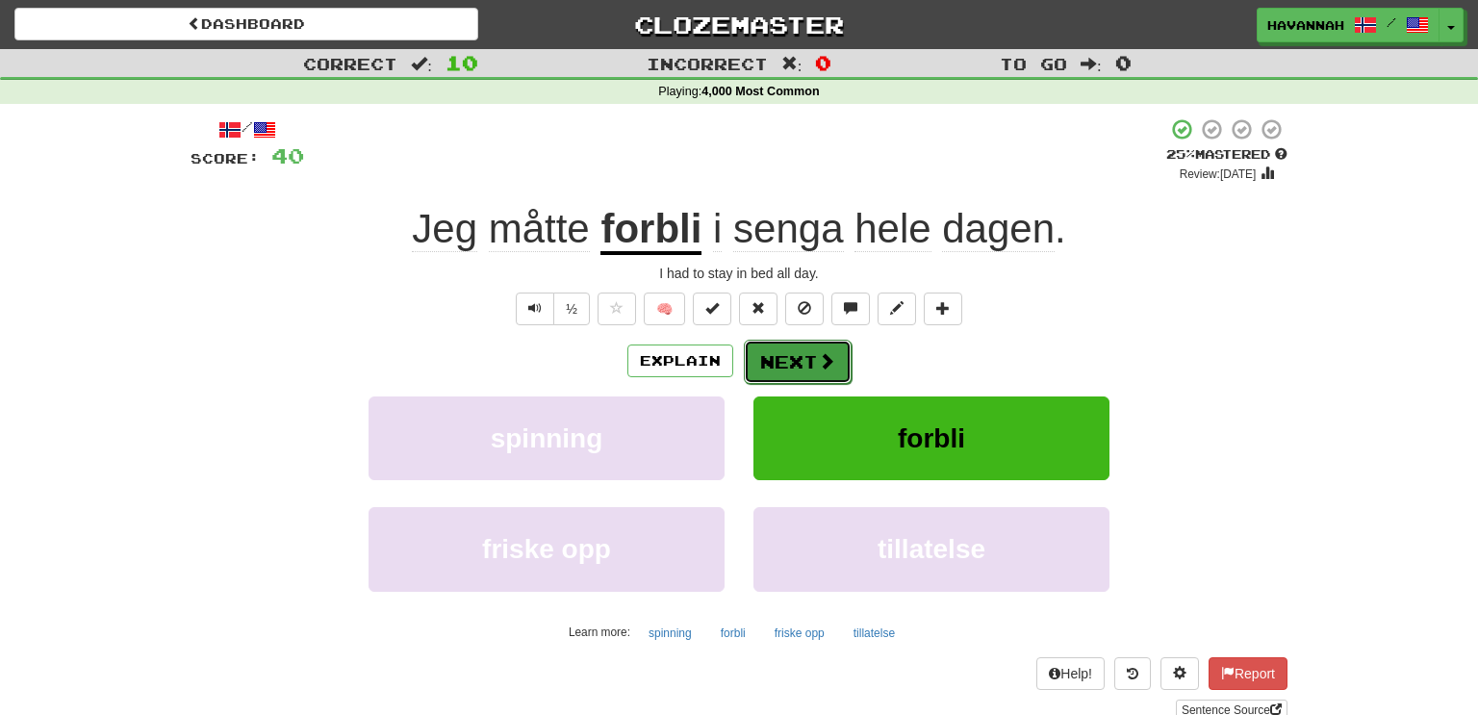
click at [803, 358] on button "Next" at bounding box center [798, 362] width 108 height 44
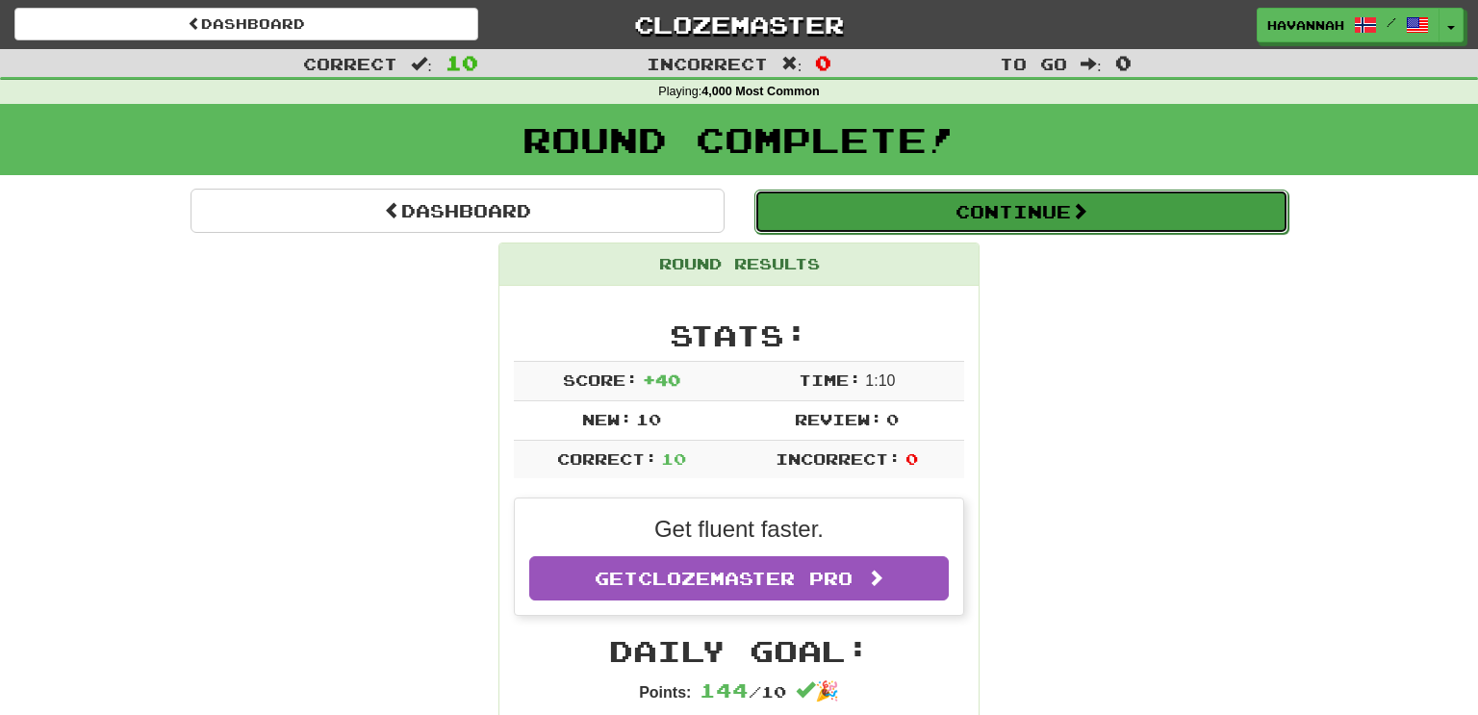
click at [913, 212] on button "Continue" at bounding box center [1022, 212] width 534 height 44
